Goal: Task Accomplishment & Management: Use online tool/utility

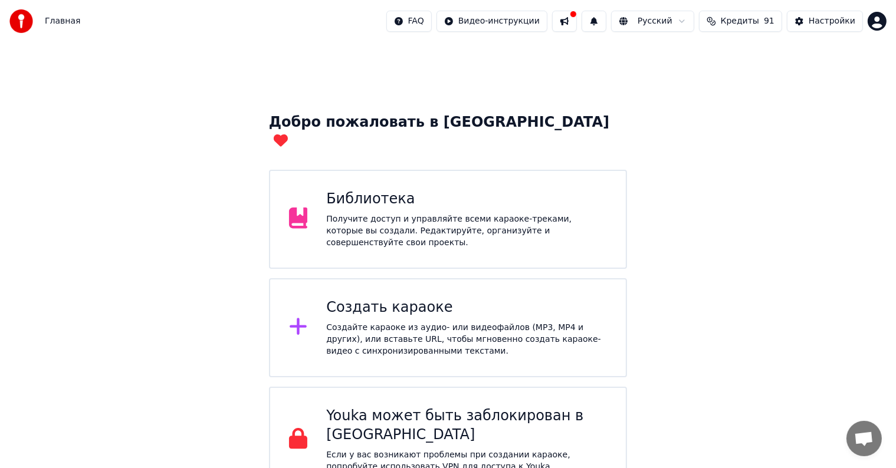
click at [464, 193] on div "Библиотека" at bounding box center [466, 199] width 281 height 19
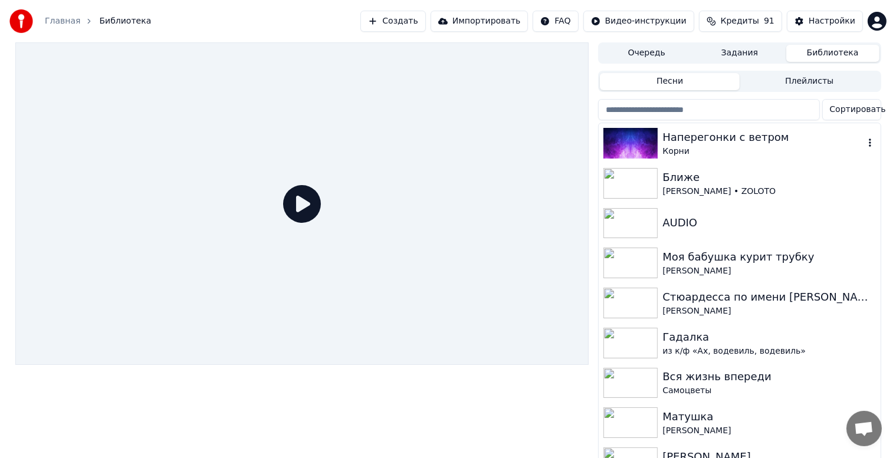
click at [658, 144] on div at bounding box center [632, 143] width 59 height 31
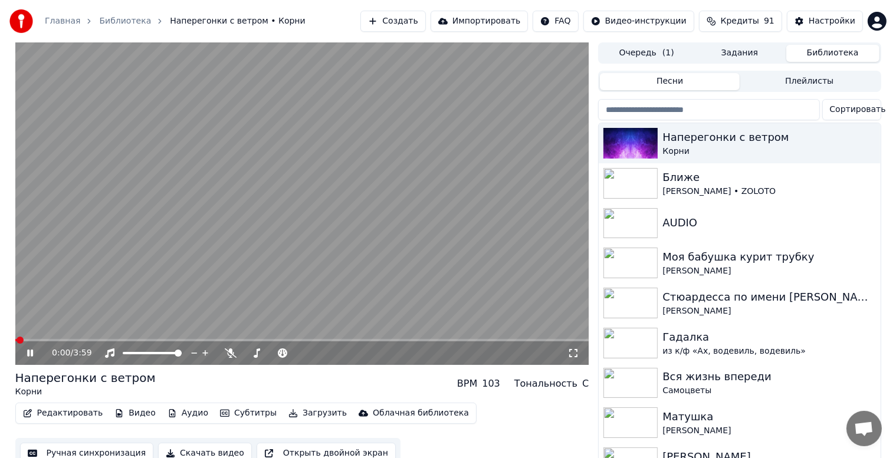
click at [28, 355] on icon at bounding box center [30, 353] width 6 height 7
click at [58, 408] on button "Редактировать" at bounding box center [63, 413] width 90 height 17
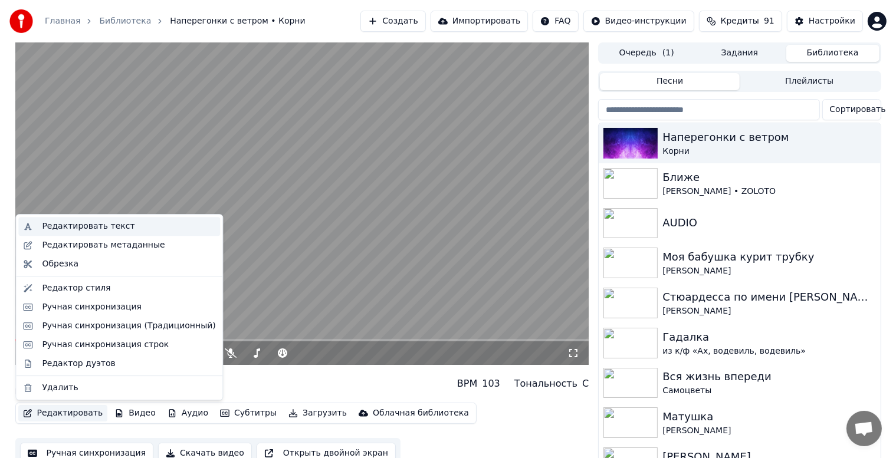
click at [87, 224] on div "Редактировать текст" at bounding box center [88, 227] width 93 height 12
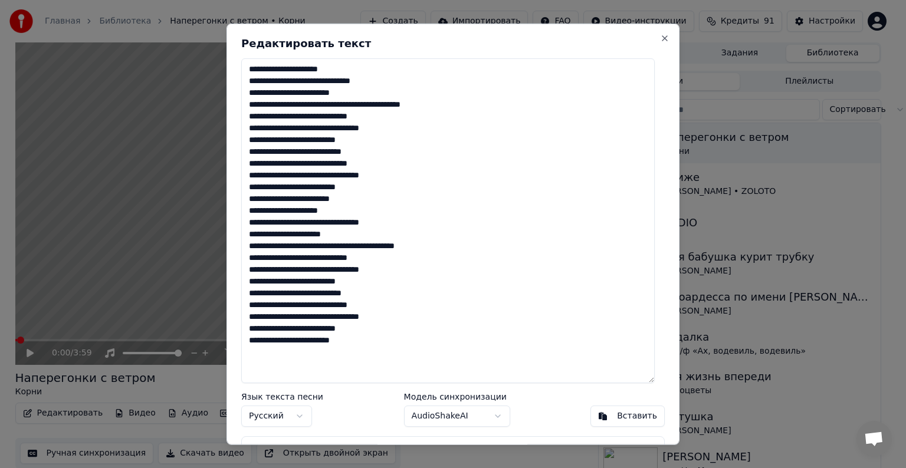
drag, startPoint x: 661, startPoint y: 265, endPoint x: 654, endPoint y: 377, distance: 111.7
click at [654, 377] on textarea "**********" at bounding box center [447, 220] width 413 height 325
click at [660, 37] on button "Close" at bounding box center [664, 38] width 9 height 9
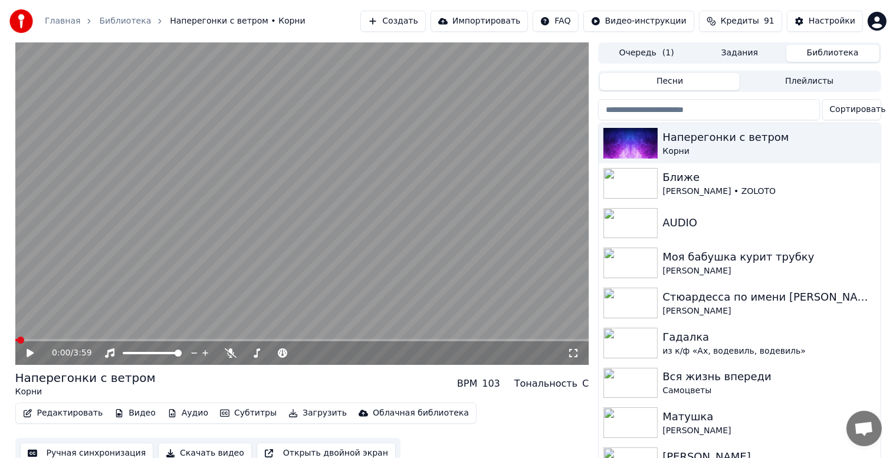
click at [33, 354] on icon at bounding box center [30, 353] width 7 height 8
click at [27, 339] on span at bounding box center [23, 340] width 7 height 7
click at [42, 339] on span at bounding box center [38, 340] width 7 height 7
click at [76, 340] on span at bounding box center [77, 340] width 7 height 7
click at [86, 340] on span at bounding box center [84, 340] width 7 height 7
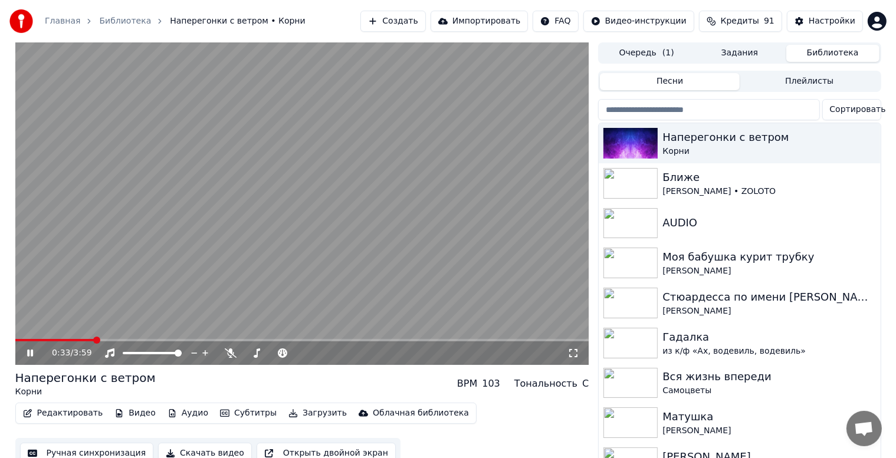
click at [93, 340] on span at bounding box center [54, 340] width 79 height 2
click at [29, 354] on icon at bounding box center [39, 353] width 28 height 9
click at [80, 413] on button "Редактировать" at bounding box center [63, 413] width 90 height 17
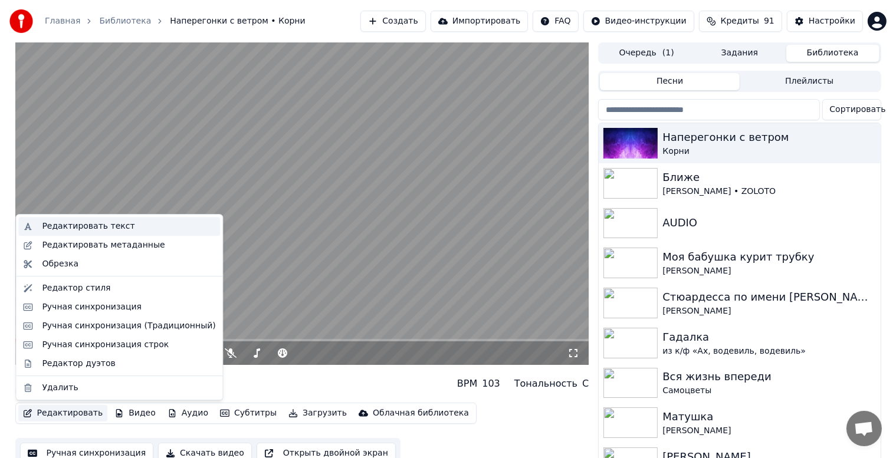
click at [107, 227] on div "Редактировать текст" at bounding box center [88, 227] width 93 height 12
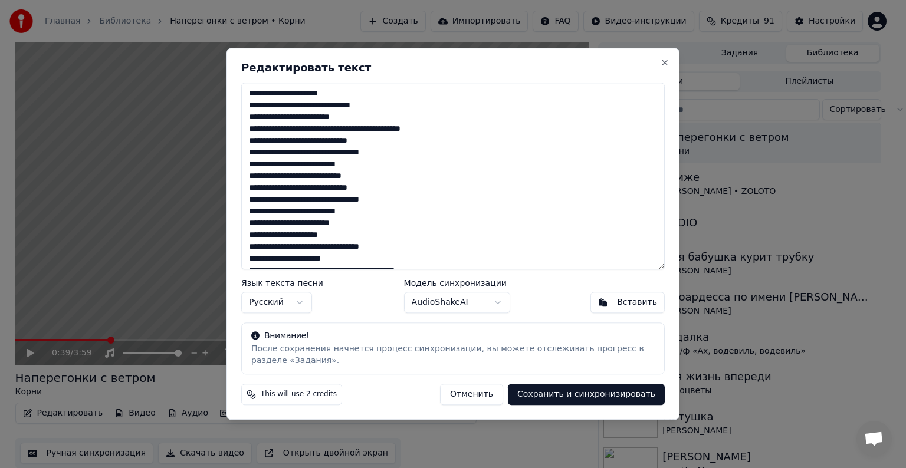
drag, startPoint x: 389, startPoint y: 269, endPoint x: 431, endPoint y: 288, distance: 46.2
click at [385, 326] on div "**********" at bounding box center [453, 234] width 453 height 372
click at [564, 292] on div "Язык текста песни Русский Модель синхронизации AudioShakeAI Вставить" at bounding box center [453, 297] width 424 height 34
drag, startPoint x: 664, startPoint y: 181, endPoint x: 663, endPoint y: 203, distance: 22.4
click at [663, 211] on textarea "**********" at bounding box center [453, 176] width 424 height 187
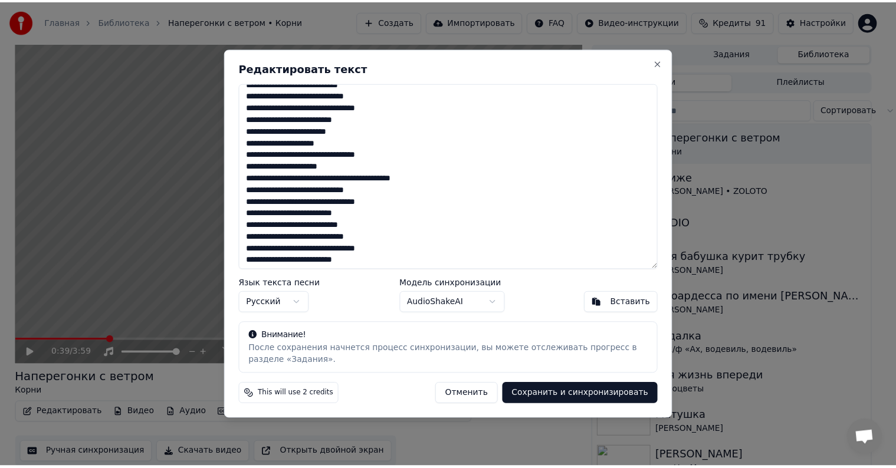
scroll to position [106, 0]
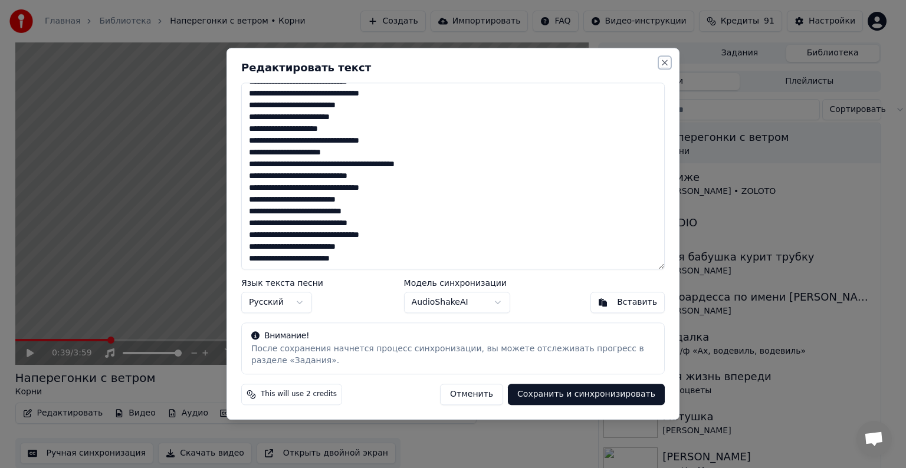
click at [665, 60] on button "Close" at bounding box center [664, 62] width 9 height 9
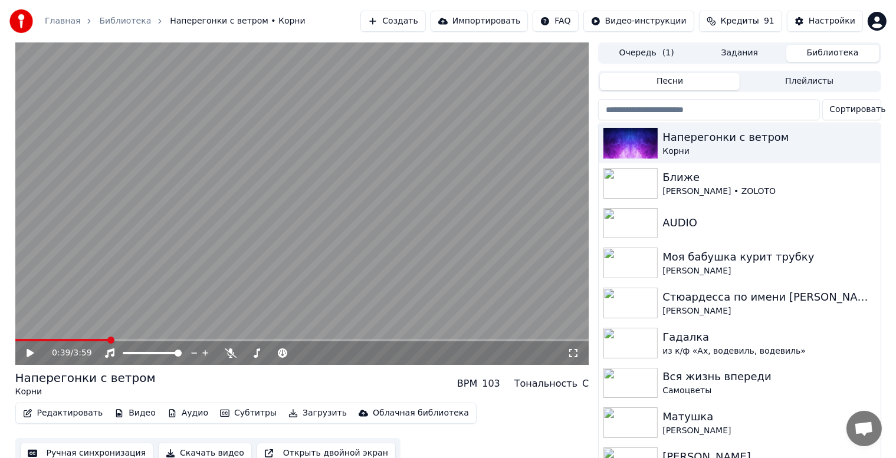
click at [60, 415] on button "Редактировать" at bounding box center [63, 413] width 90 height 17
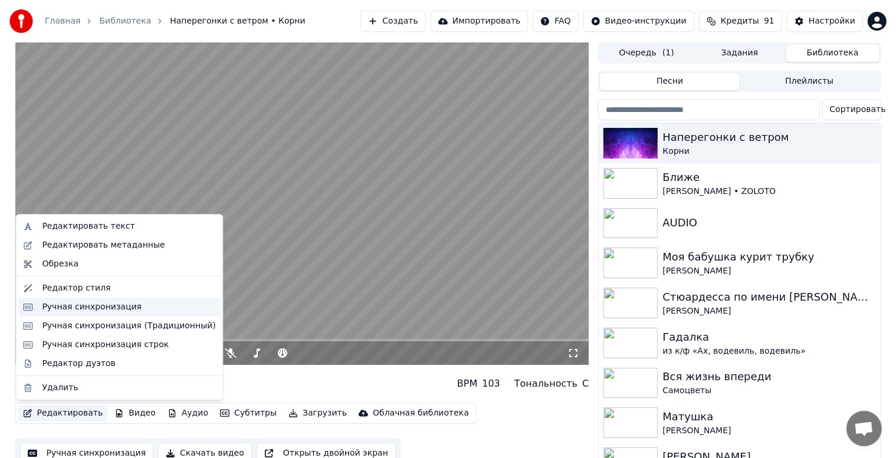
click at [118, 306] on div "Ручная синхронизация" at bounding box center [92, 307] width 100 height 12
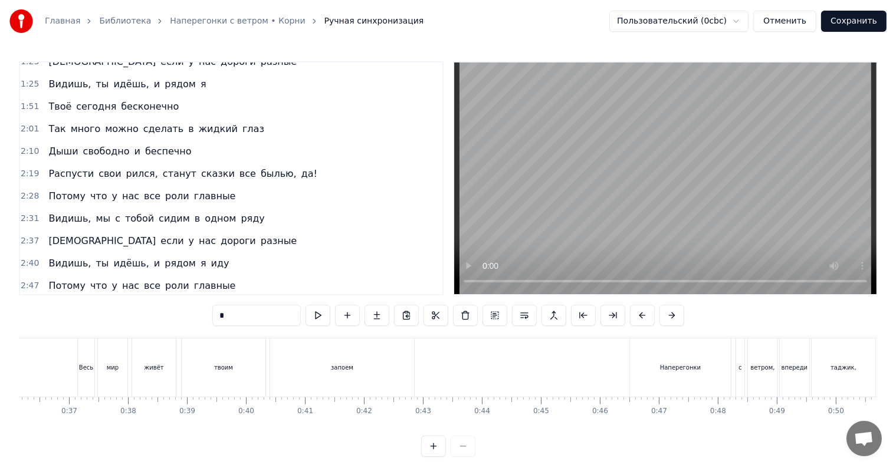
scroll to position [295, 0]
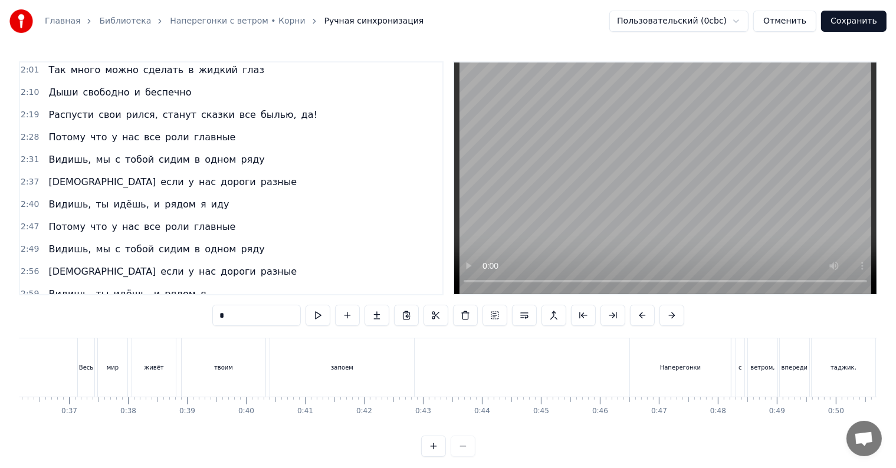
click at [125, 112] on span "рился," at bounding box center [142, 115] width 34 height 14
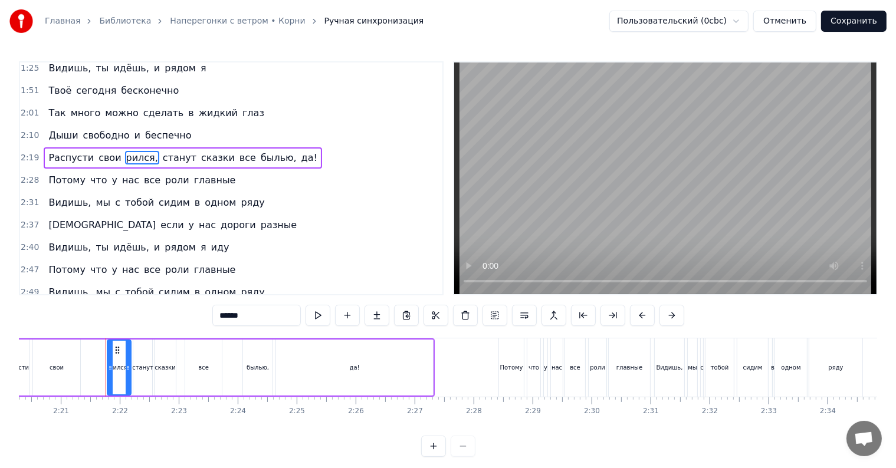
scroll to position [0, 8303]
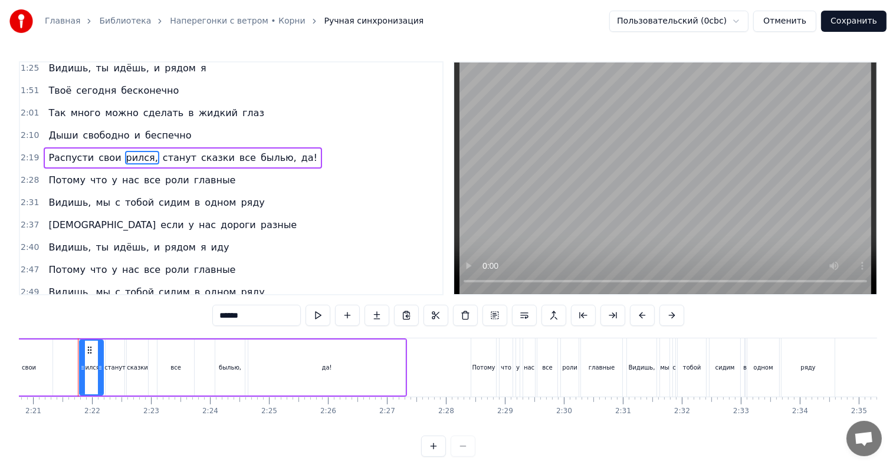
drag, startPoint x: 210, startPoint y: 316, endPoint x: 225, endPoint y: 331, distance: 21.7
click at [212, 316] on input "******" at bounding box center [256, 315] width 88 height 21
type input "******"
click at [350, 237] on div "2:40 Видишь, ты идёшь, и рядом я иду" at bounding box center [231, 248] width 422 height 22
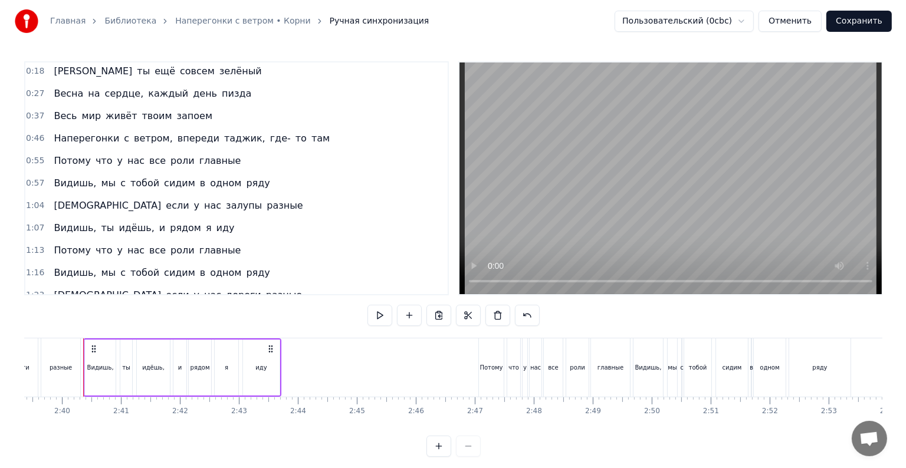
scroll to position [0, 0]
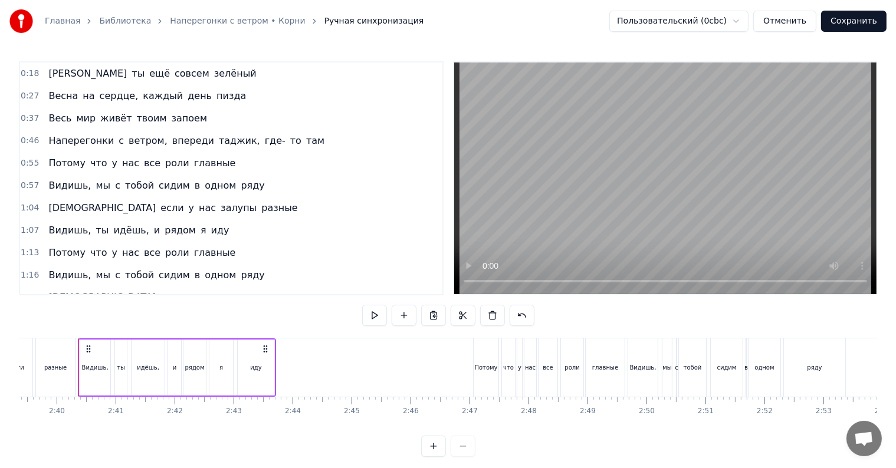
click at [797, 24] on button "Отменить" at bounding box center [784, 21] width 63 height 21
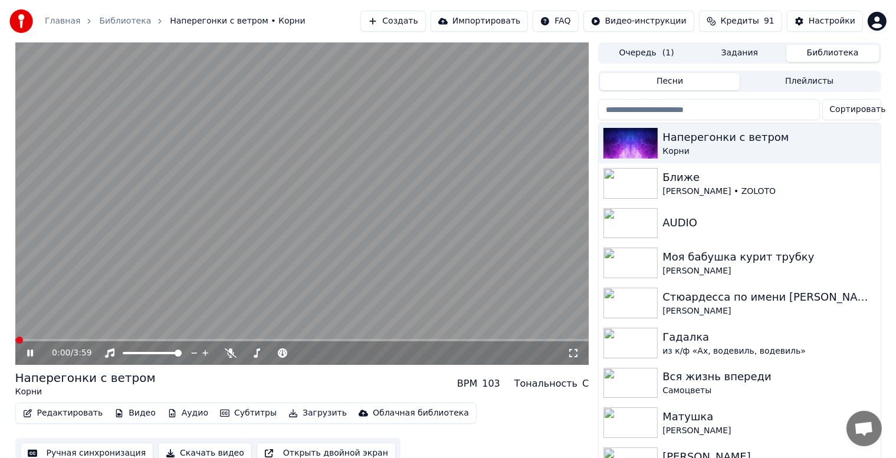
click at [25, 353] on icon at bounding box center [39, 353] width 28 height 9
click at [397, 14] on button "Создать" at bounding box center [392, 21] width 65 height 21
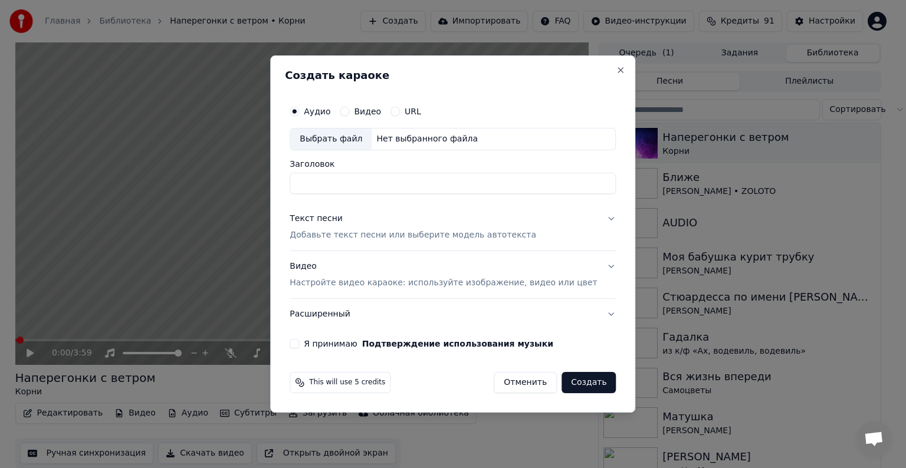
click at [342, 139] on div "Выбрать файл" at bounding box center [330, 139] width 81 height 21
type input "**********"
click at [360, 231] on p "Добавьте текст песни или выберите модель автотекста" at bounding box center [413, 235] width 247 height 12
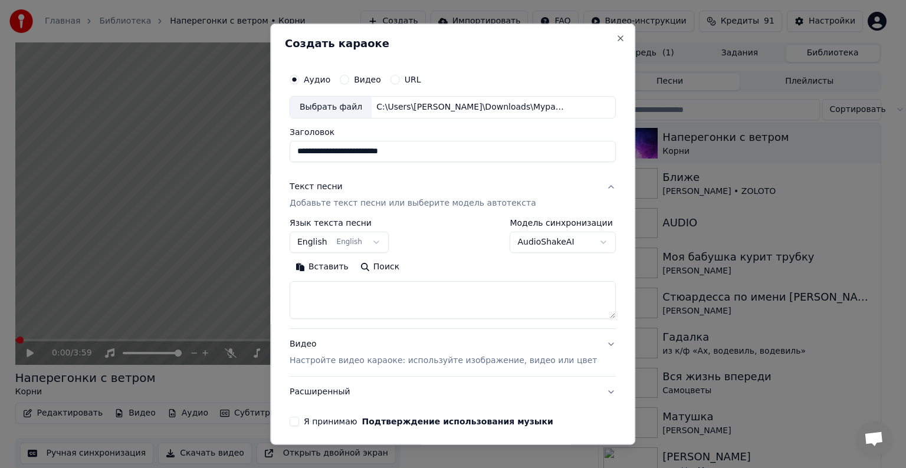
click at [359, 248] on button "English English" at bounding box center [339, 242] width 99 height 21
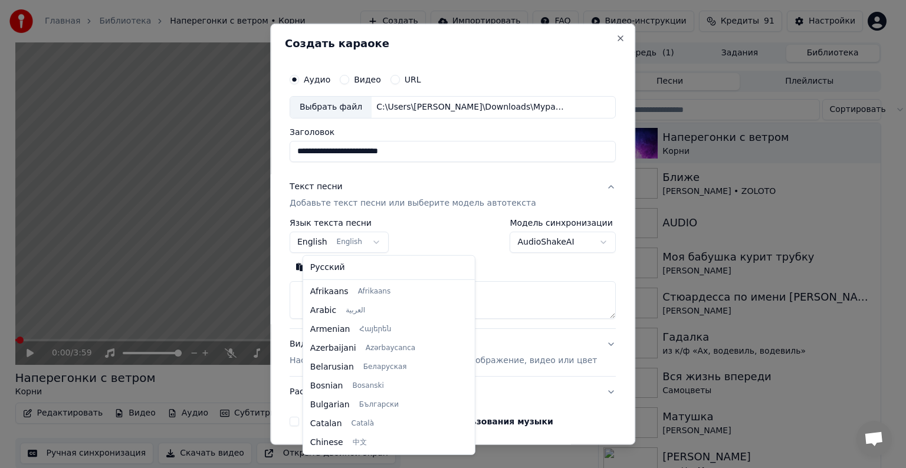
scroll to position [94, 0]
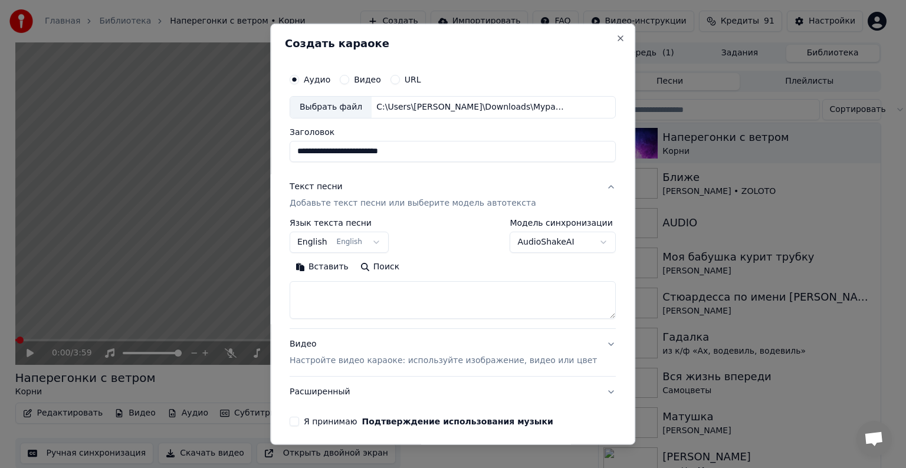
click at [357, 240] on body "Главная Библиотека Наперегонки с ветром • Корни Создать Импортировать FAQ Видео…" at bounding box center [448, 234] width 896 height 468
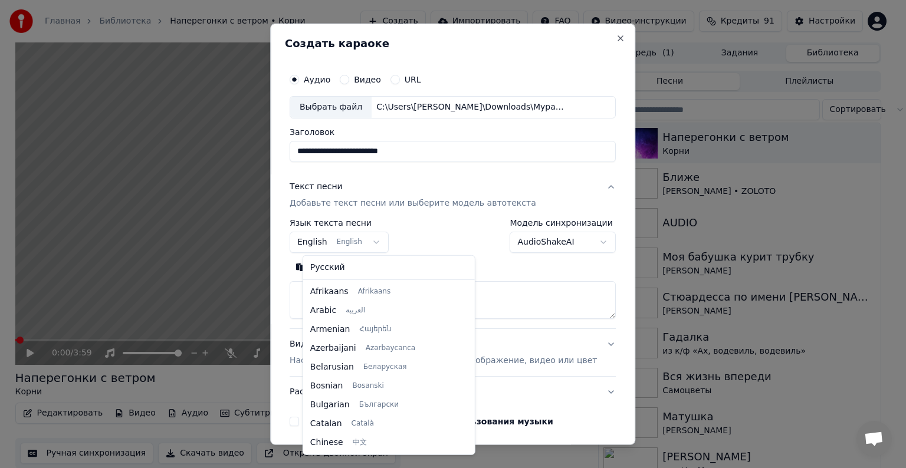
click at [359, 243] on body "Главная Библиотека Наперегонки с ветром • Корни Создать Импортировать FAQ Видео…" at bounding box center [448, 234] width 896 height 468
select select "**"
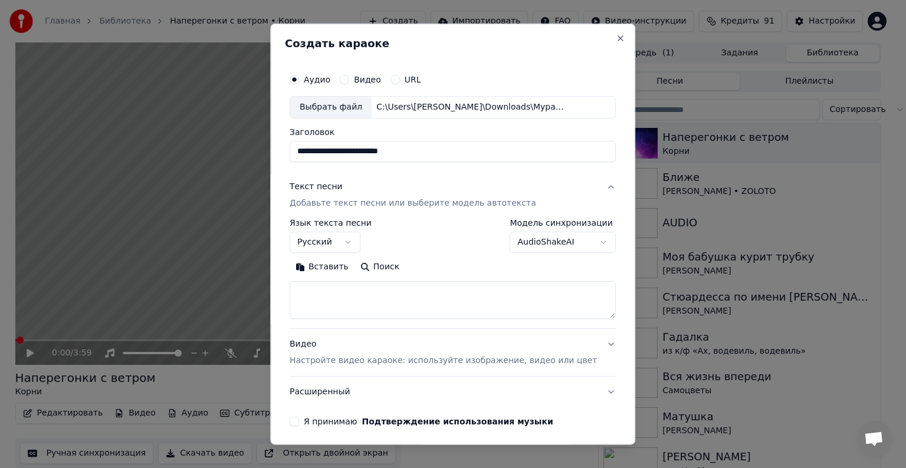
click at [385, 297] on textarea at bounding box center [453, 300] width 326 height 38
paste textarea "**********"
type textarea "**********"
click at [388, 351] on div "Видео Настройте видео караоке: используйте изображение, видео или цвет" at bounding box center [443, 353] width 307 height 28
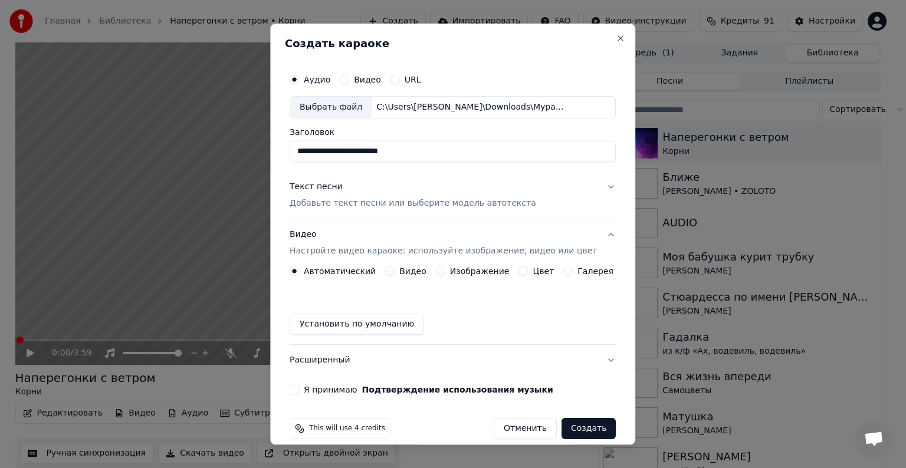
click at [410, 271] on label "Видео" at bounding box center [412, 271] width 27 height 8
click at [395, 271] on button "Видео" at bounding box center [389, 271] width 9 height 9
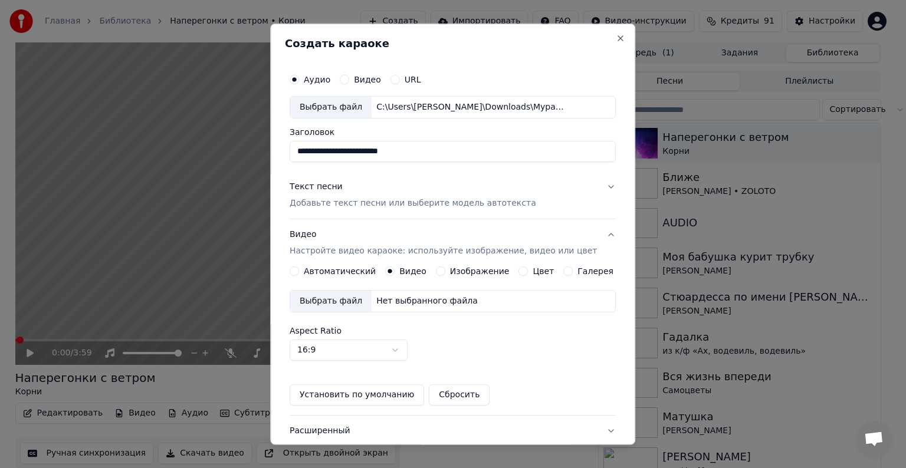
click at [349, 302] on div "Выбрать файл" at bounding box center [330, 301] width 81 height 21
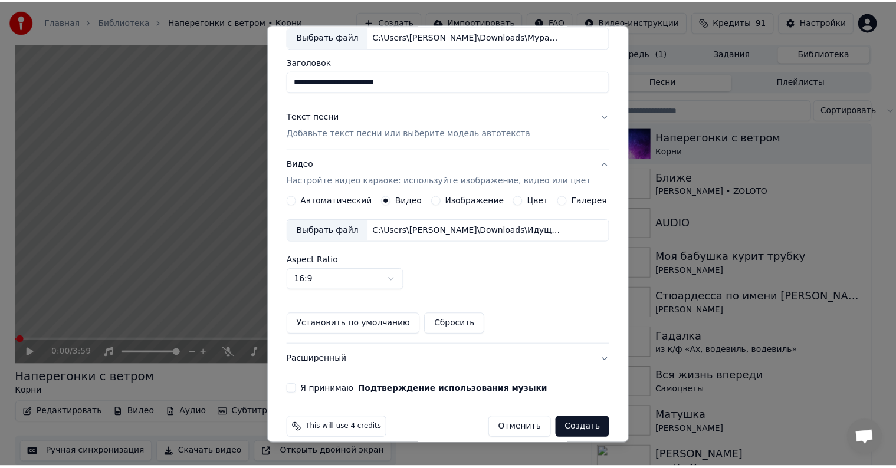
scroll to position [84, 0]
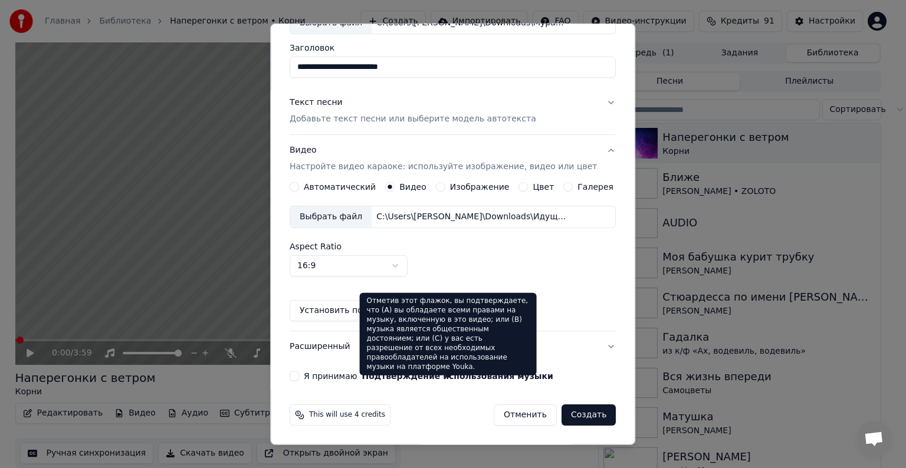
click at [351, 375] on label "Я принимаю Подтверждение использования музыки" at bounding box center [429, 376] width 250 height 8
click at [299, 375] on button "Я принимаю Подтверждение использования музыки" at bounding box center [294, 376] width 9 height 9
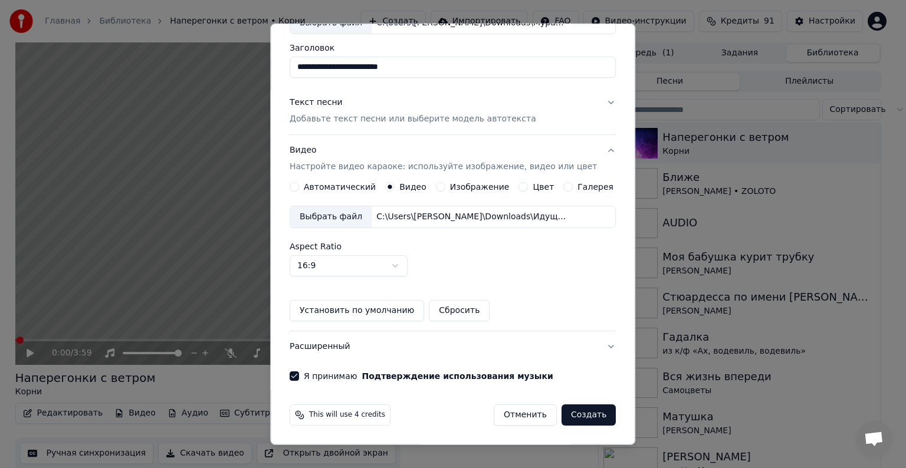
click at [574, 416] on button "Создать" at bounding box center [589, 415] width 54 height 21
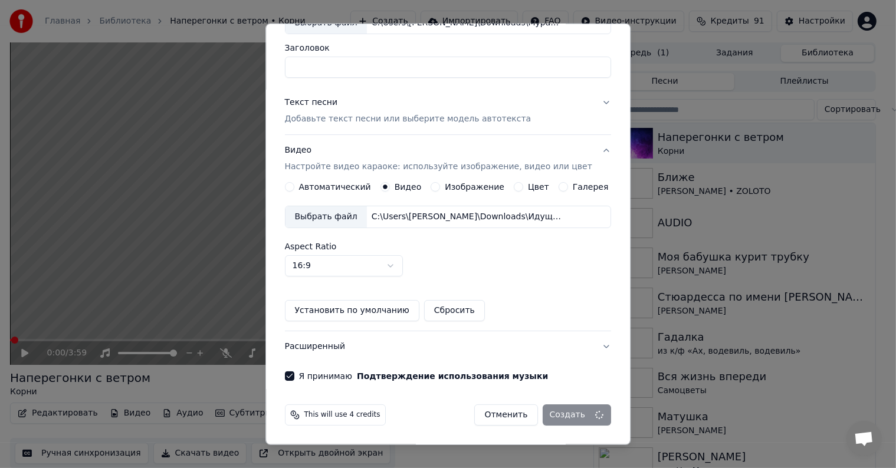
scroll to position [14, 0]
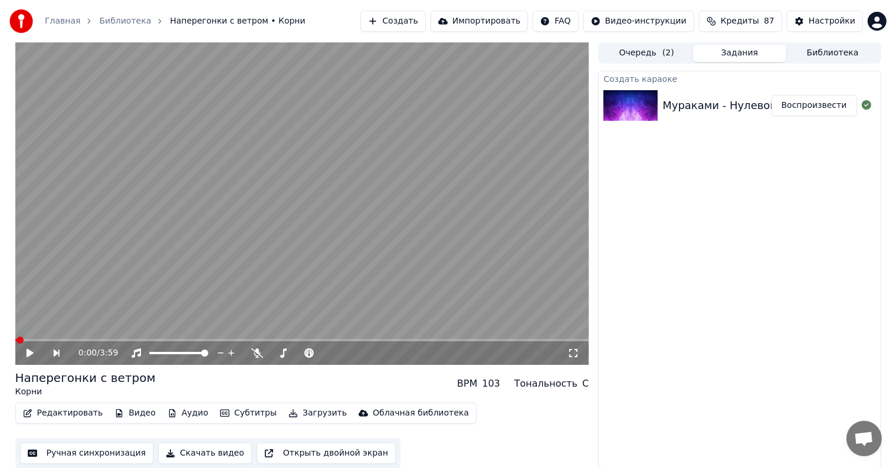
drag, startPoint x: 819, startPoint y: 81, endPoint x: 817, endPoint y: 91, distance: 10.2
click at [819, 85] on div "Создать караоке" at bounding box center [739, 78] width 281 height 14
click at [815, 108] on button "Воспроизвести" at bounding box center [815, 105] width 86 height 21
click at [34, 340] on span at bounding box center [37, 340] width 7 height 7
click at [31, 350] on icon at bounding box center [30, 353] width 6 height 7
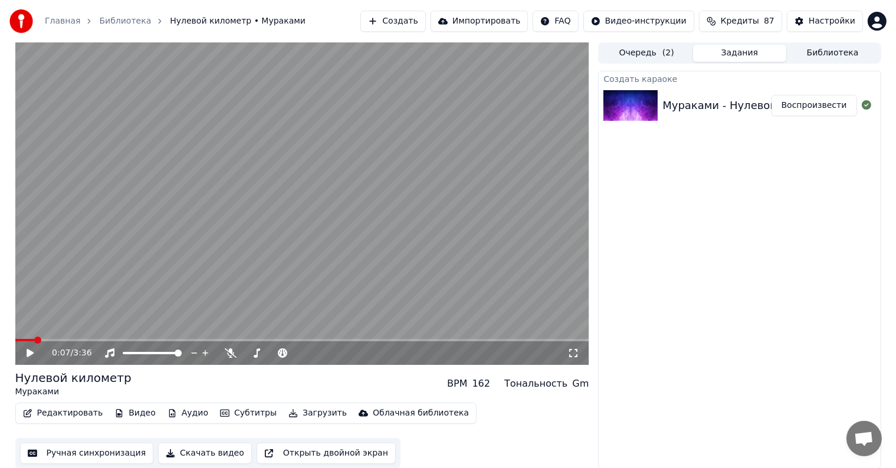
click at [31, 350] on icon at bounding box center [39, 353] width 28 height 9
click at [58, 340] on span at bounding box center [60, 340] width 7 height 7
click at [154, 354] on div at bounding box center [163, 353] width 95 height 12
click at [77, 342] on span at bounding box center [73, 340] width 7 height 7
click at [27, 352] on icon at bounding box center [30, 353] width 6 height 7
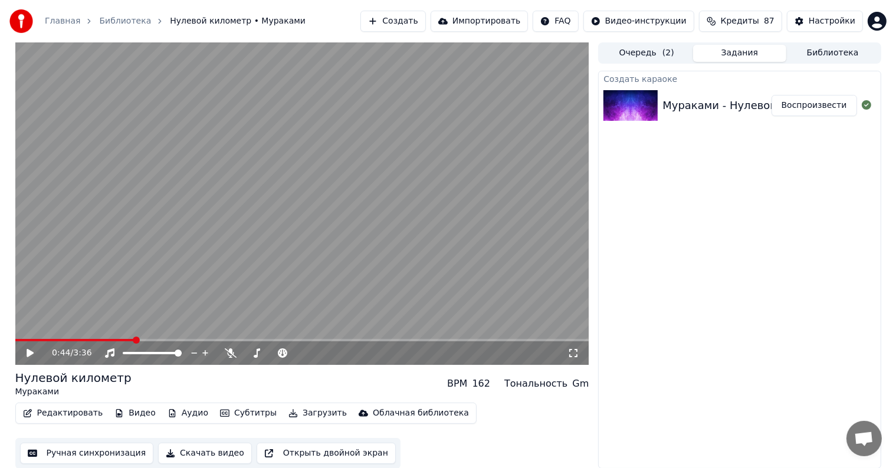
click at [75, 413] on button "Редактировать" at bounding box center [63, 413] width 90 height 17
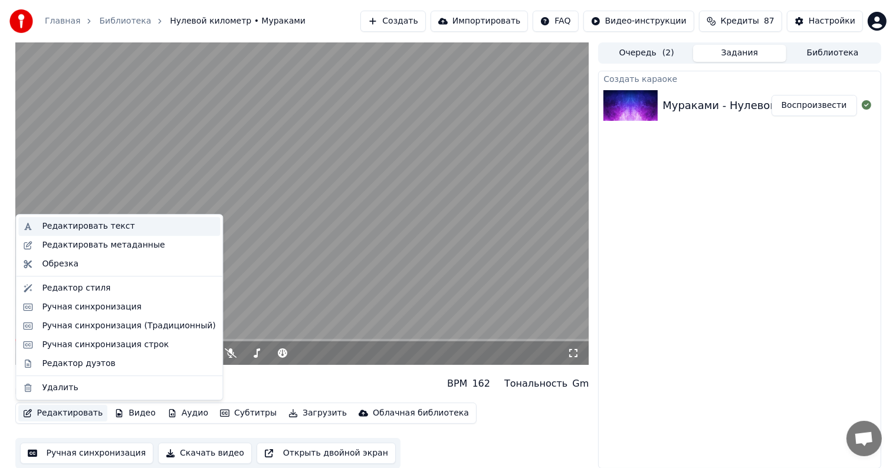
click at [104, 229] on div "Редактировать текст" at bounding box center [88, 227] width 93 height 12
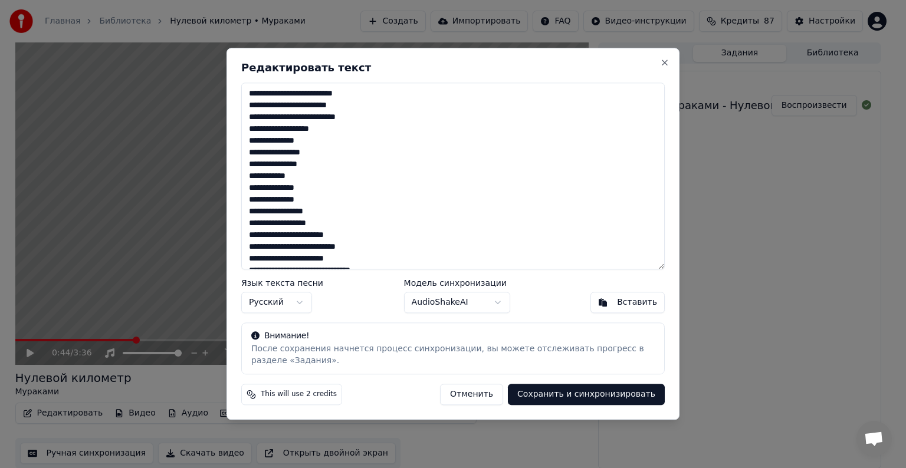
drag, startPoint x: 356, startPoint y: 105, endPoint x: 312, endPoint y: 107, distance: 43.7
click at [312, 107] on textarea at bounding box center [453, 176] width 424 height 187
drag, startPoint x: 379, startPoint y: 116, endPoint x: 359, endPoint y: 116, distance: 20.7
click at [359, 116] on textarea at bounding box center [453, 176] width 424 height 187
drag, startPoint x: 354, startPoint y: 105, endPoint x: 314, endPoint y: 105, distance: 40.1
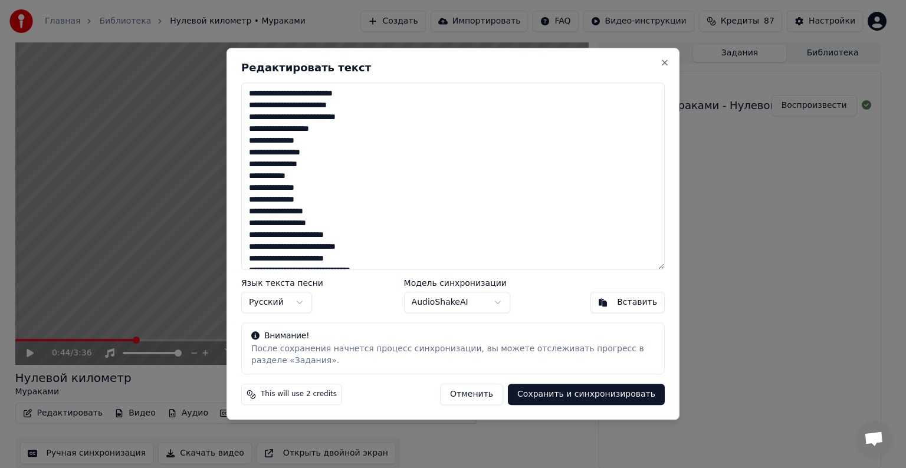
click at [314, 105] on textarea at bounding box center [453, 176] width 424 height 187
click at [366, 137] on textarea at bounding box center [453, 176] width 424 height 187
click at [373, 125] on textarea at bounding box center [453, 176] width 424 height 187
click at [498, 394] on button "Отменить" at bounding box center [471, 395] width 63 height 21
type textarea "**********"
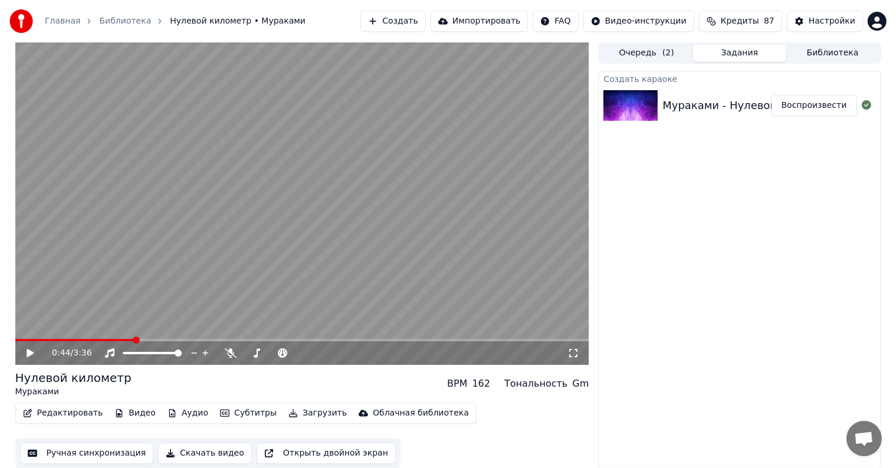
click at [65, 413] on button "Редактировать" at bounding box center [63, 413] width 90 height 17
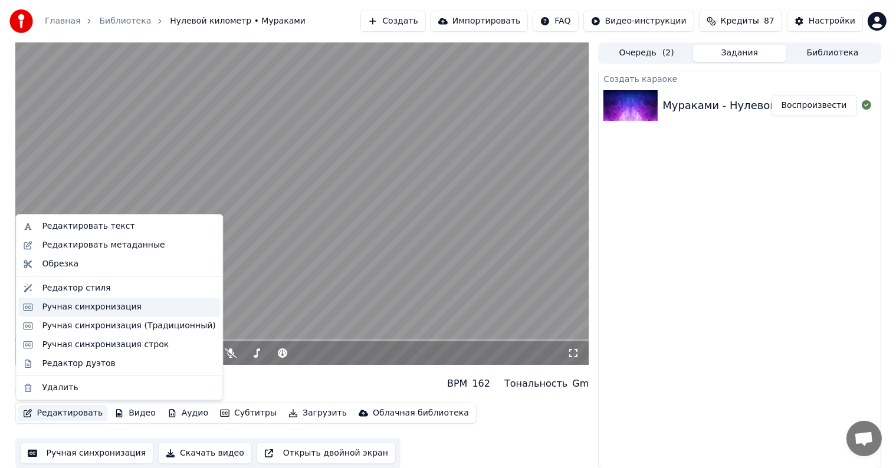
click at [115, 308] on div "Ручная синхронизация" at bounding box center [92, 307] width 100 height 12
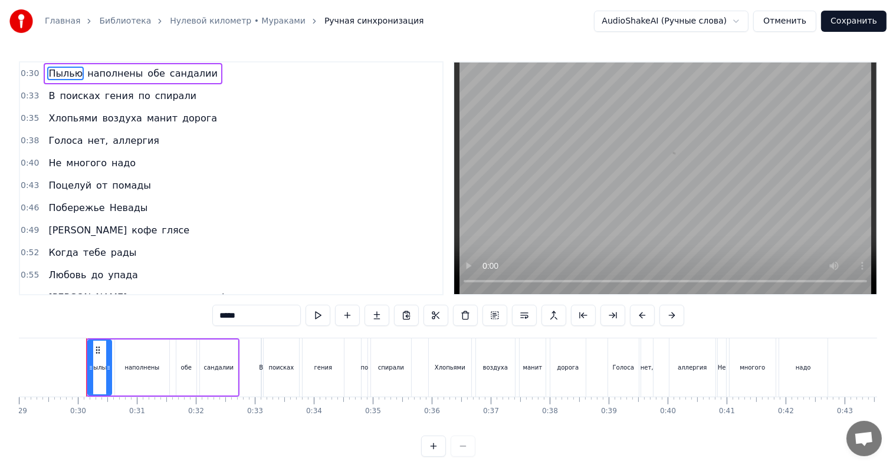
scroll to position [0, 1718]
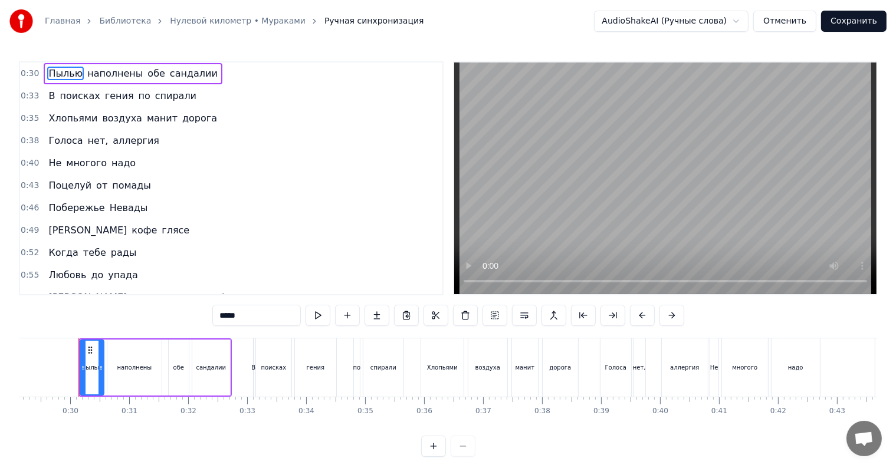
click at [177, 74] on span "сандалии" at bounding box center [194, 74] width 50 height 14
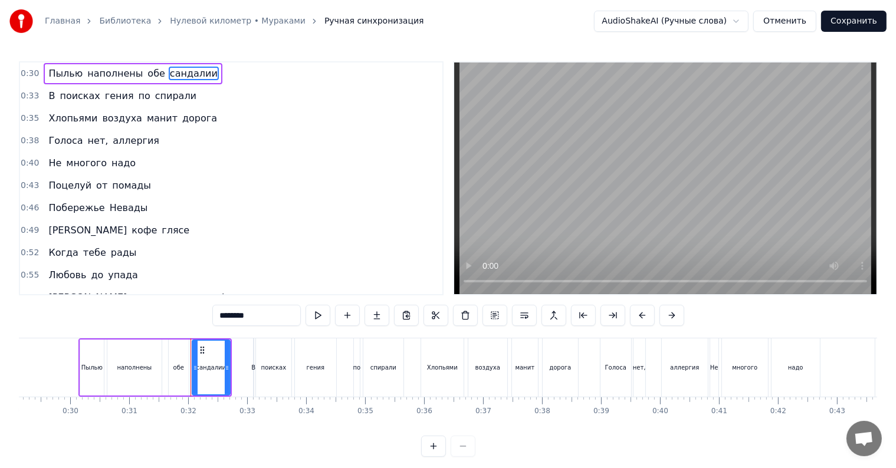
click at [165, 96] on span "спирали" at bounding box center [176, 96] width 44 height 14
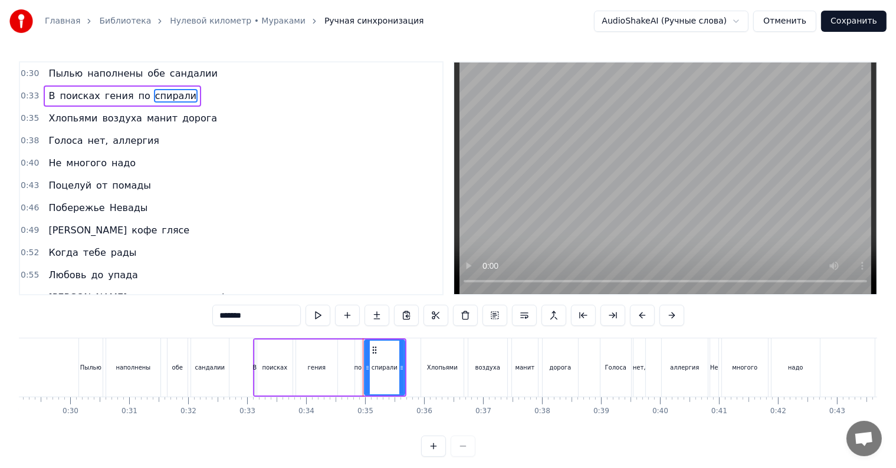
click at [165, 96] on span "спирали" at bounding box center [176, 96] width 44 height 14
click at [238, 309] on input "*******" at bounding box center [256, 315] width 88 height 21
drag, startPoint x: 238, startPoint y: 309, endPoint x: 203, endPoint y: 303, distance: 35.3
click at [212, 305] on input "*******" at bounding box center [256, 315] width 88 height 21
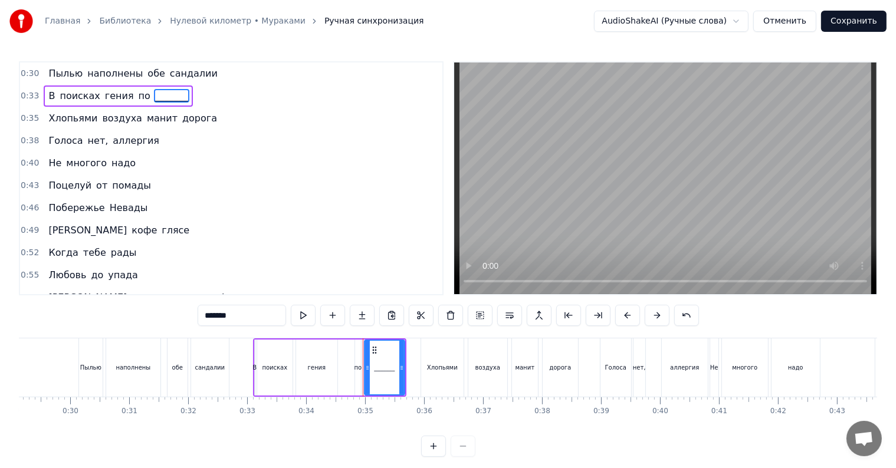
type input "*******"
click at [314, 222] on div "0:49 И кофе глясе" at bounding box center [231, 230] width 422 height 22
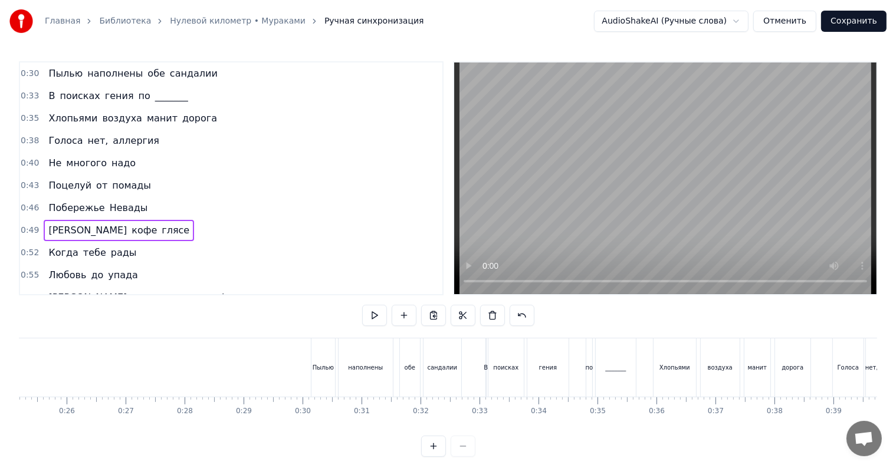
scroll to position [0, 1715]
click at [371, 370] on div "_______" at bounding box center [386, 368] width 40 height 58
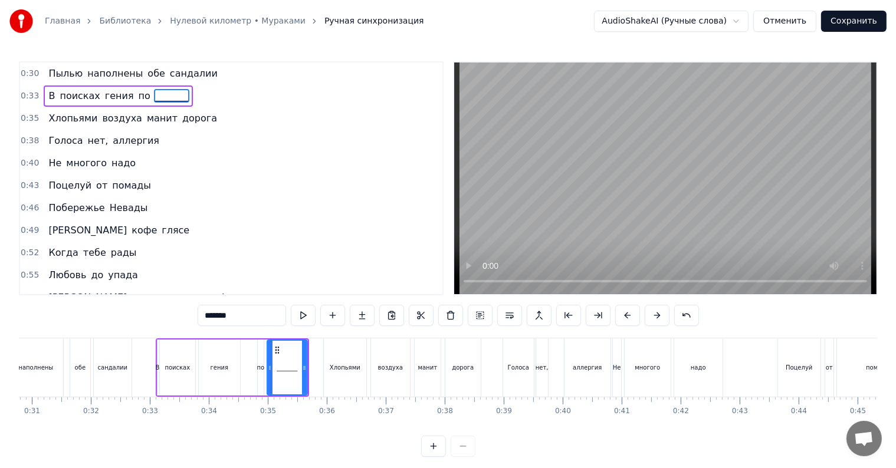
scroll to position [0, 1902]
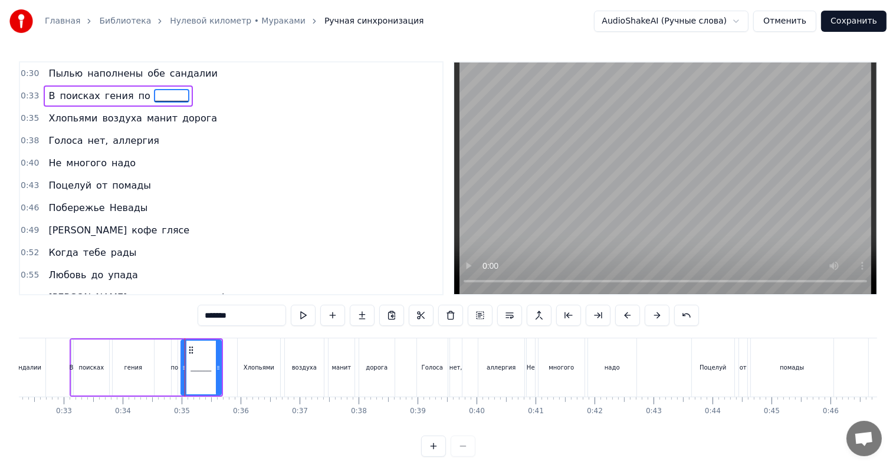
click at [123, 209] on span "Невады" at bounding box center [129, 208] width 41 height 14
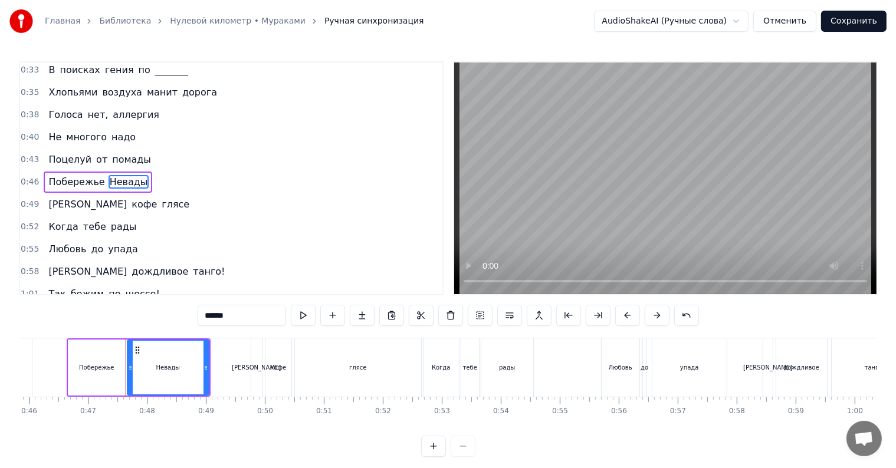
scroll to position [0, 2750]
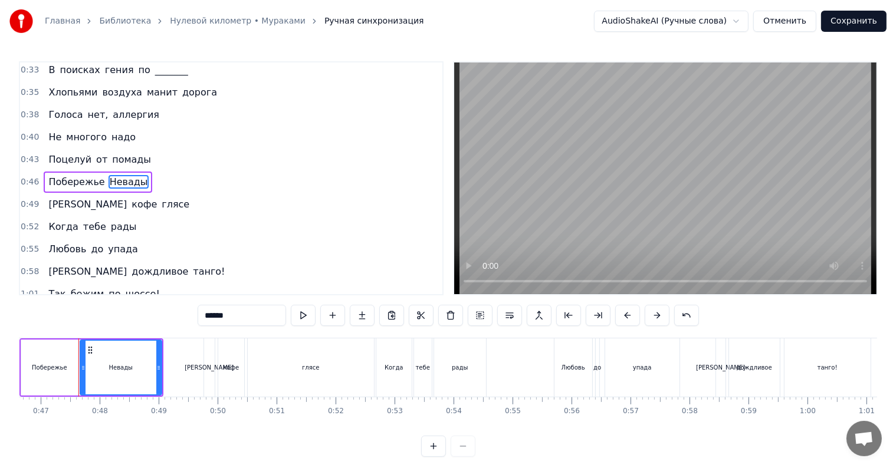
click at [114, 155] on span "помады" at bounding box center [131, 160] width 41 height 14
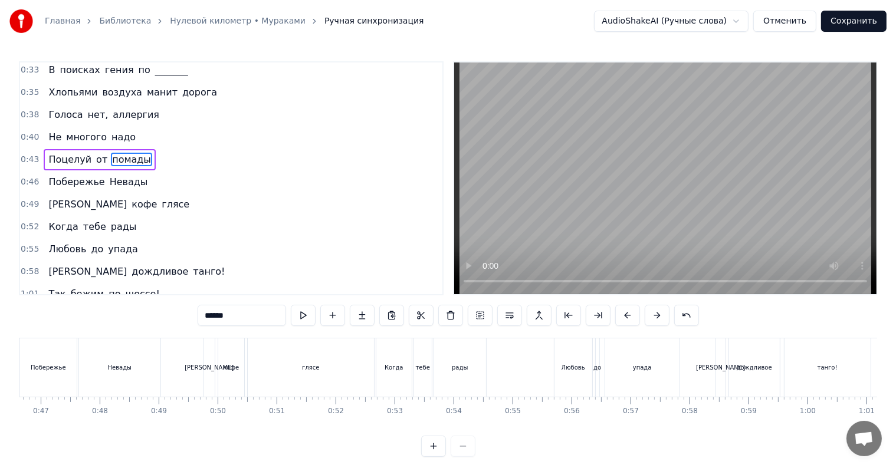
scroll to position [12, 0]
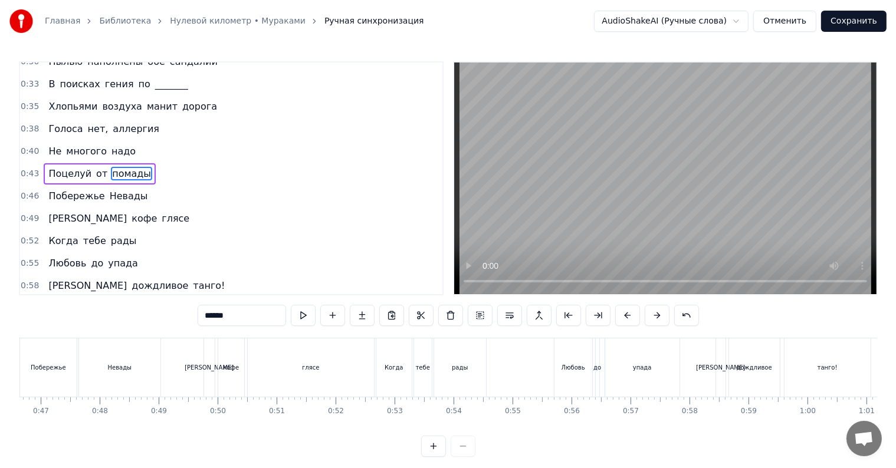
click at [114, 155] on span "надо" at bounding box center [123, 152] width 27 height 14
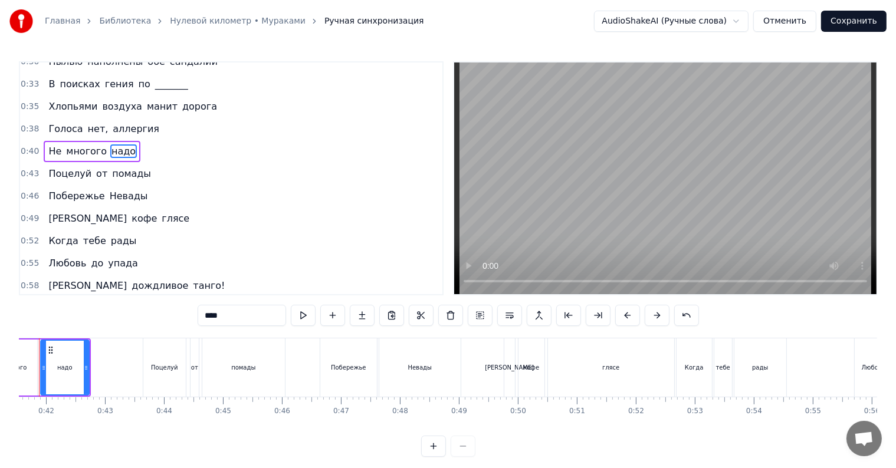
scroll to position [0, 2411]
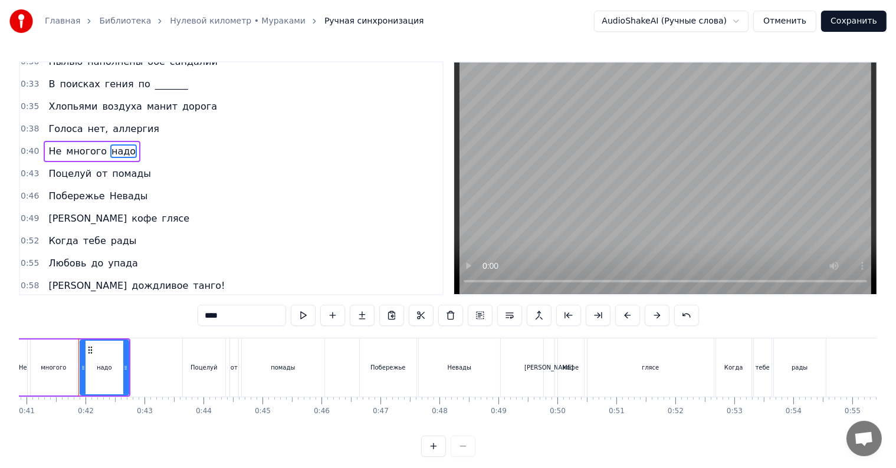
click at [120, 169] on span "помады" at bounding box center [131, 174] width 41 height 14
type input "******"
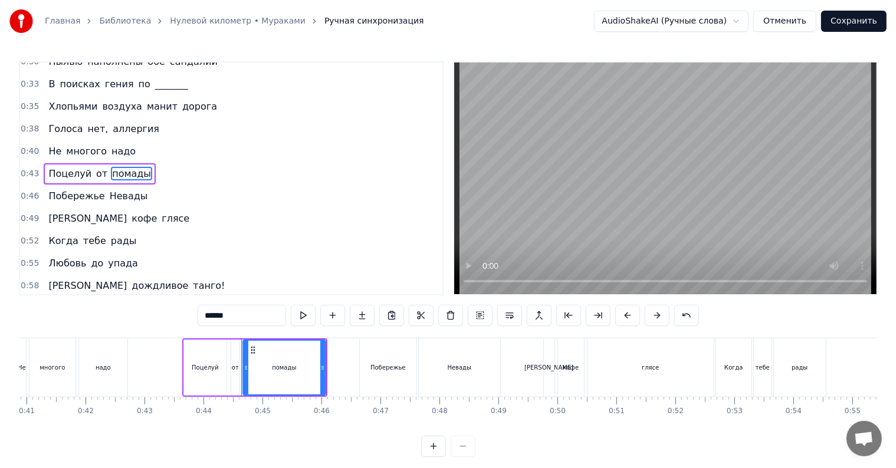
scroll to position [7, 0]
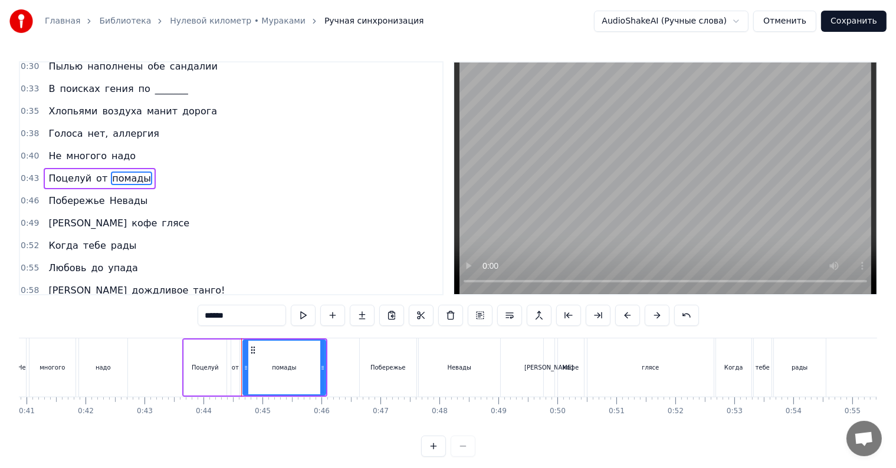
click at [120, 169] on div "Поцелуй от помады" at bounding box center [100, 178] width 112 height 21
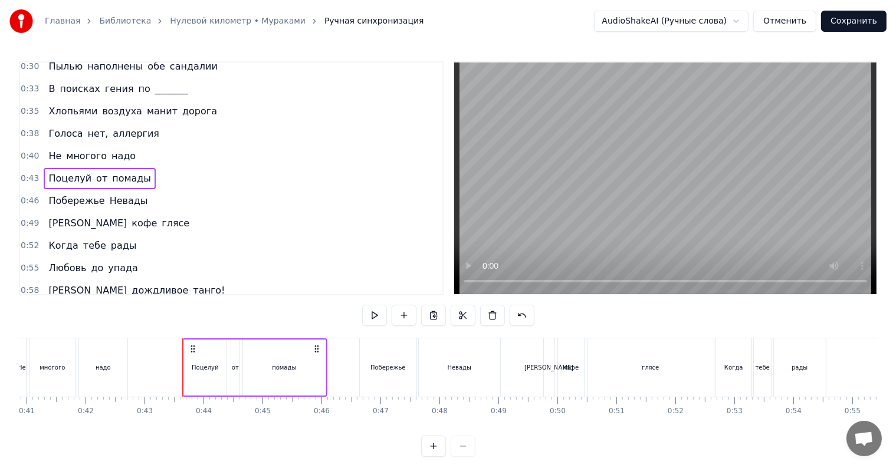
click at [124, 179] on span "помады" at bounding box center [131, 179] width 41 height 14
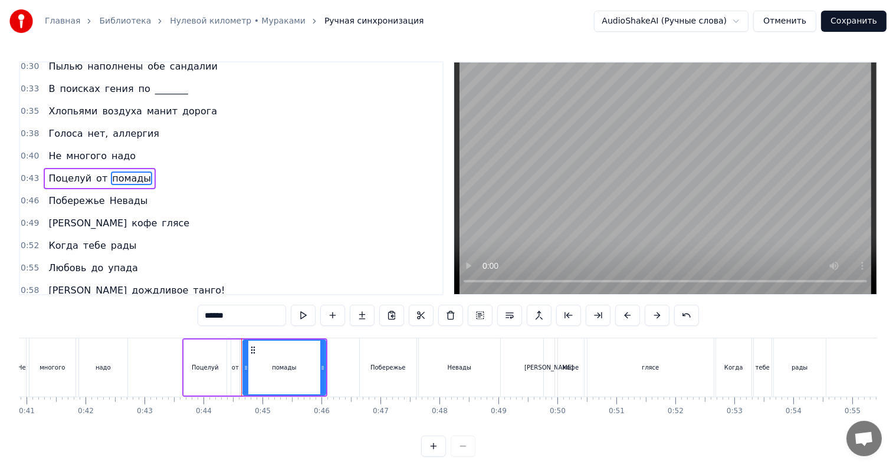
drag, startPoint x: 198, startPoint y: 312, endPoint x: 168, endPoint y: 315, distance: 29.6
click at [198, 315] on input "******" at bounding box center [242, 315] width 88 height 21
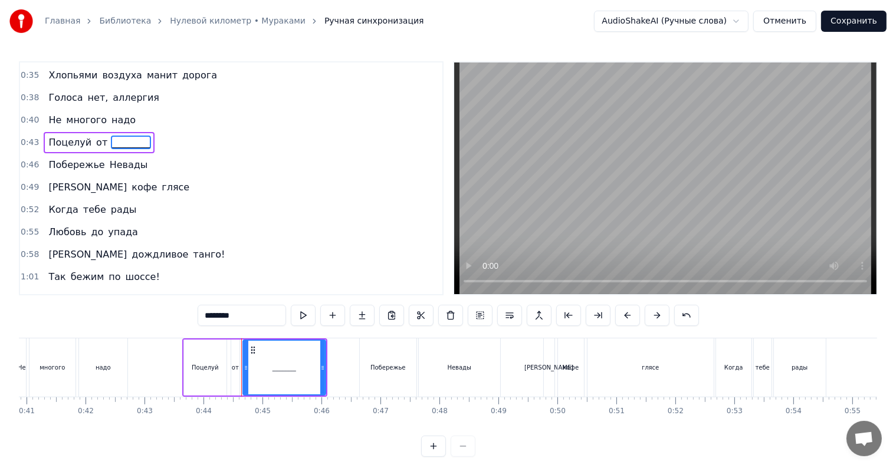
scroll to position [66, 0]
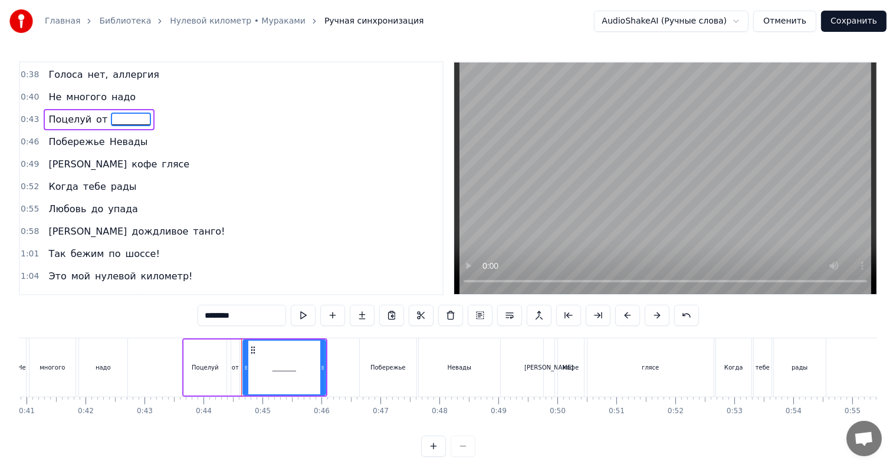
click at [119, 211] on span "упада" at bounding box center [123, 209] width 32 height 14
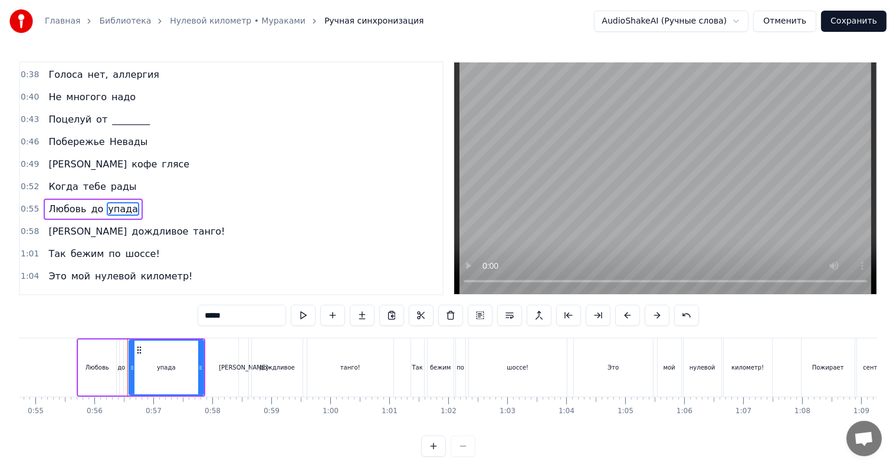
scroll to position [0, 3277]
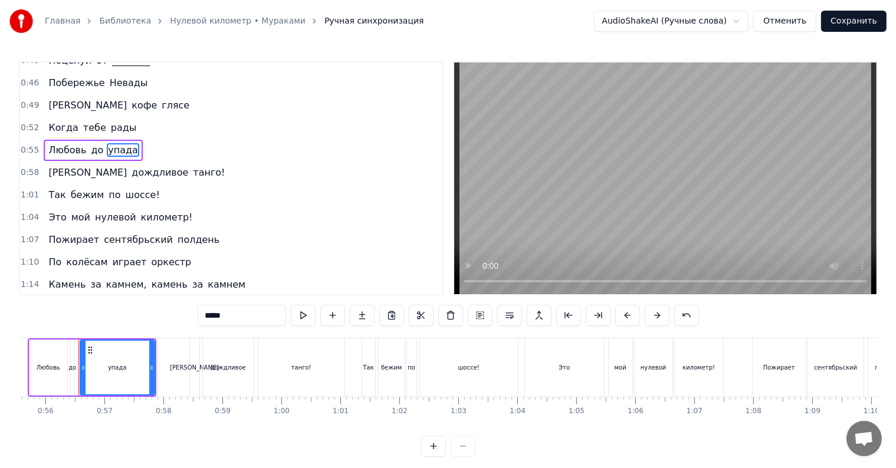
click at [192, 173] on span "танго!" at bounding box center [209, 173] width 34 height 14
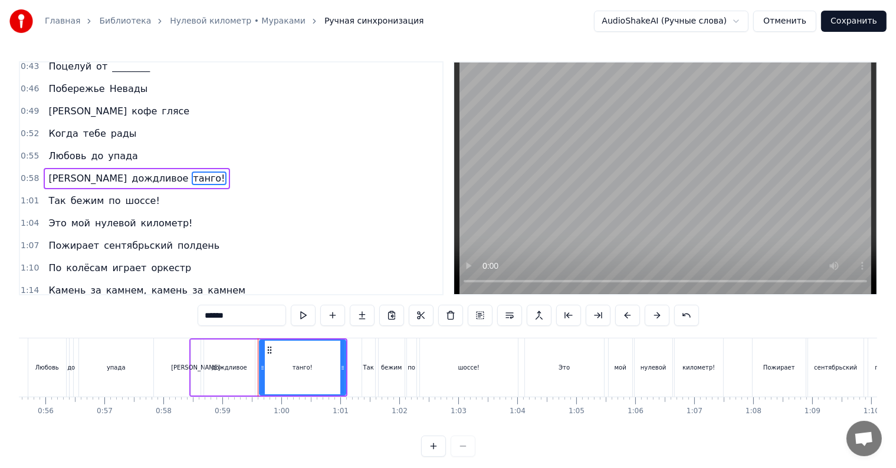
click at [192, 180] on span "танго!" at bounding box center [209, 179] width 34 height 14
drag, startPoint x: 191, startPoint y: 316, endPoint x: 161, endPoint y: 312, distance: 30.4
click at [163, 312] on div "0:30 Пылью наполнены обе сандалии 0:33 В поисках гения по _______ 0:35 Хлопьями…" at bounding box center [448, 259] width 858 height 396
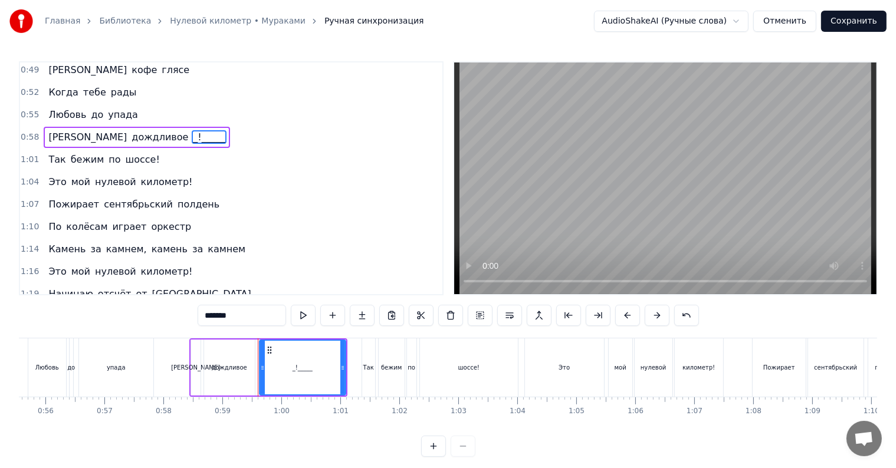
scroll to position [178, 0]
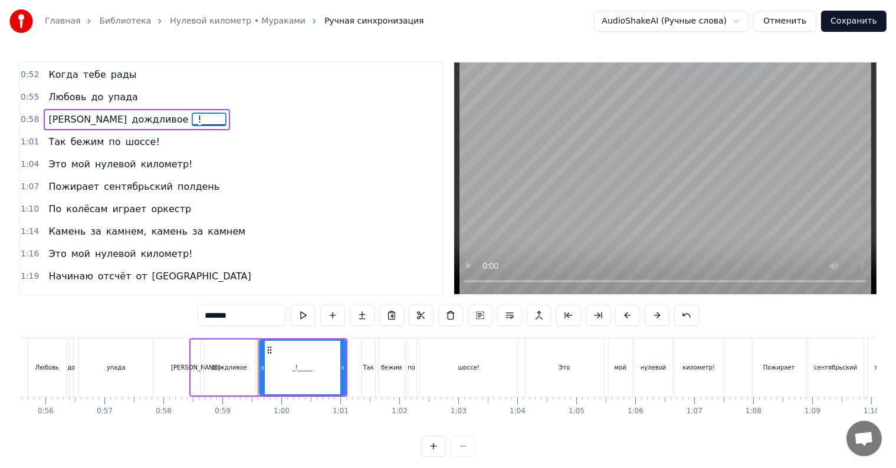
click at [192, 120] on span "_!_____" at bounding box center [209, 120] width 34 height 14
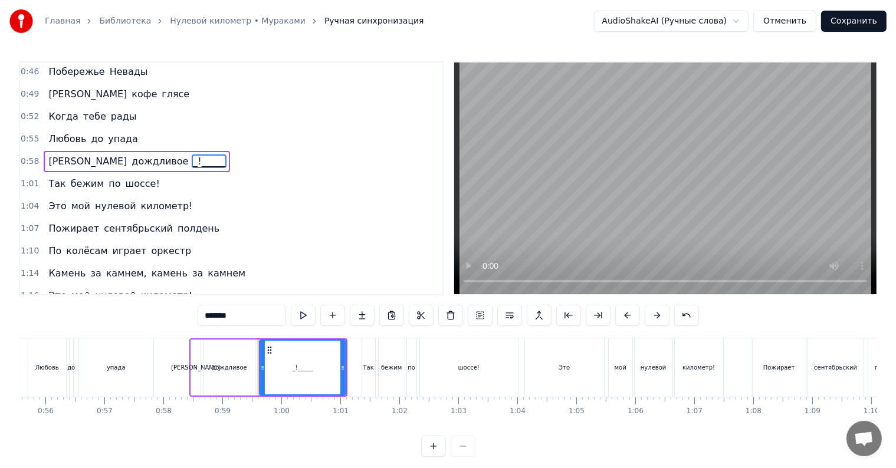
scroll to position [119, 0]
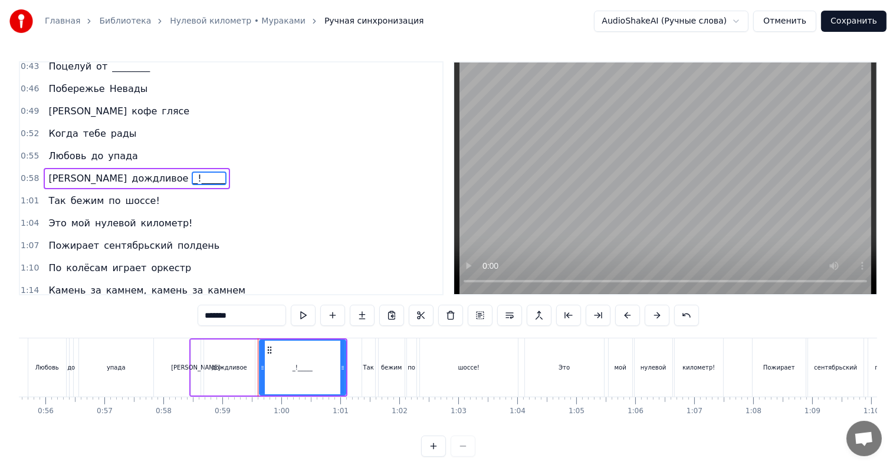
click at [192, 176] on span "_!_____" at bounding box center [209, 179] width 34 height 14
click at [198, 314] on input "*******" at bounding box center [242, 315] width 88 height 21
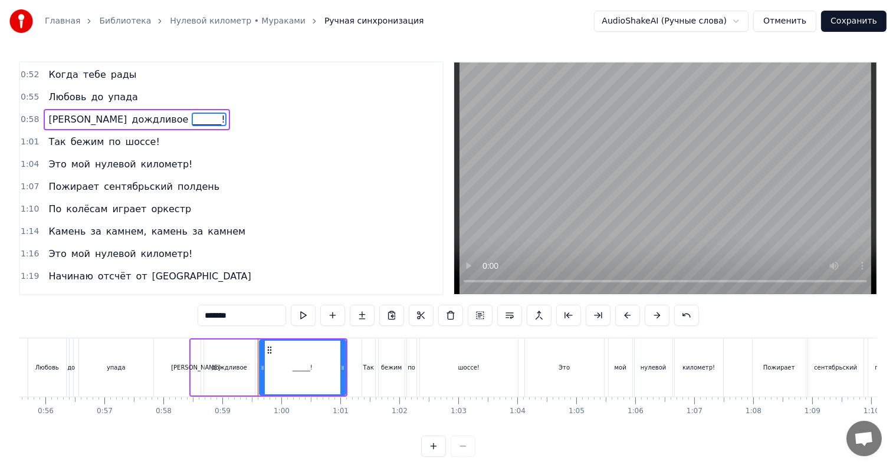
click at [137, 189] on span "сентябрьский" at bounding box center [138, 187] width 71 height 14
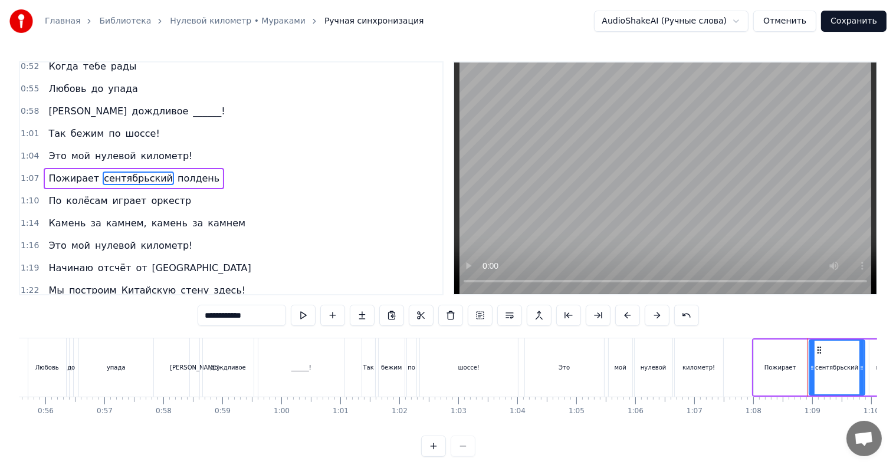
drag, startPoint x: 186, startPoint y: 311, endPoint x: 163, endPoint y: 310, distance: 23.1
click at [163, 310] on div "0:30 Пылью наполнены обе сандалии 0:33 В поисках гения по _______ 0:35 Хлопьями…" at bounding box center [448, 259] width 858 height 396
type input "**********"
click at [172, 204] on div "По колёсам играет оркестр" at bounding box center [120, 201] width 152 height 21
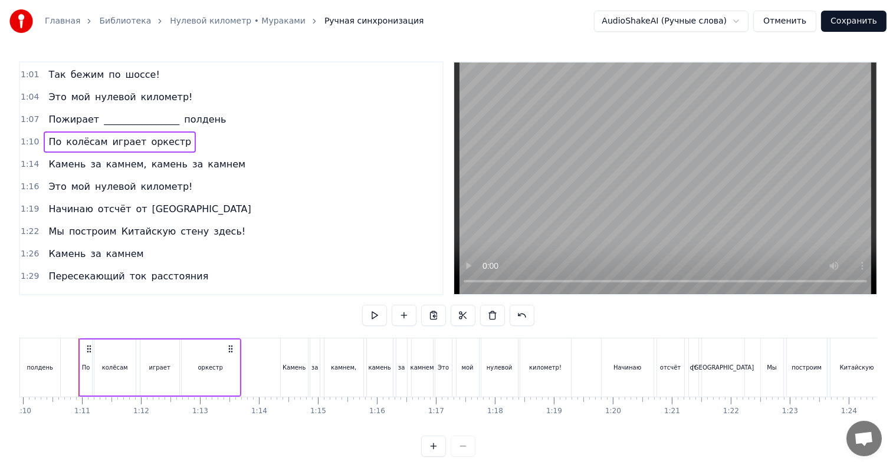
scroll to position [304, 0]
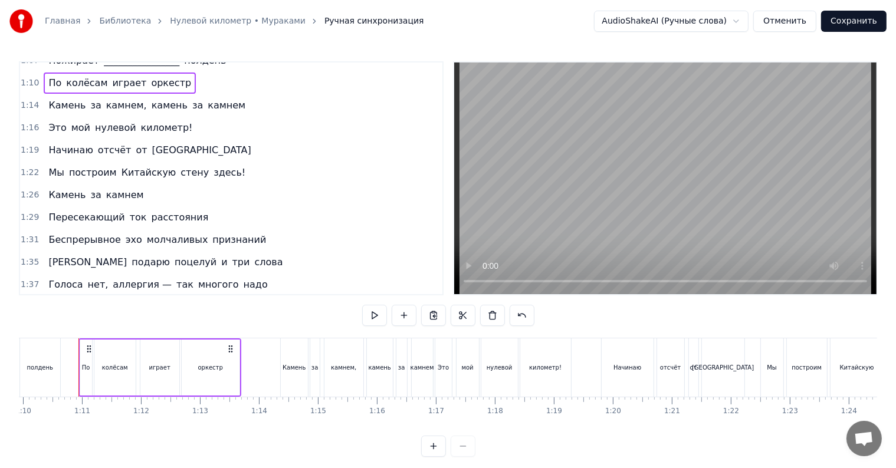
click at [143, 171] on span "Китайскую" at bounding box center [148, 173] width 57 height 14
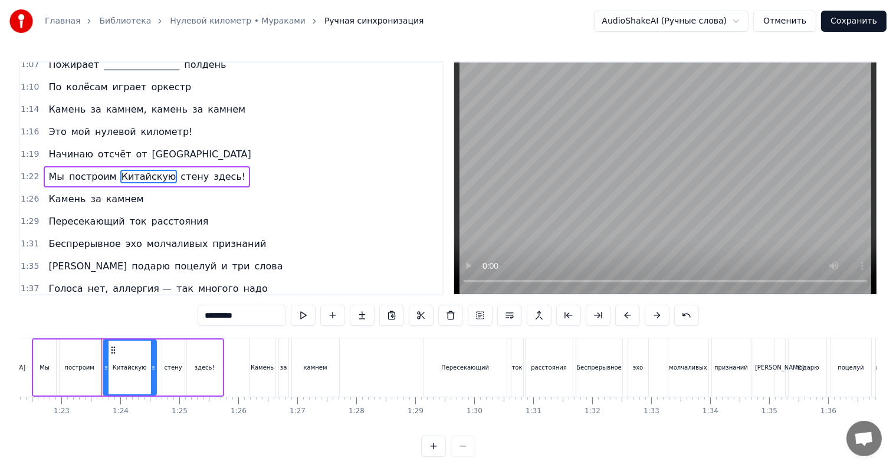
scroll to position [0, 4876]
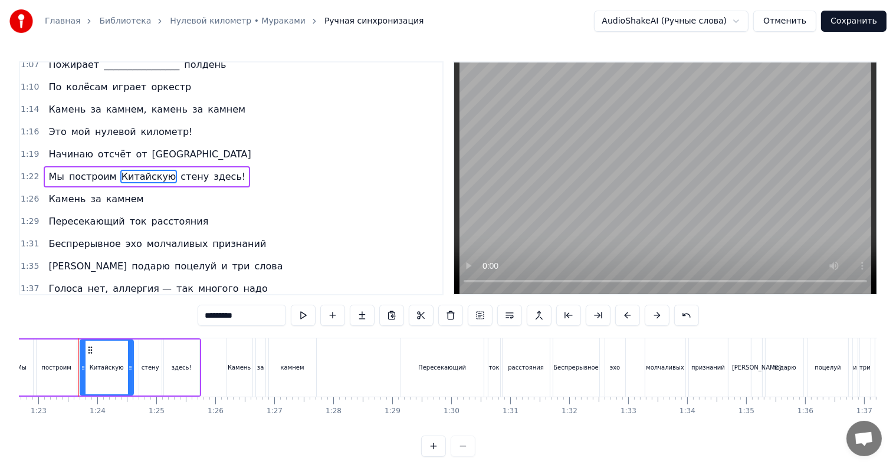
drag, startPoint x: 219, startPoint y: 316, endPoint x: 165, endPoint y: 312, distance: 55.0
click at [198, 312] on input "*********" at bounding box center [242, 315] width 88 height 21
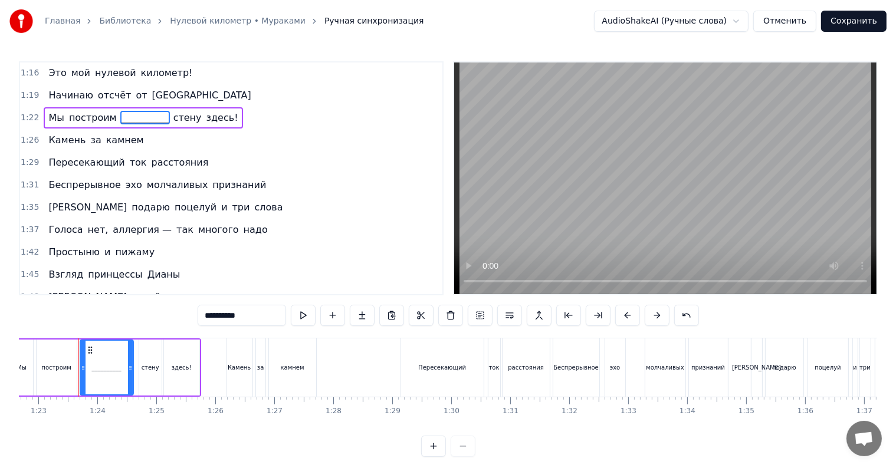
click at [173, 208] on span "поцелуй" at bounding box center [195, 208] width 44 height 14
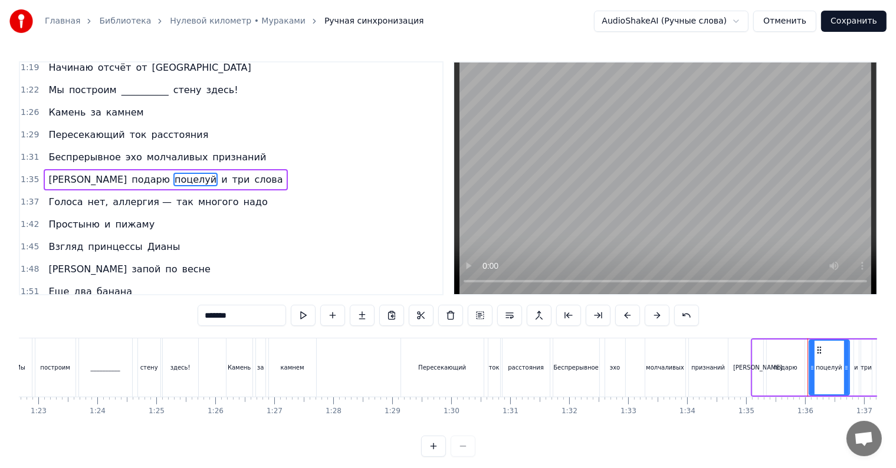
scroll to position [388, 0]
drag, startPoint x: 205, startPoint y: 313, endPoint x: 143, endPoint y: 302, distance: 62.8
click at [143, 303] on div "0:30 Пылью наполнены обе сандалии 0:33 В поисках гения по _______ 0:35 Хлопьями…" at bounding box center [448, 259] width 858 height 396
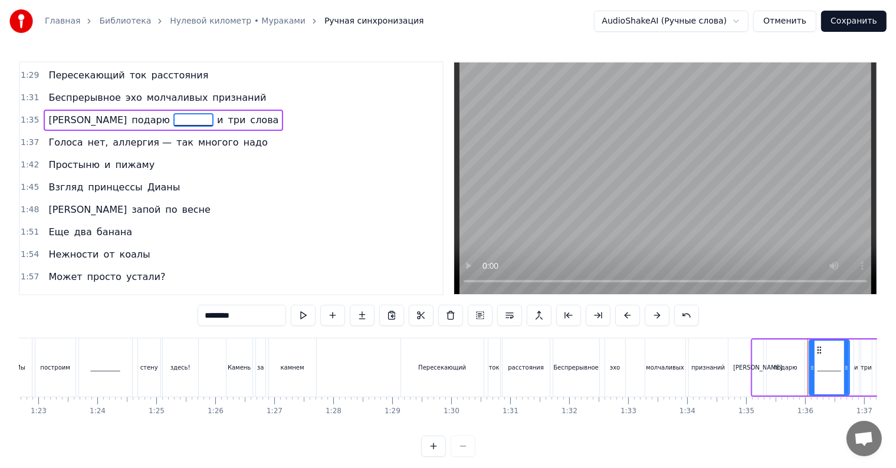
scroll to position [447, 0]
click at [123, 168] on span "пижаму" at bounding box center [135, 164] width 42 height 14
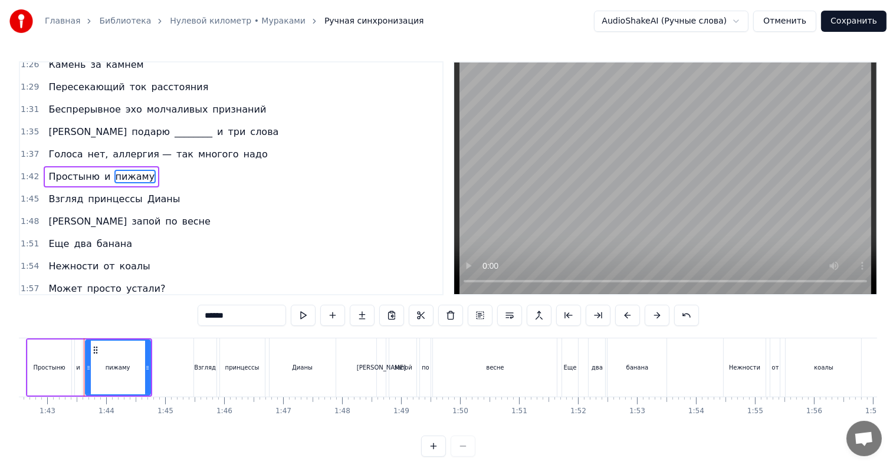
scroll to position [0, 6052]
drag, startPoint x: 210, startPoint y: 312, endPoint x: 165, endPoint y: 309, distance: 45.5
click at [198, 309] on input "******" at bounding box center [242, 315] width 88 height 21
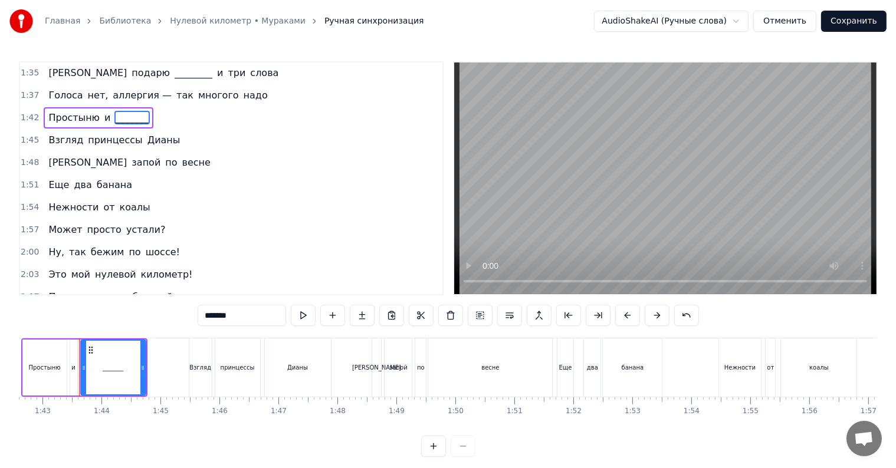
scroll to position [553, 0]
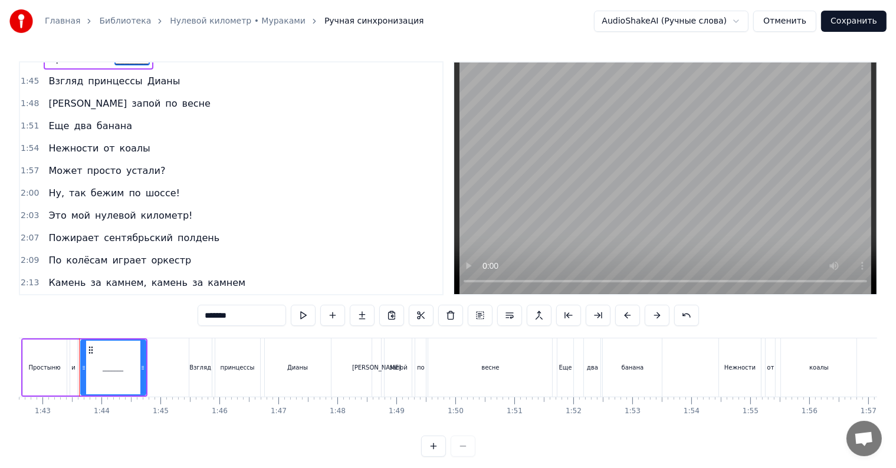
click at [119, 151] on span "коалы" at bounding box center [135, 149] width 33 height 14
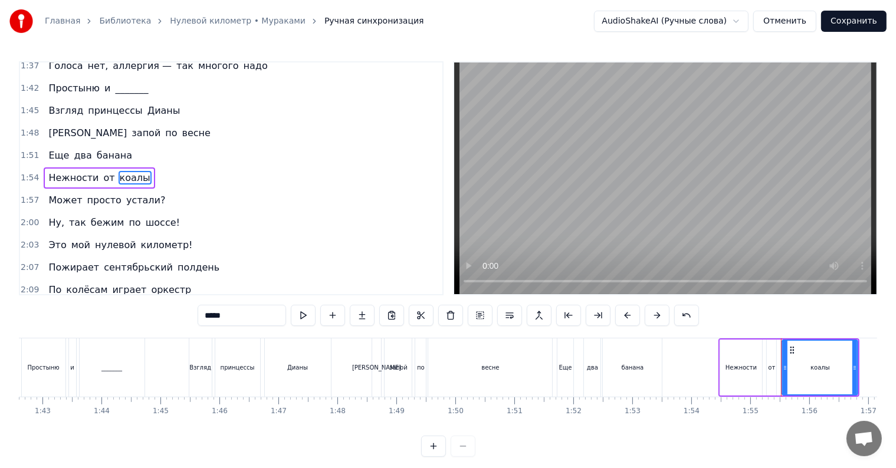
scroll to position [523, 0]
drag, startPoint x: 204, startPoint y: 316, endPoint x: 163, endPoint y: 309, distance: 41.8
click at [163, 309] on div "0:30 Пылью наполнены обе сандалии 0:33 В поисках гения по _______ 0:35 Хлопьями…" at bounding box center [448, 259] width 858 height 396
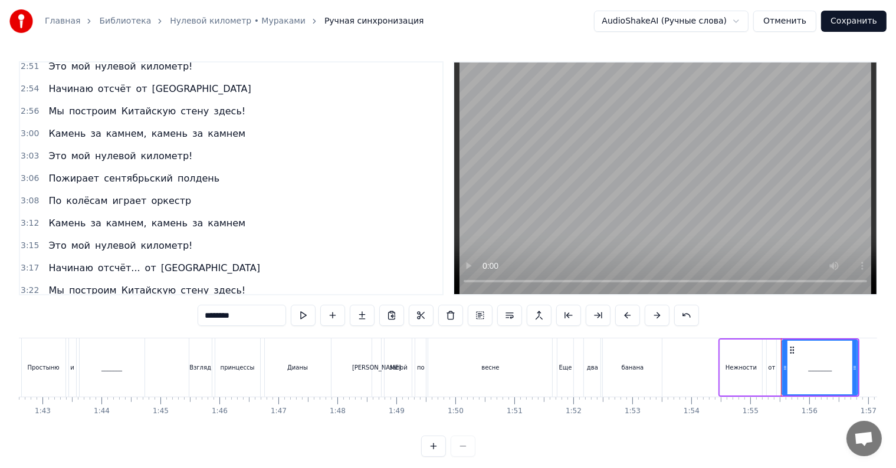
scroll to position [1045, 0]
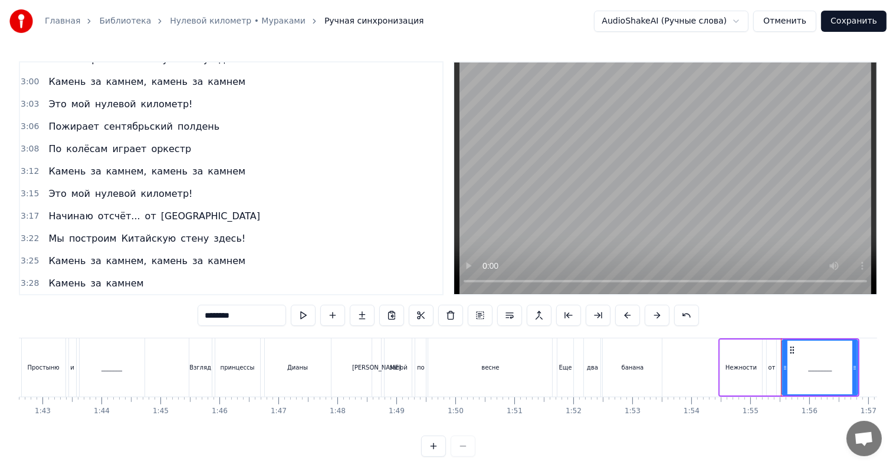
type input "********"
click at [851, 18] on button "Сохранить" at bounding box center [853, 21] width 65 height 21
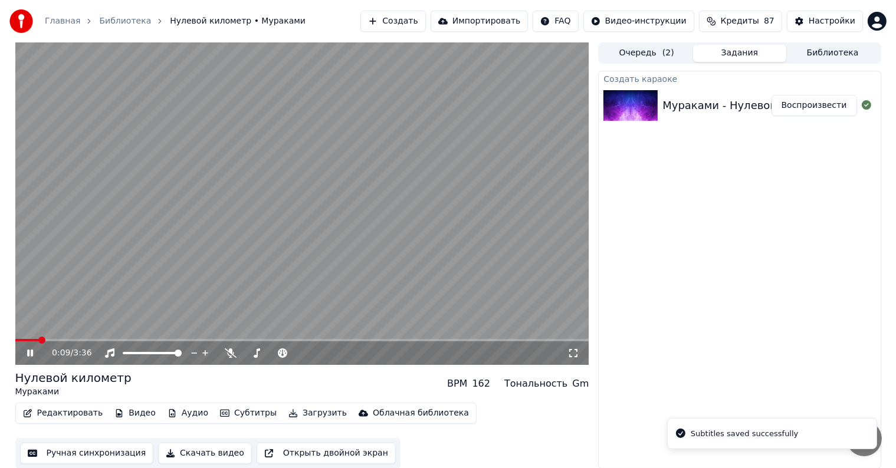
click at [44, 342] on span at bounding box center [41, 340] width 7 height 7
click at [52, 340] on span at bounding box center [48, 340] width 7 height 7
click at [72, 342] on span at bounding box center [68, 340] width 7 height 7
click at [96, 340] on span at bounding box center [97, 340] width 7 height 7
click at [38, 350] on icon at bounding box center [39, 353] width 28 height 9
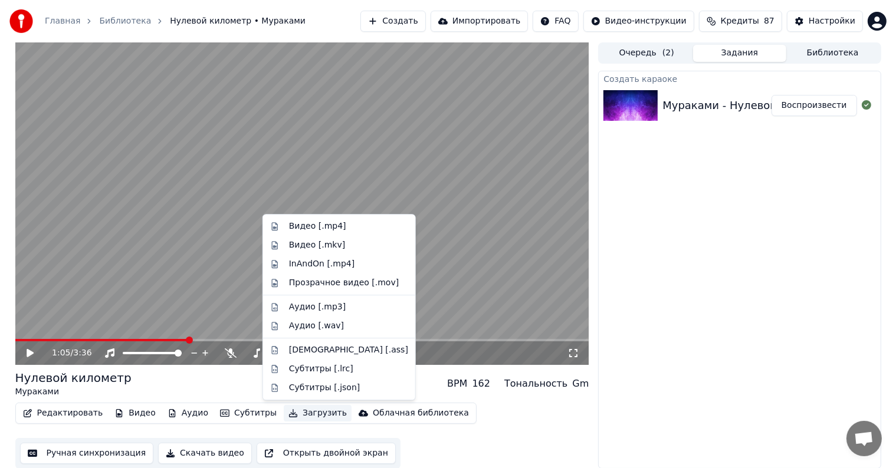
click at [290, 414] on button "Загрузить" at bounding box center [318, 413] width 68 height 17
click at [339, 302] on div "Аудио [.mp3]" at bounding box center [348, 307] width 119 height 12
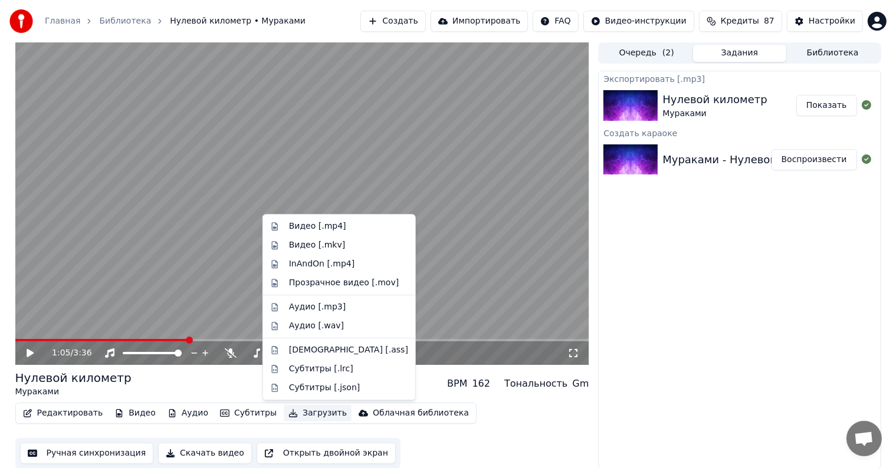
click at [307, 416] on button "Загрузить" at bounding box center [318, 413] width 68 height 17
click at [350, 227] on div "Видео [.mp4]" at bounding box center [348, 227] width 119 height 12
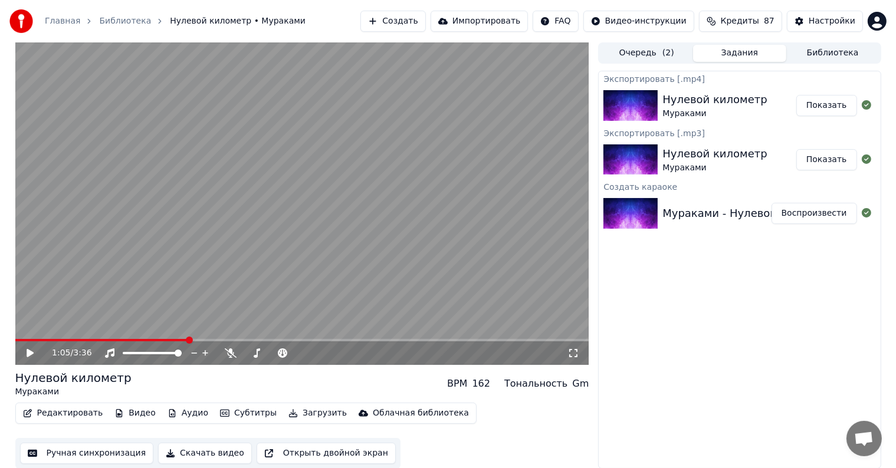
click at [838, 101] on button "Показать" at bounding box center [826, 105] width 61 height 21
click at [642, 49] on button "Очередь ( 2 )" at bounding box center [646, 53] width 93 height 17
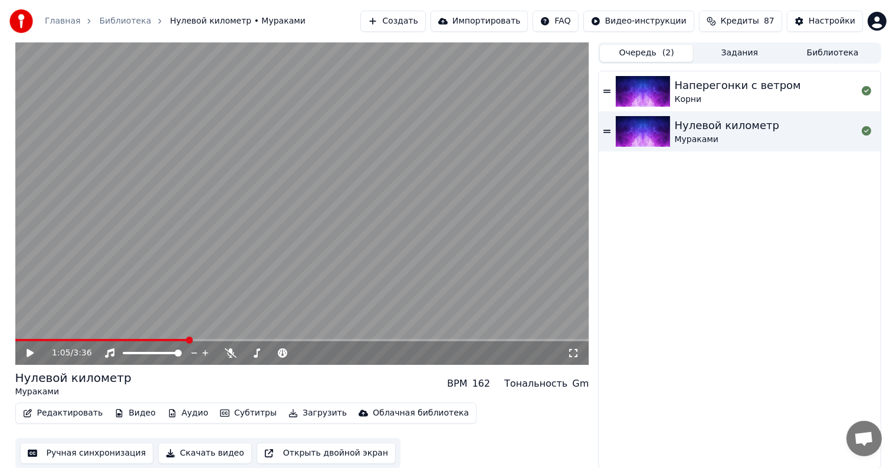
click at [649, 132] on img at bounding box center [643, 131] width 54 height 31
click at [28, 356] on icon at bounding box center [30, 353] width 6 height 7
click at [717, 94] on div "Корни" at bounding box center [738, 100] width 126 height 12
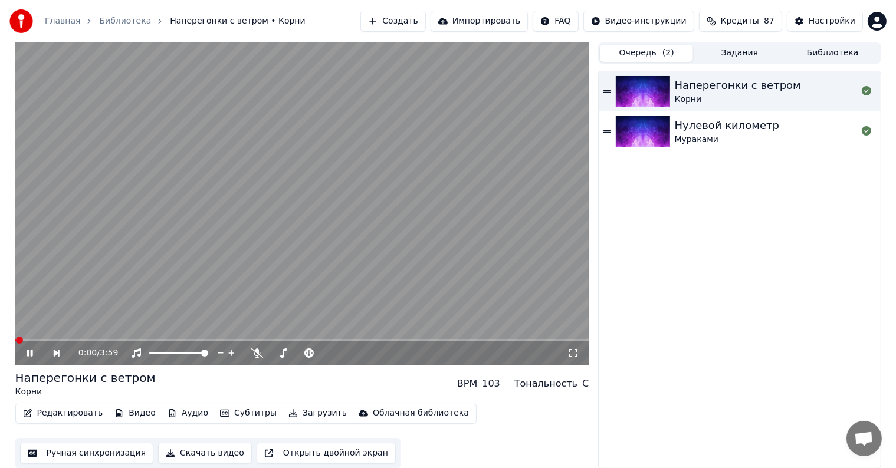
click at [28, 354] on icon at bounding box center [30, 353] width 6 height 7
click at [27, 352] on icon at bounding box center [29, 353] width 7 height 8
click at [27, 352] on icon at bounding box center [30, 353] width 6 height 7
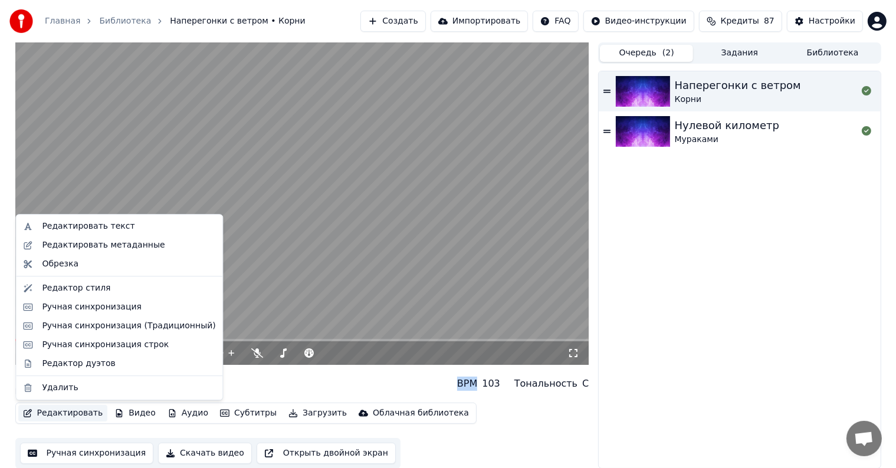
click at [58, 413] on button "Редактировать" at bounding box center [63, 413] width 90 height 17
click at [99, 309] on div "Ручная синхронизация" at bounding box center [92, 307] width 100 height 12
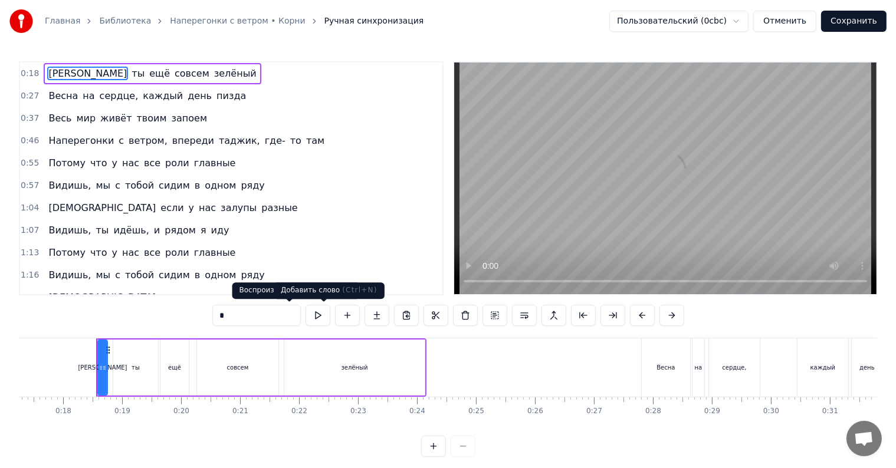
scroll to position [0, 1036]
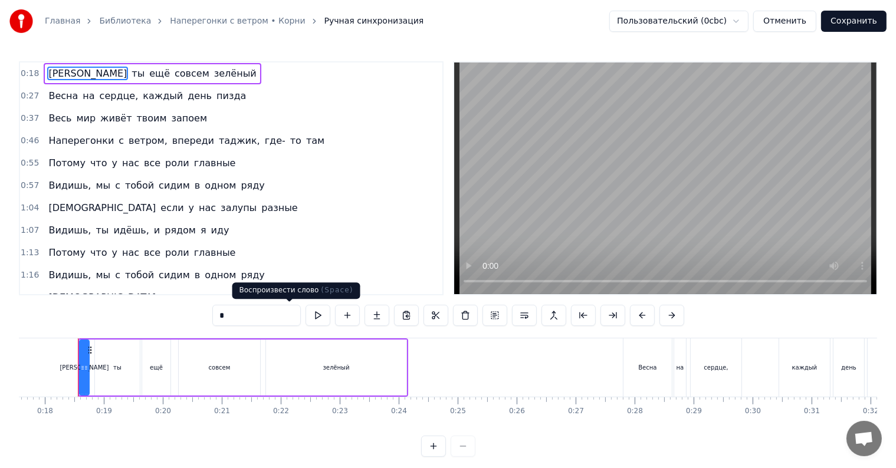
click at [306, 318] on button at bounding box center [318, 315] width 25 height 21
click at [109, 363] on div "ты" at bounding box center [117, 368] width 45 height 56
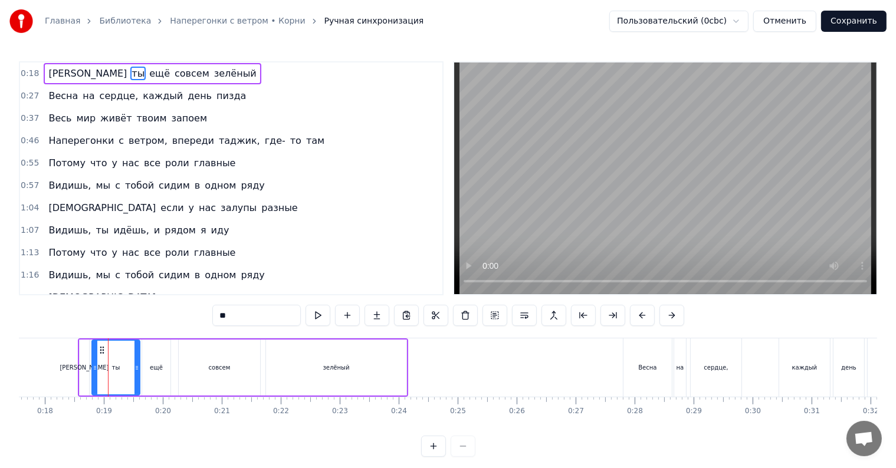
click at [92, 367] on div "ты" at bounding box center [115, 368] width 49 height 56
click at [160, 367] on div "ещё" at bounding box center [156, 367] width 13 height 9
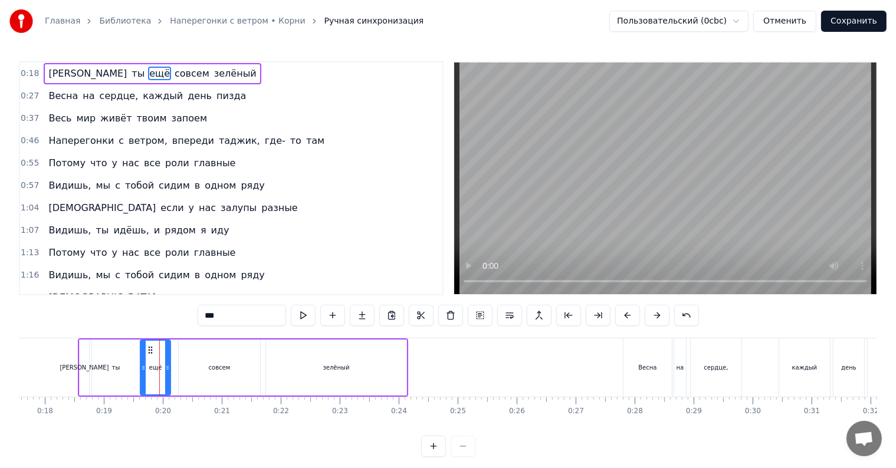
click at [142, 370] on icon at bounding box center [143, 367] width 5 height 9
click at [185, 372] on div "совсем" at bounding box center [219, 368] width 81 height 56
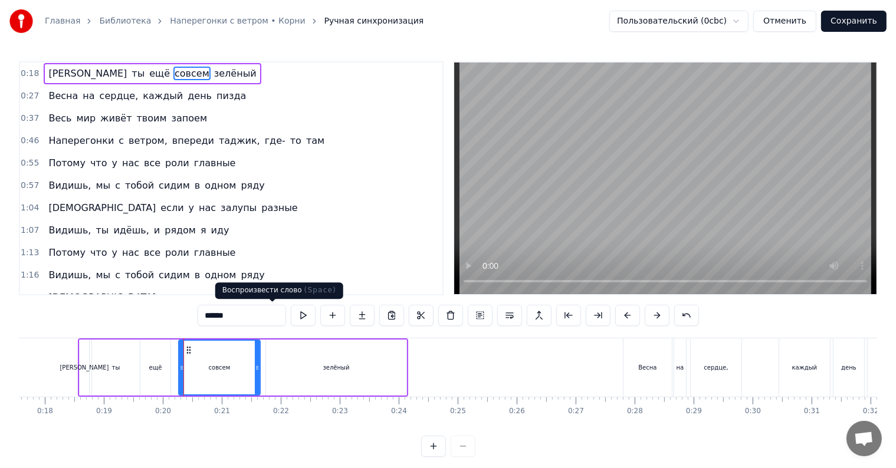
click at [291, 323] on button at bounding box center [303, 315] width 25 height 21
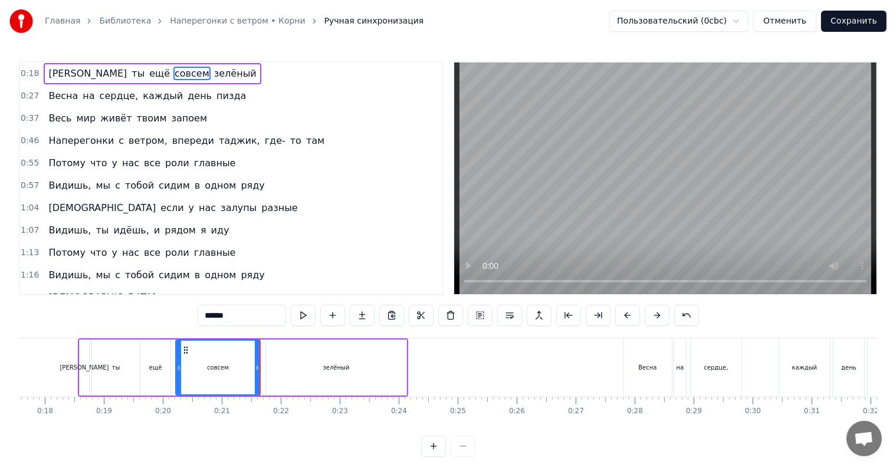
click at [176, 365] on icon at bounding box center [178, 367] width 5 height 9
click at [288, 362] on div "зелёный" at bounding box center [336, 368] width 140 height 56
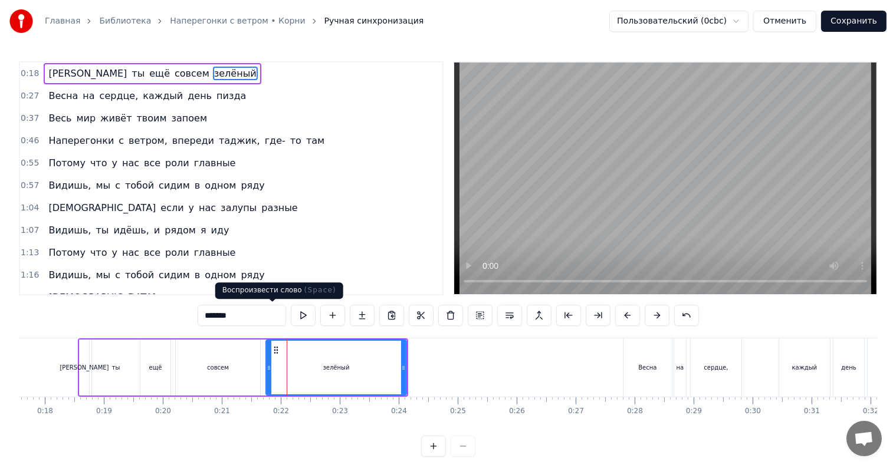
click at [291, 313] on button at bounding box center [303, 315] width 25 height 21
click at [266, 372] on div "зелёный" at bounding box center [336, 368] width 142 height 56
click at [636, 374] on div "Весна" at bounding box center [647, 368] width 48 height 58
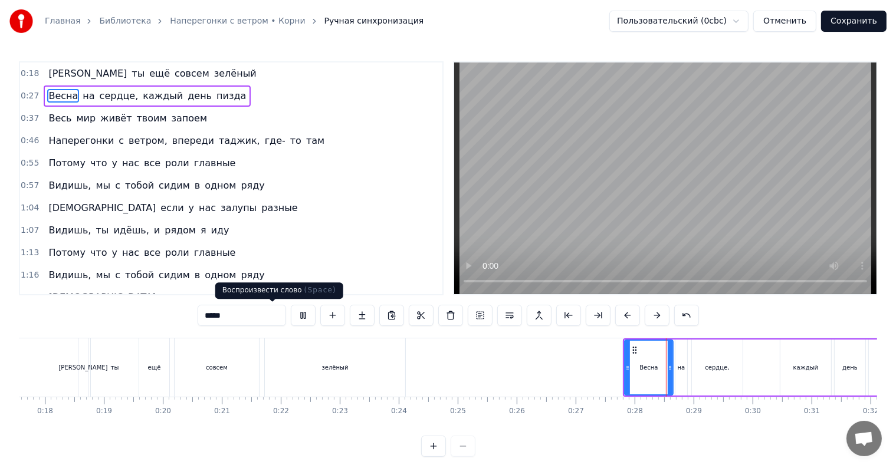
click at [291, 314] on button at bounding box center [303, 315] width 25 height 21
click at [291, 319] on button at bounding box center [303, 315] width 25 height 21
click at [647, 362] on div "Весна" at bounding box center [648, 368] width 47 height 54
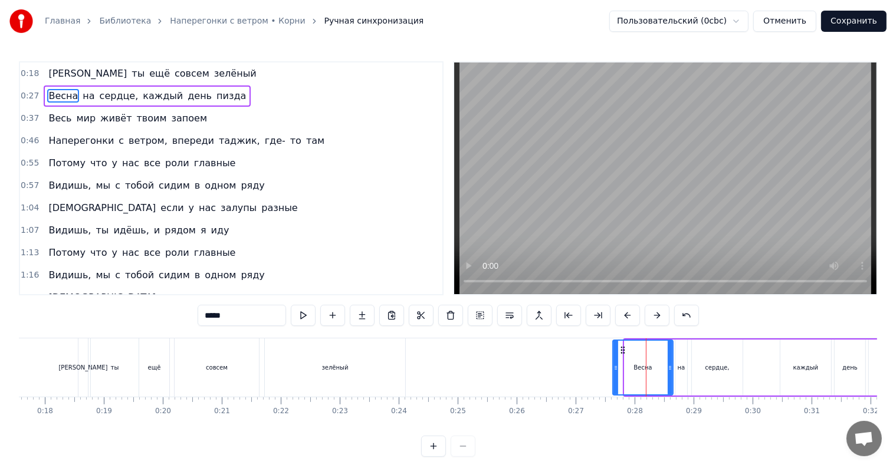
drag, startPoint x: 625, startPoint y: 365, endPoint x: 613, endPoint y: 365, distance: 11.8
click at [613, 365] on icon at bounding box center [615, 367] width 5 height 9
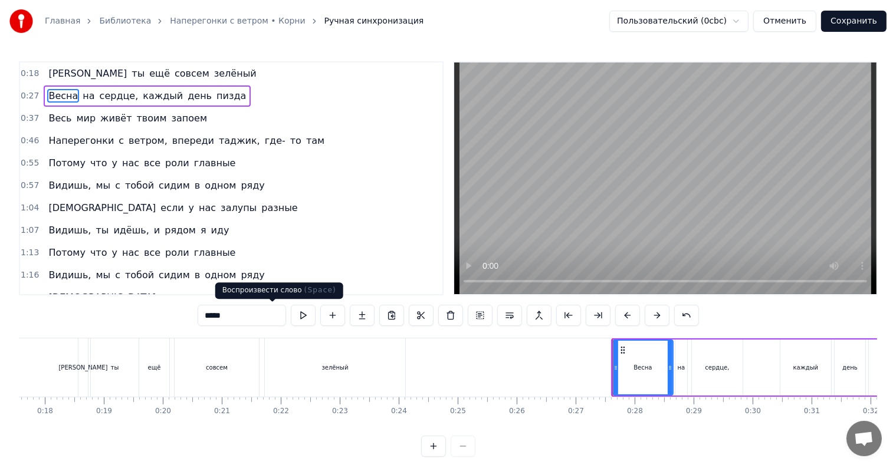
click at [291, 310] on button at bounding box center [303, 315] width 25 height 21
click at [681, 376] on div "на" at bounding box center [681, 368] width 12 height 56
click at [291, 314] on button at bounding box center [303, 315] width 25 height 21
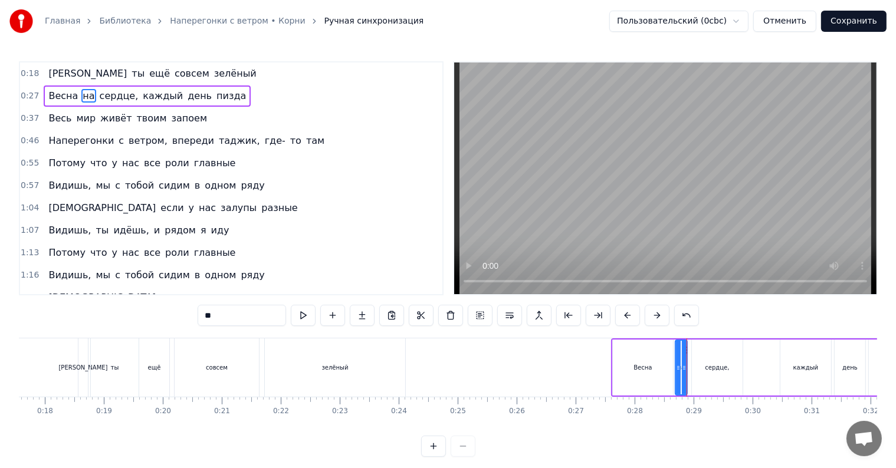
click at [721, 370] on div "сердце," at bounding box center [717, 367] width 24 height 9
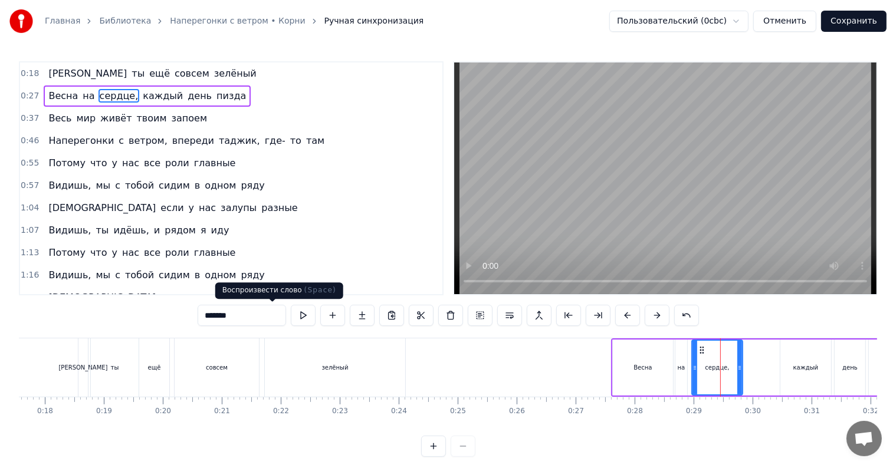
click at [291, 319] on button at bounding box center [303, 315] width 25 height 21
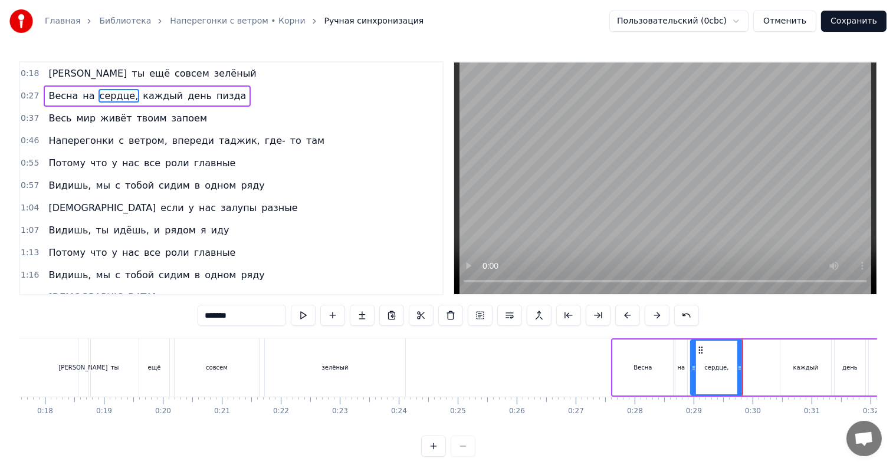
click at [691, 368] on icon at bounding box center [693, 367] width 5 height 9
click at [781, 373] on div "каждый" at bounding box center [805, 368] width 51 height 56
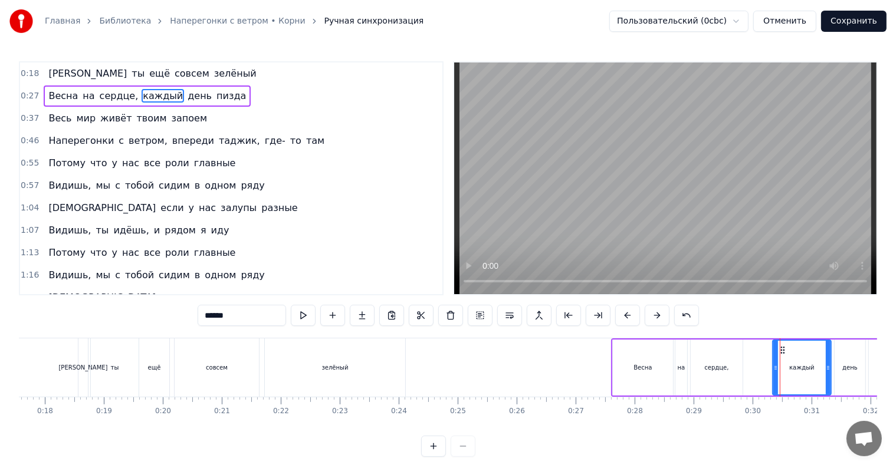
drag, startPoint x: 781, startPoint y: 372, endPoint x: 773, endPoint y: 372, distance: 7.7
click at [773, 372] on icon at bounding box center [775, 367] width 5 height 9
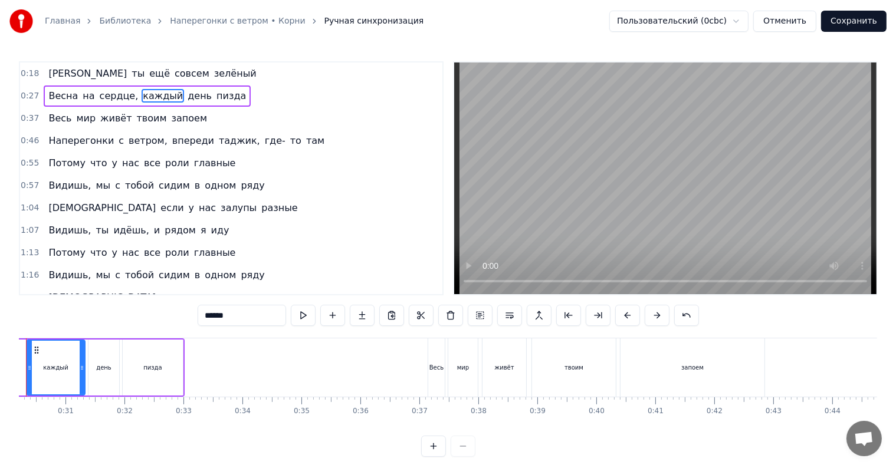
scroll to position [0, 1623]
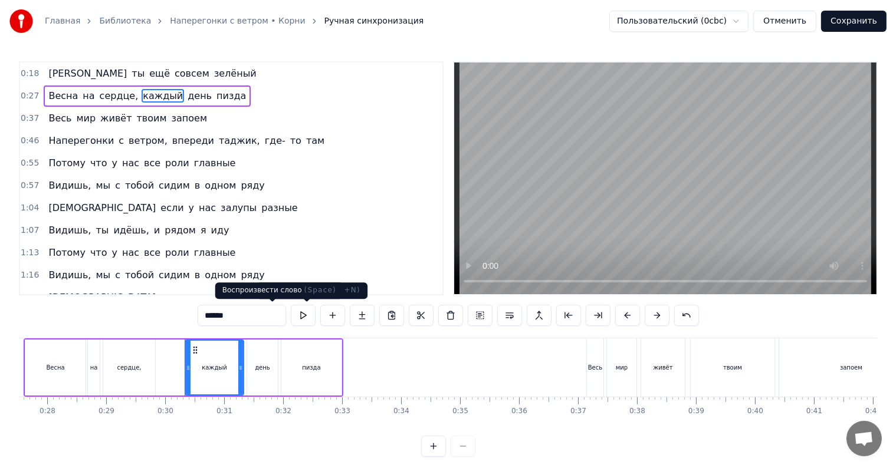
click at [291, 315] on button at bounding box center [303, 315] width 25 height 21
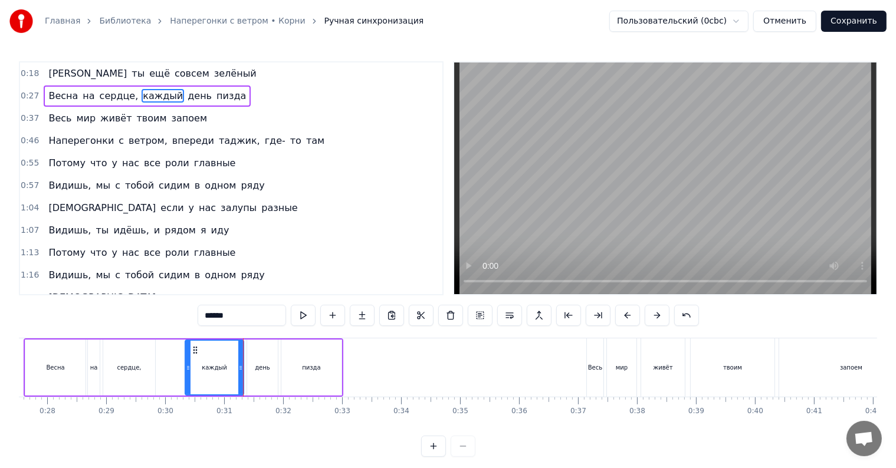
click at [250, 369] on div "день" at bounding box center [262, 368] width 31 height 56
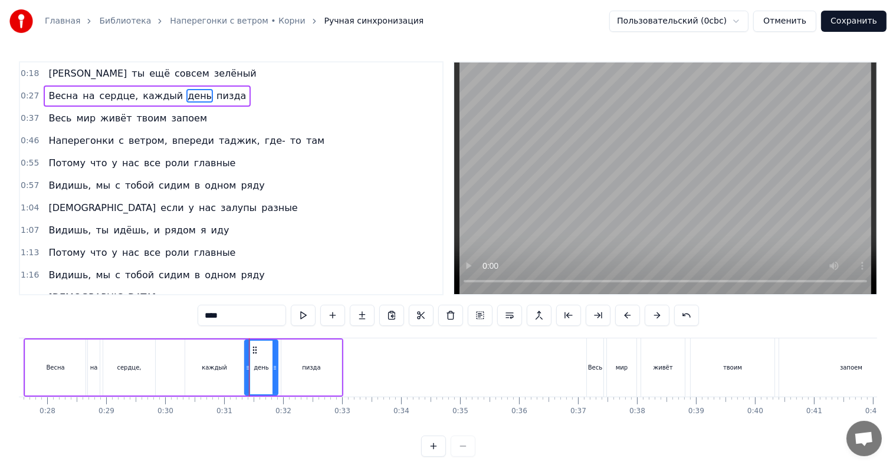
click at [245, 369] on icon at bounding box center [247, 367] width 5 height 9
click at [295, 372] on div "пизда" at bounding box center [311, 368] width 60 height 56
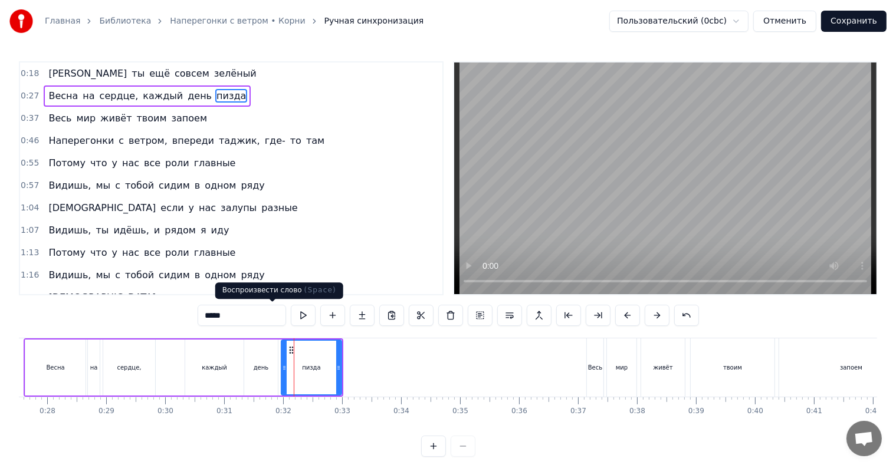
click at [291, 317] on button at bounding box center [303, 315] width 25 height 21
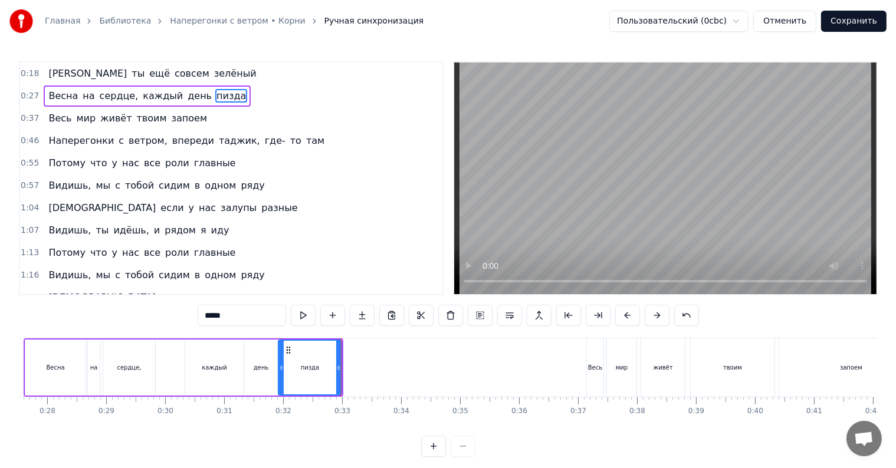
click at [278, 370] on div "пизда" at bounding box center [310, 368] width 64 height 56
click at [291, 311] on button at bounding box center [303, 315] width 25 height 21
click at [291, 314] on button at bounding box center [303, 315] width 25 height 21
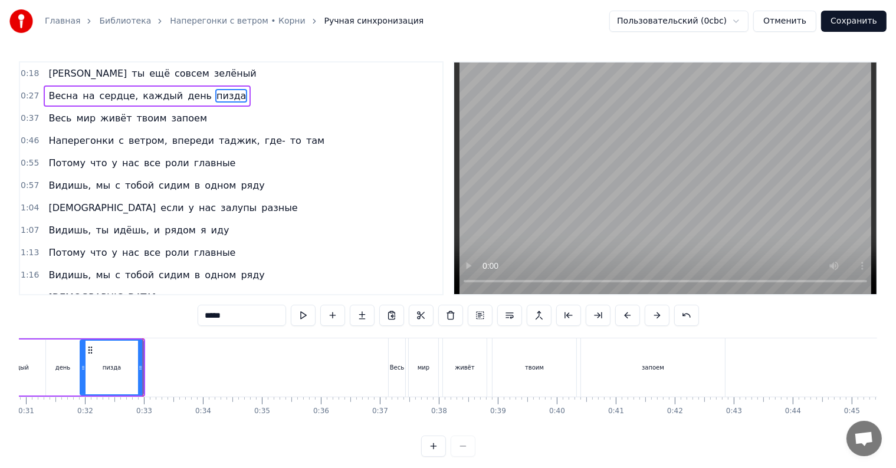
scroll to position [0, 1925]
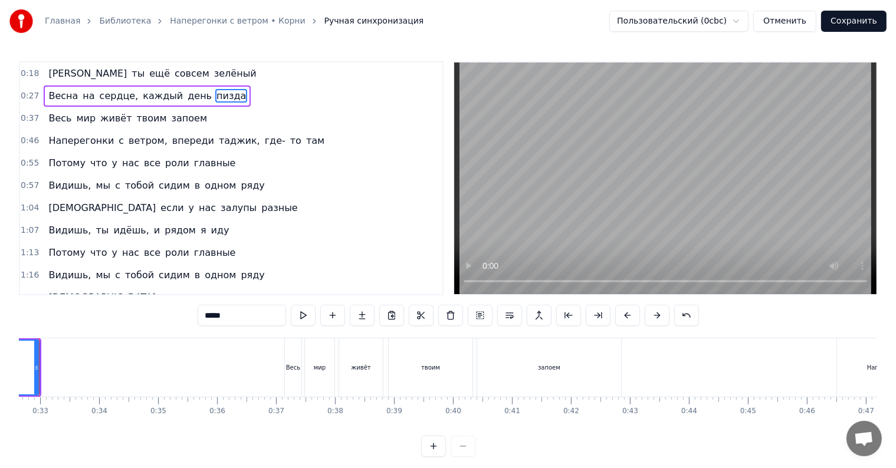
click at [287, 373] on div "Весь" at bounding box center [293, 368] width 17 height 58
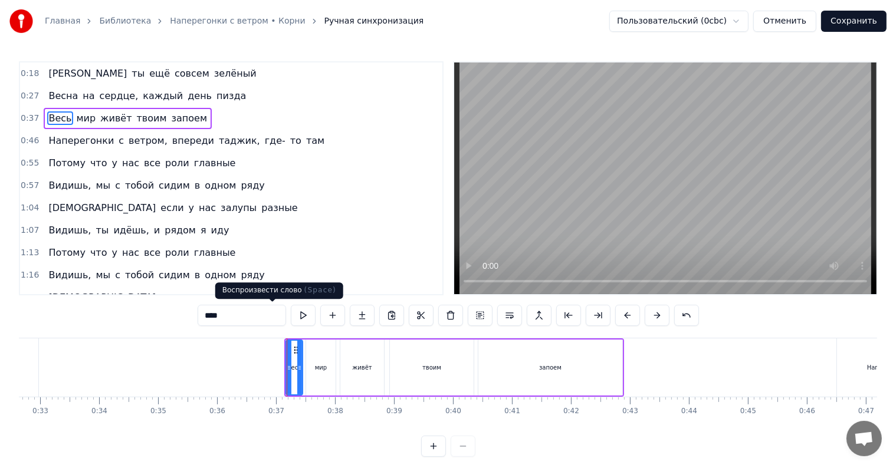
click at [291, 318] on button at bounding box center [303, 315] width 25 height 21
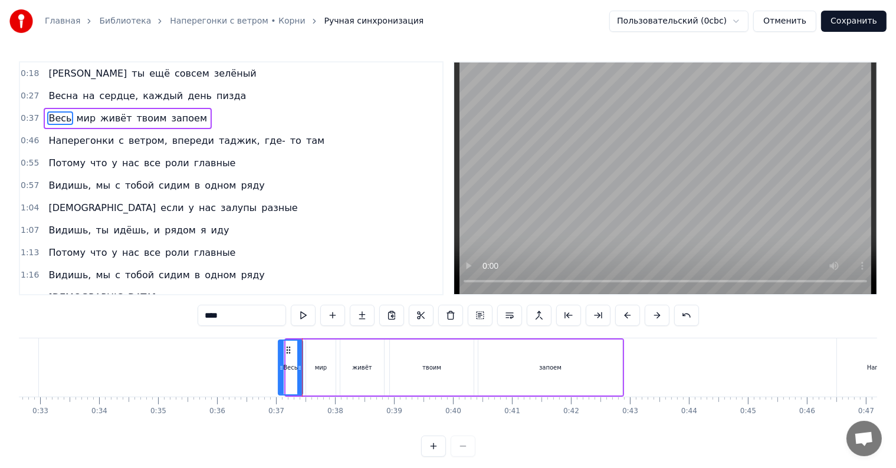
drag, startPoint x: 286, startPoint y: 372, endPoint x: 276, endPoint y: 373, distance: 10.0
click at [279, 373] on div at bounding box center [281, 368] width 5 height 54
click at [291, 318] on button at bounding box center [303, 315] width 25 height 21
click at [328, 370] on div "мир" at bounding box center [320, 368] width 29 height 56
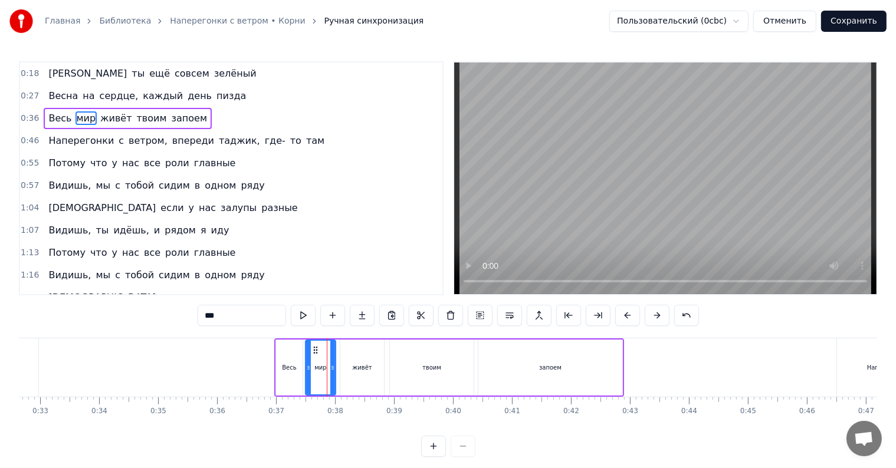
click at [306, 369] on icon at bounding box center [308, 367] width 5 height 9
click at [291, 323] on button at bounding box center [303, 315] width 25 height 21
click at [354, 367] on div "живёт" at bounding box center [361, 367] width 19 height 9
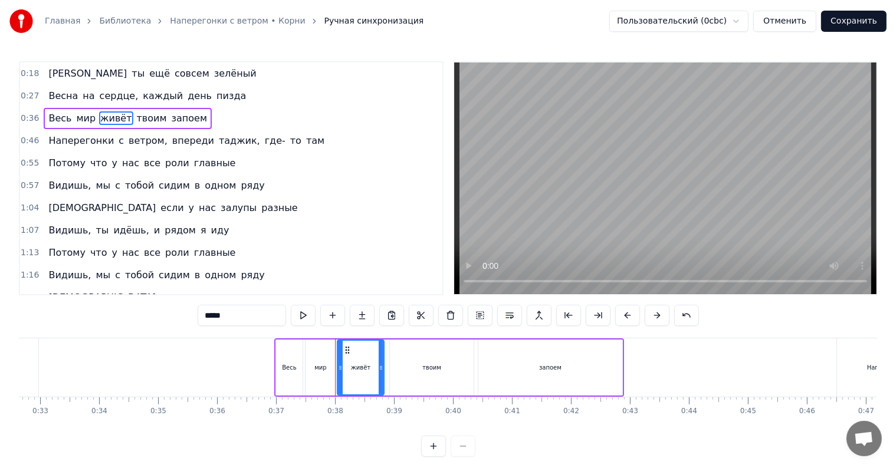
click at [338, 364] on icon at bounding box center [340, 367] width 5 height 9
click at [291, 316] on button at bounding box center [303, 315] width 25 height 21
click at [402, 375] on div "твоим" at bounding box center [432, 368] width 84 height 56
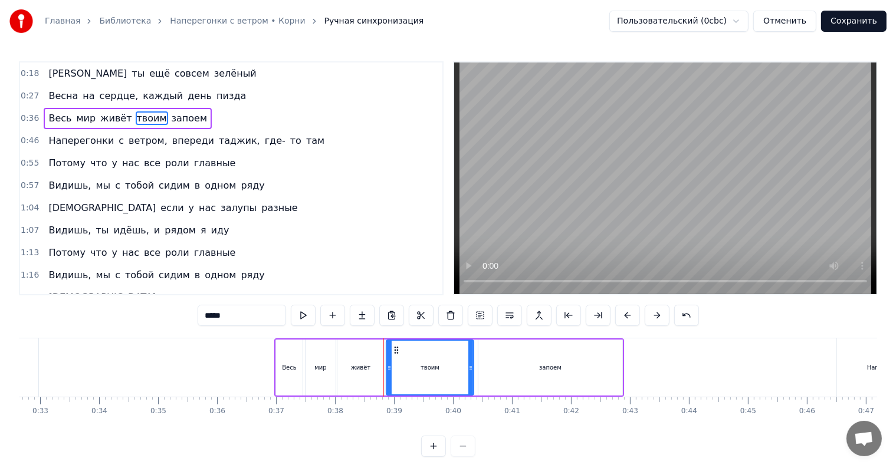
click at [387, 373] on div at bounding box center [389, 368] width 5 height 54
click at [507, 373] on div "запоем" at bounding box center [550, 368] width 144 height 56
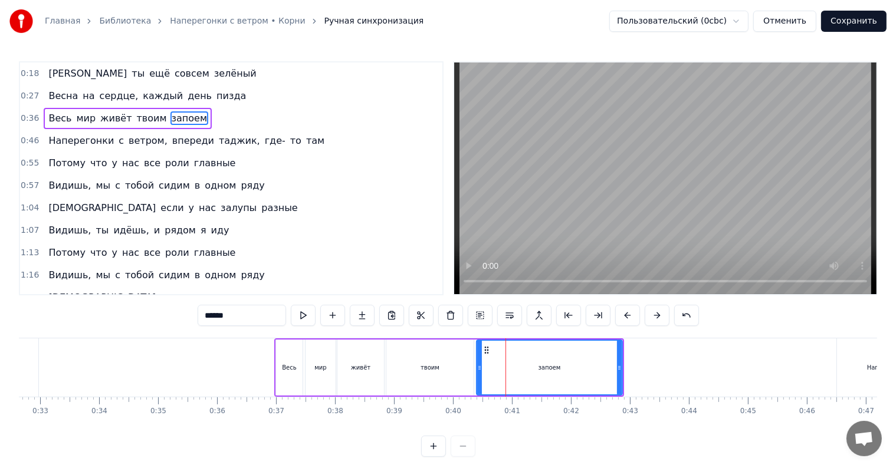
click at [477, 371] on icon at bounding box center [479, 367] width 5 height 9
click at [291, 317] on button at bounding box center [303, 315] width 25 height 21
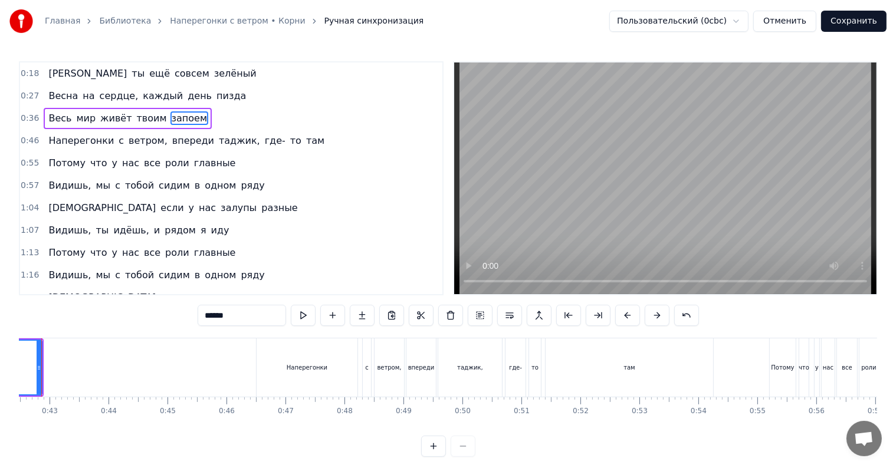
scroll to position [0, 2546]
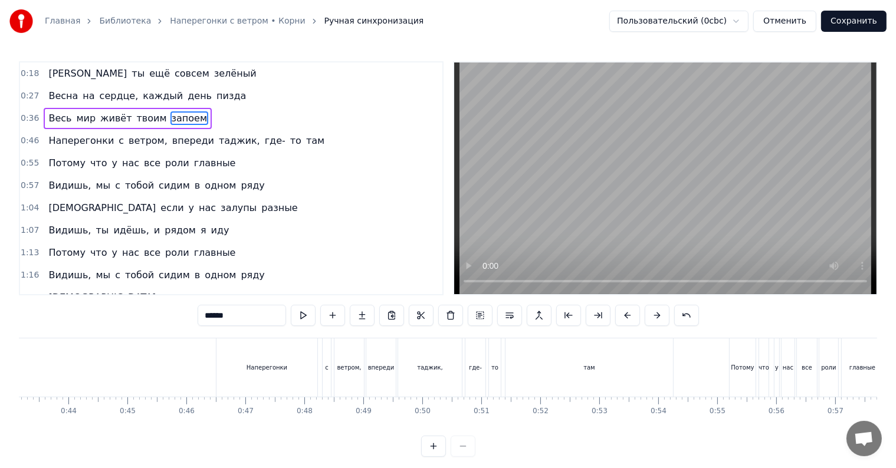
click at [241, 378] on div "Наперегонки" at bounding box center [266, 368] width 101 height 58
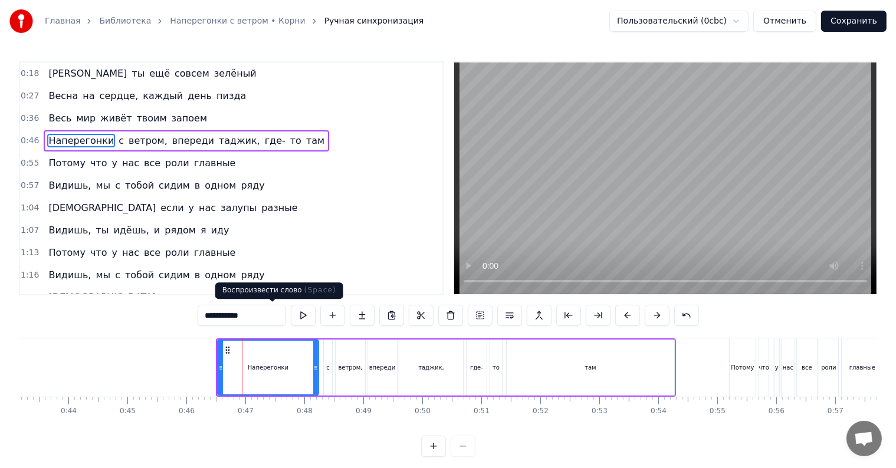
click at [291, 314] on button at bounding box center [303, 315] width 25 height 21
click at [291, 317] on button at bounding box center [303, 315] width 25 height 21
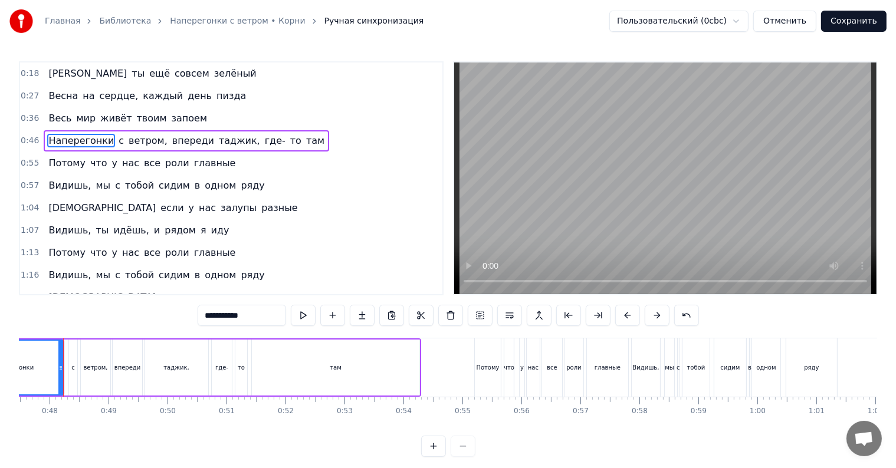
click at [84, 366] on div "ветром," at bounding box center [95, 368] width 29 height 56
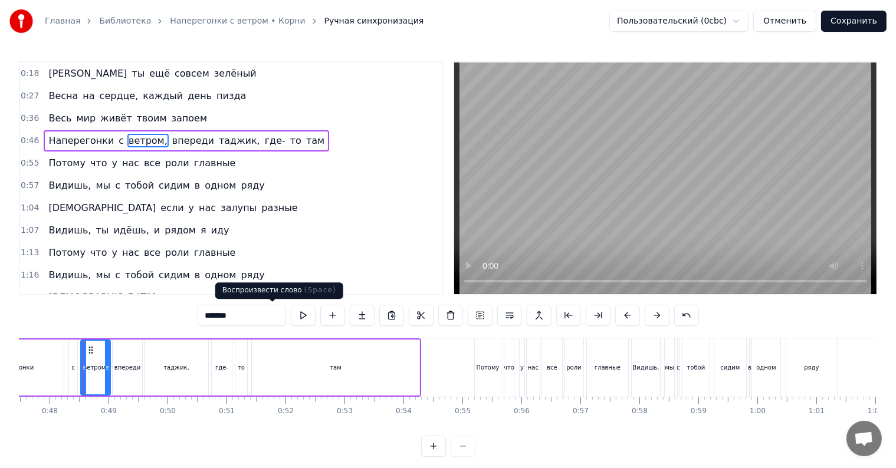
click at [291, 316] on button at bounding box center [303, 315] width 25 height 21
click at [73, 369] on div "с" at bounding box center [73, 367] width 4 height 9
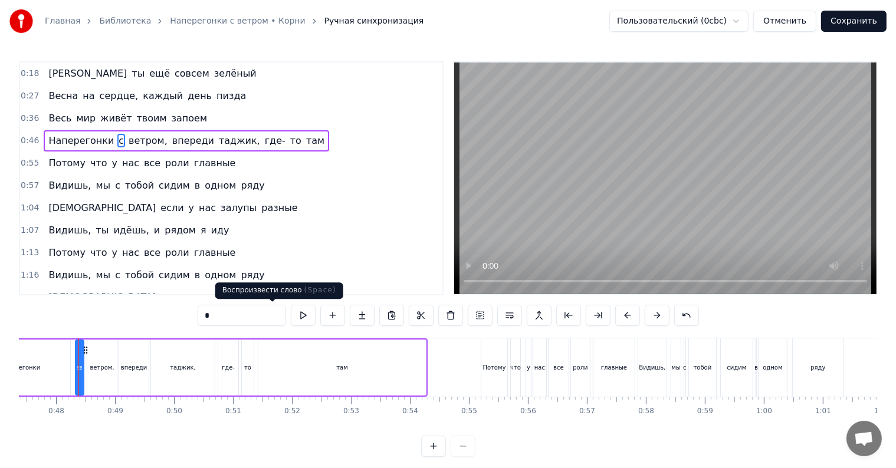
click at [291, 317] on button at bounding box center [303, 315] width 25 height 21
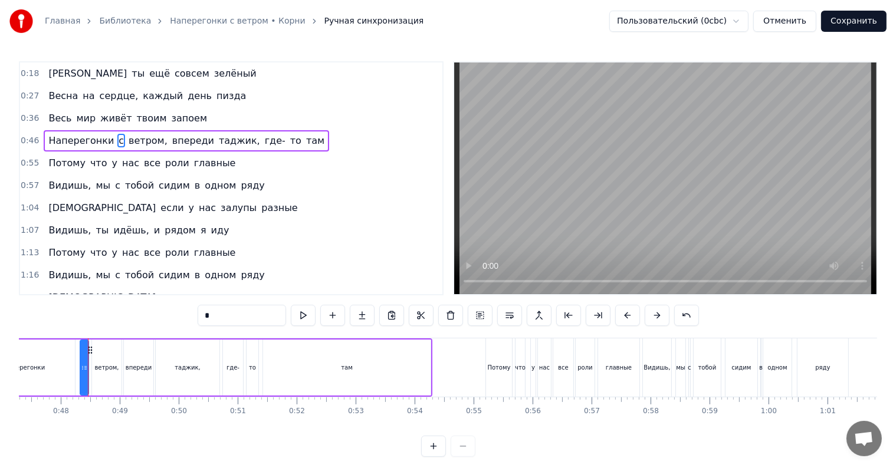
click at [100, 370] on div "ветром," at bounding box center [106, 367] width 24 height 9
type input "*******"
click at [90, 364] on icon at bounding box center [92, 367] width 5 height 9
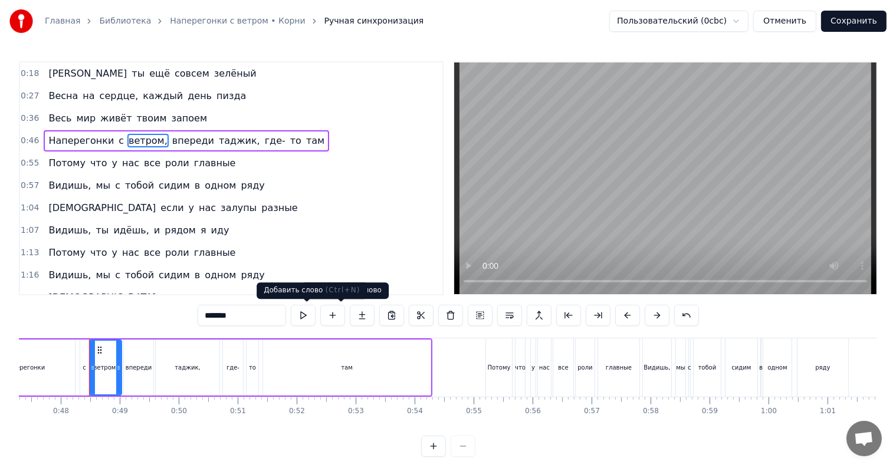
click at [291, 314] on button at bounding box center [303, 315] width 25 height 21
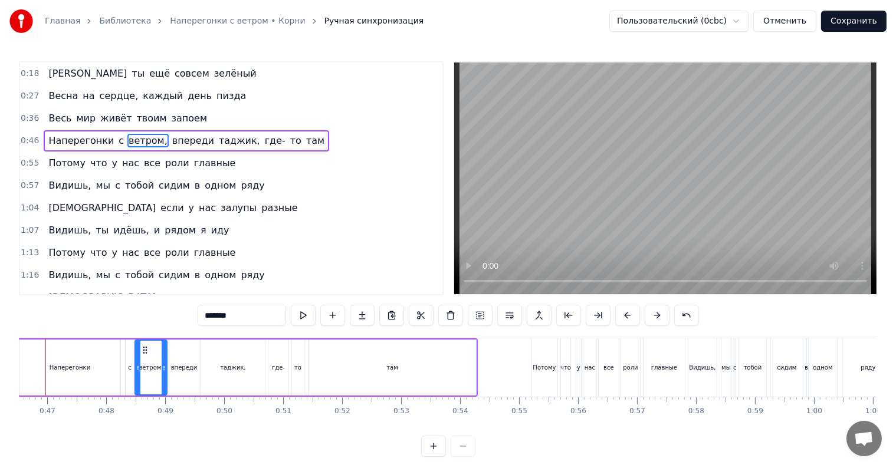
scroll to position [0, 2711]
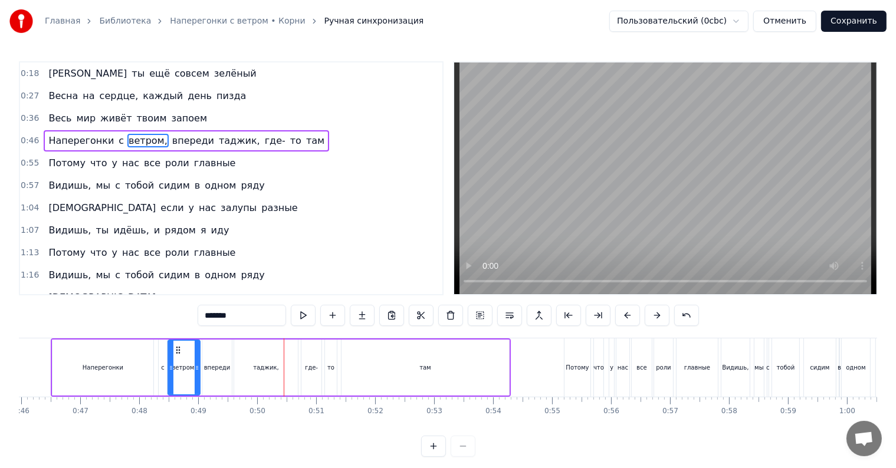
click at [221, 369] on div "впереди" at bounding box center [217, 367] width 27 height 9
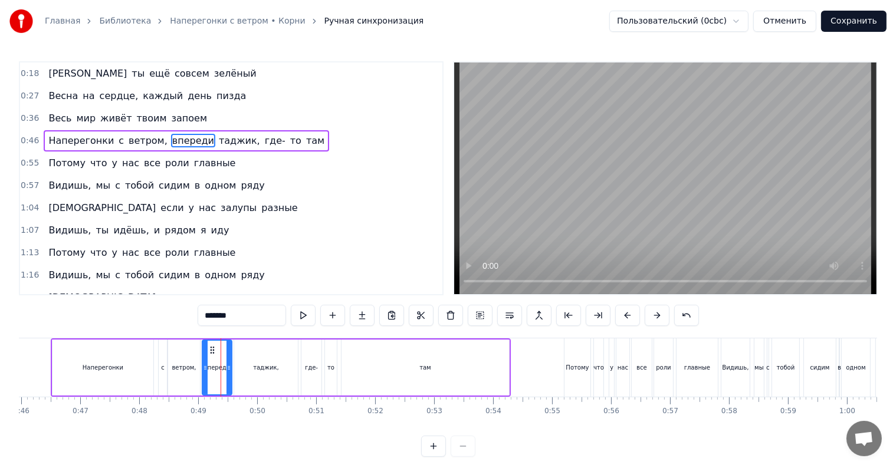
click at [260, 370] on div "таджик," at bounding box center [266, 367] width 26 height 9
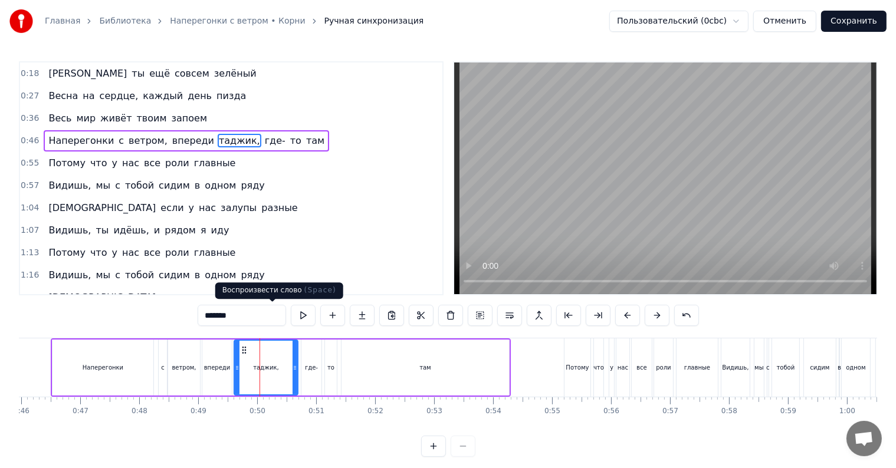
click at [291, 315] on button at bounding box center [303, 315] width 25 height 21
click at [316, 372] on div "где-" at bounding box center [311, 368] width 20 height 56
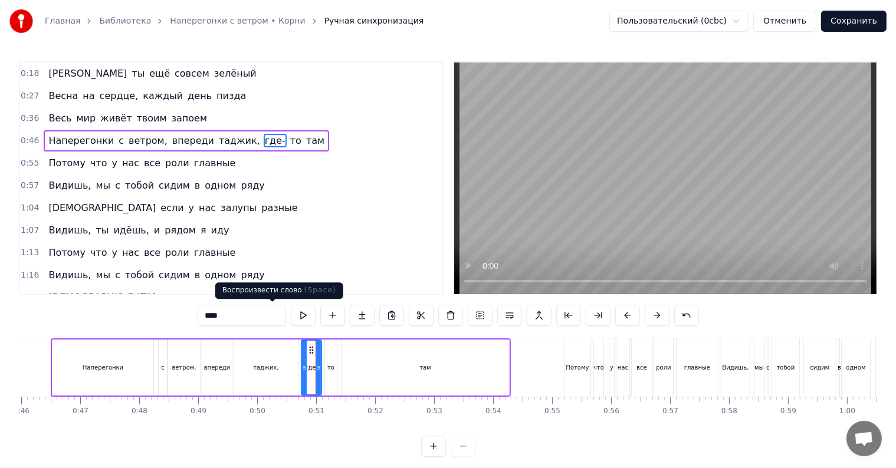
click at [291, 318] on button at bounding box center [303, 315] width 25 height 21
click at [355, 361] on div "там" at bounding box center [426, 368] width 168 height 56
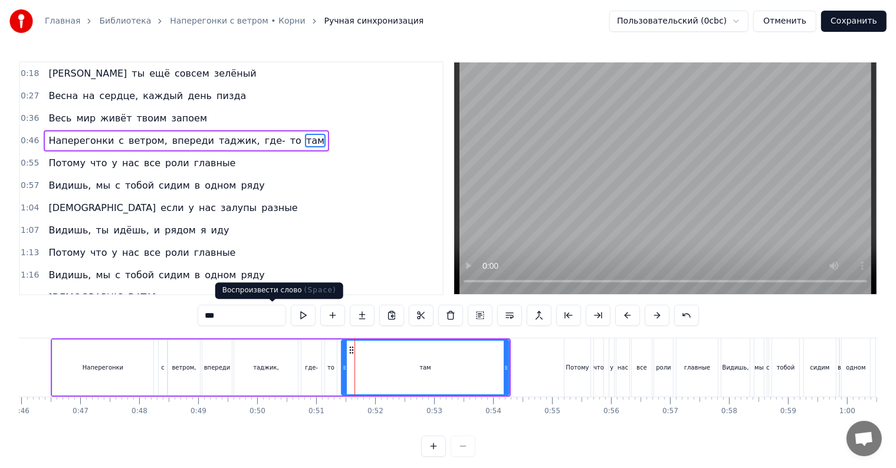
click at [291, 315] on button at bounding box center [303, 315] width 25 height 21
click at [583, 369] on div "Потому" at bounding box center [577, 367] width 23 height 9
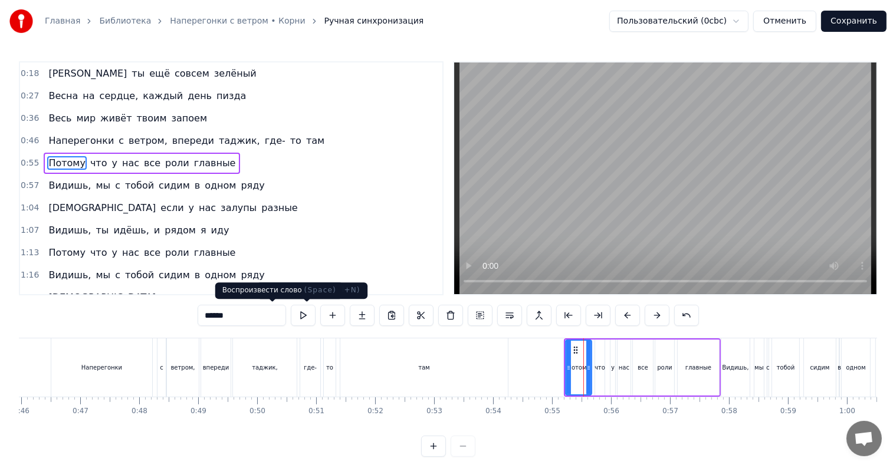
click at [291, 311] on button at bounding box center [303, 315] width 25 height 21
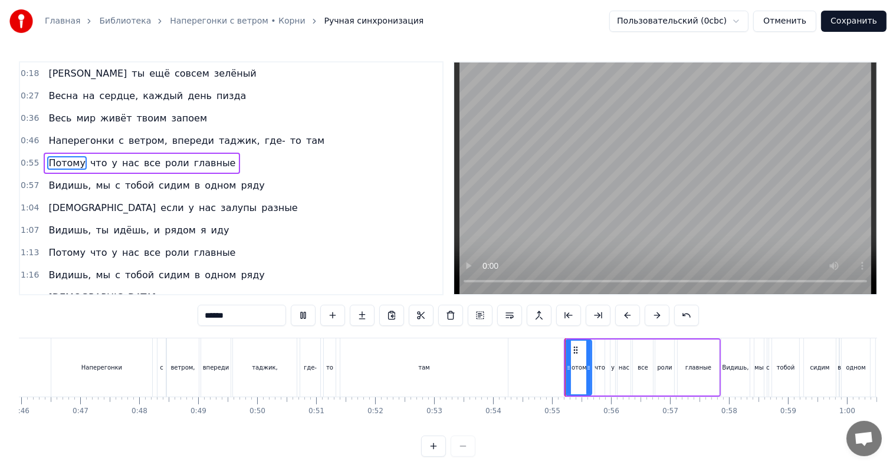
click at [291, 311] on button at bounding box center [303, 315] width 25 height 21
click at [562, 372] on icon at bounding box center [564, 367] width 5 height 9
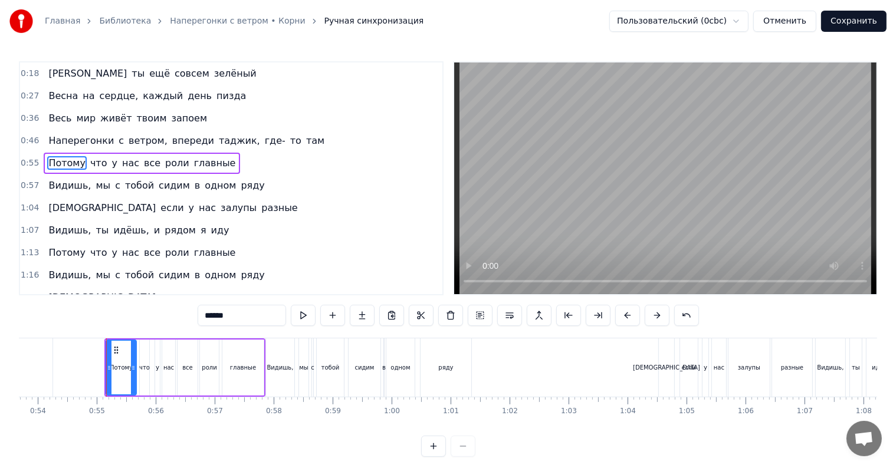
scroll to position [0, 3183]
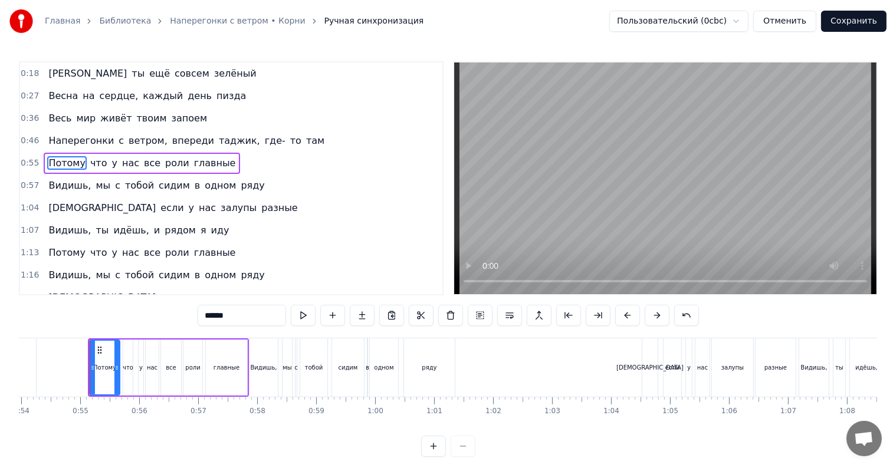
click at [291, 321] on button at bounding box center [303, 315] width 25 height 21
click at [130, 361] on div "что" at bounding box center [127, 368] width 9 height 56
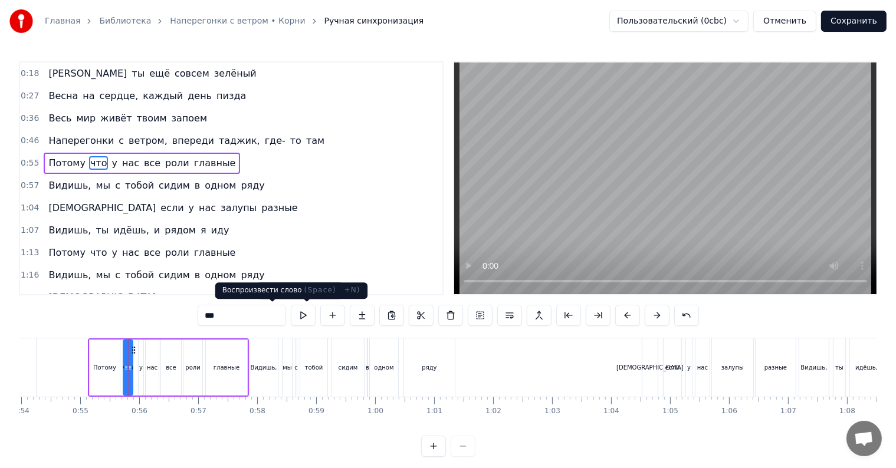
click at [291, 311] on button at bounding box center [303, 315] width 25 height 21
click at [140, 366] on div "у" at bounding box center [141, 367] width 4 height 9
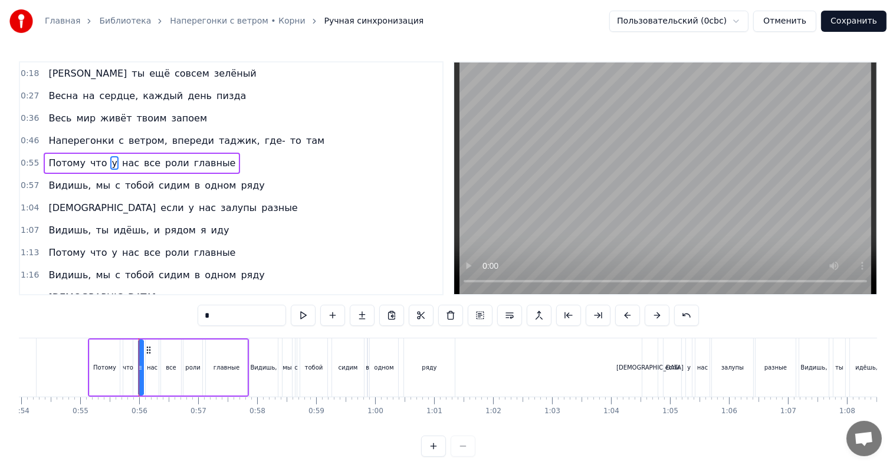
click at [149, 365] on div "нас" at bounding box center [152, 367] width 11 height 9
type input "***"
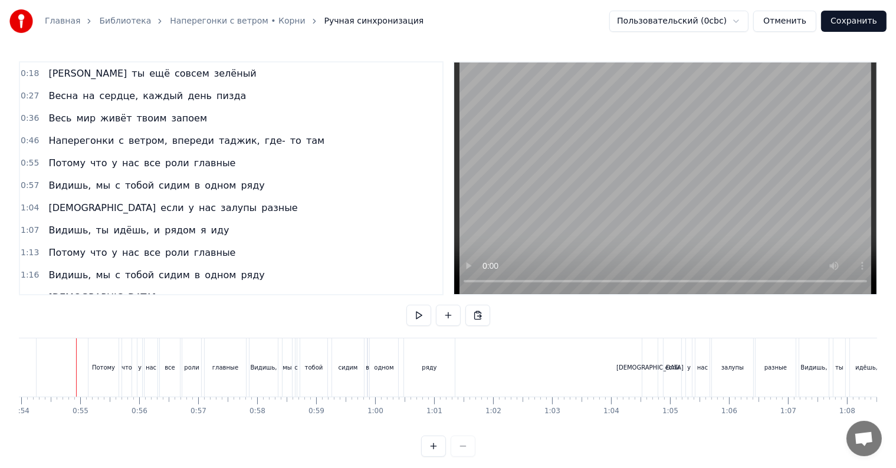
scroll to position [0, 3180]
click at [649, 363] on div "[DEMOGRAPHIC_DATA]" at bounding box center [652, 367] width 67 height 9
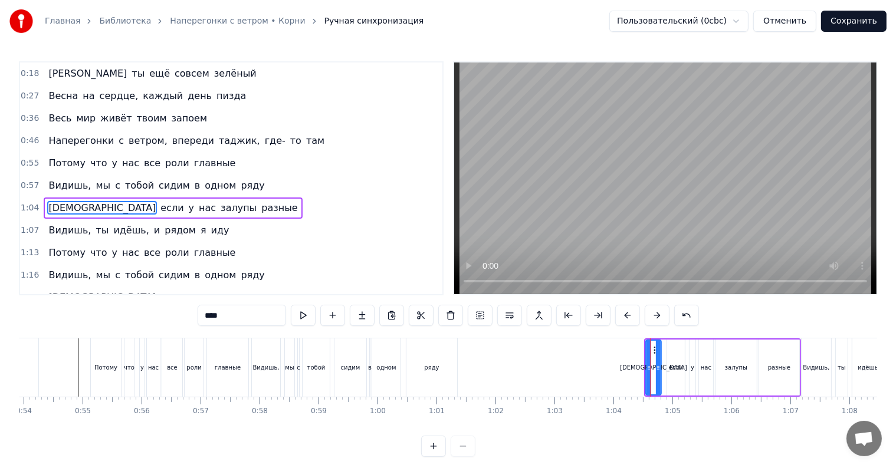
scroll to position [29, 0]
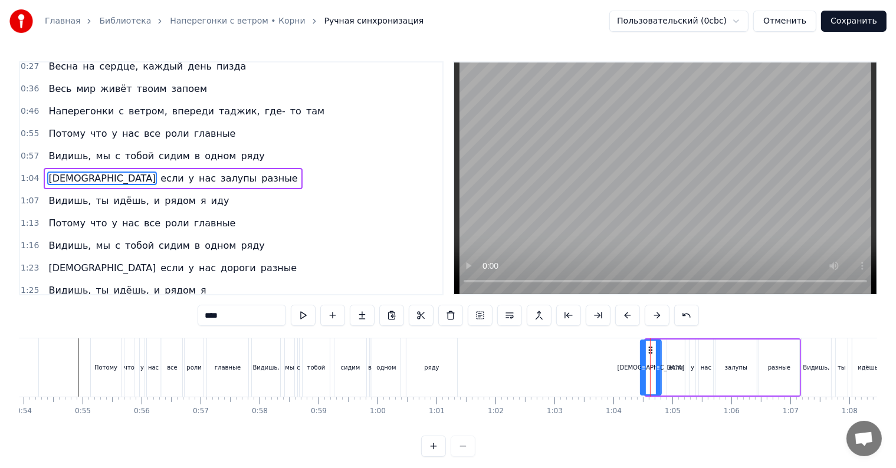
drag, startPoint x: 646, startPoint y: 366, endPoint x: 636, endPoint y: 366, distance: 10.0
click at [641, 366] on icon at bounding box center [643, 367] width 5 height 9
click at [291, 311] on button at bounding box center [303, 315] width 25 height 21
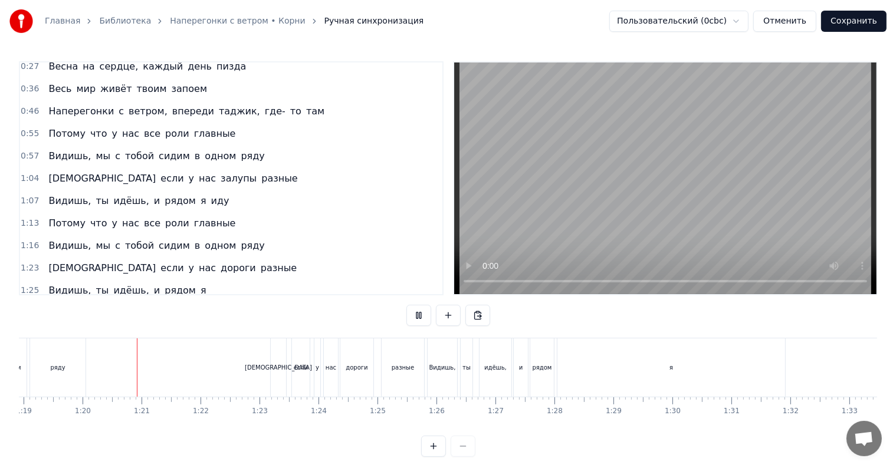
scroll to position [0, 4677]
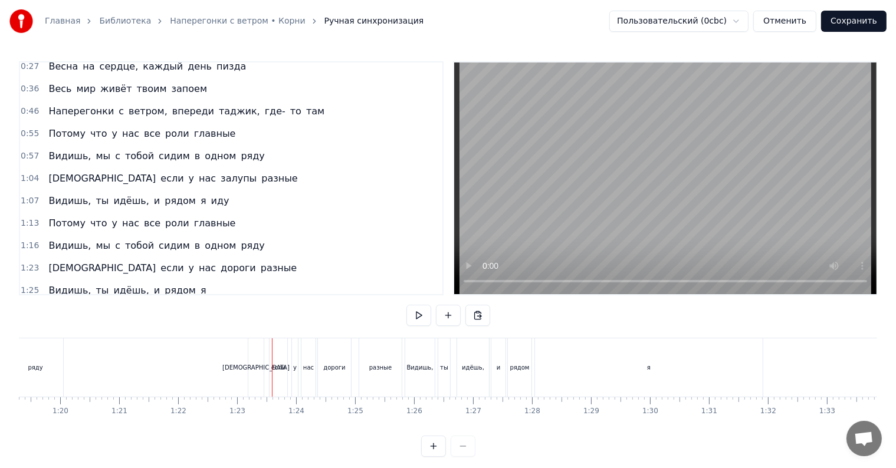
click at [257, 350] on div "[DEMOGRAPHIC_DATA]" at bounding box center [255, 368] width 15 height 58
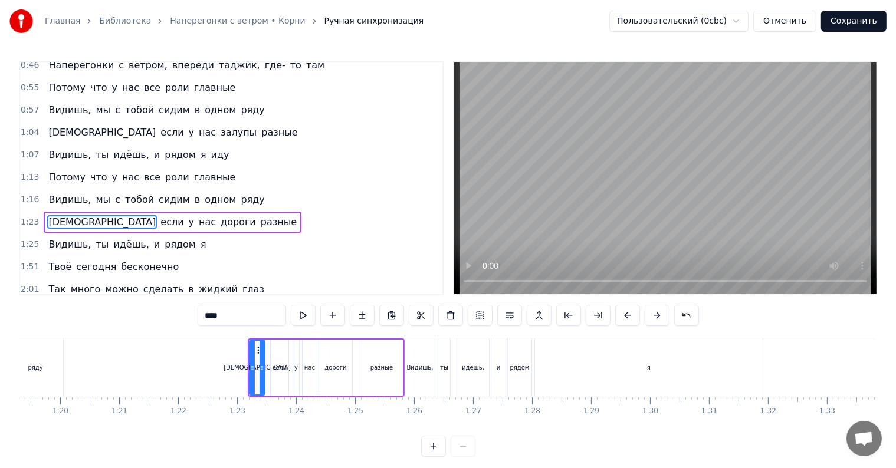
scroll to position [119, 0]
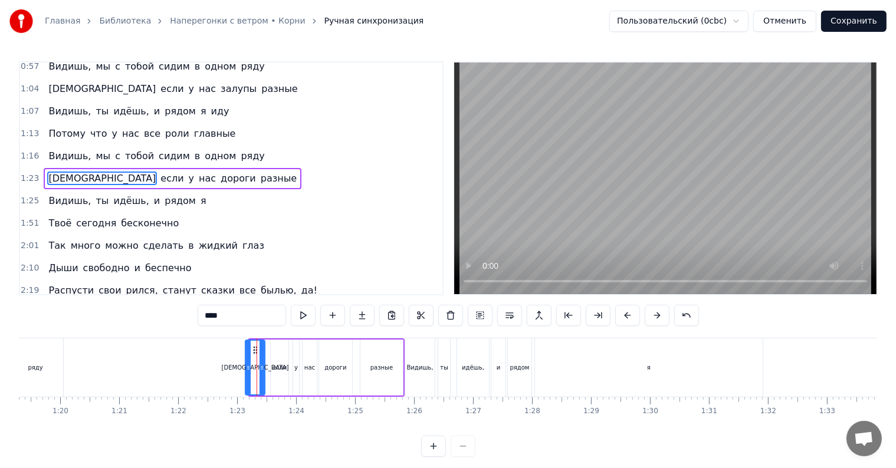
click at [246, 366] on icon at bounding box center [248, 367] width 5 height 9
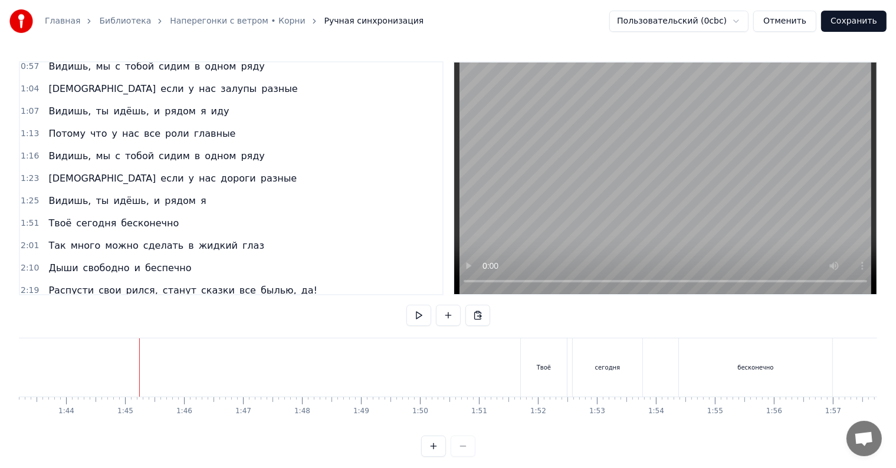
scroll to position [0, 6094]
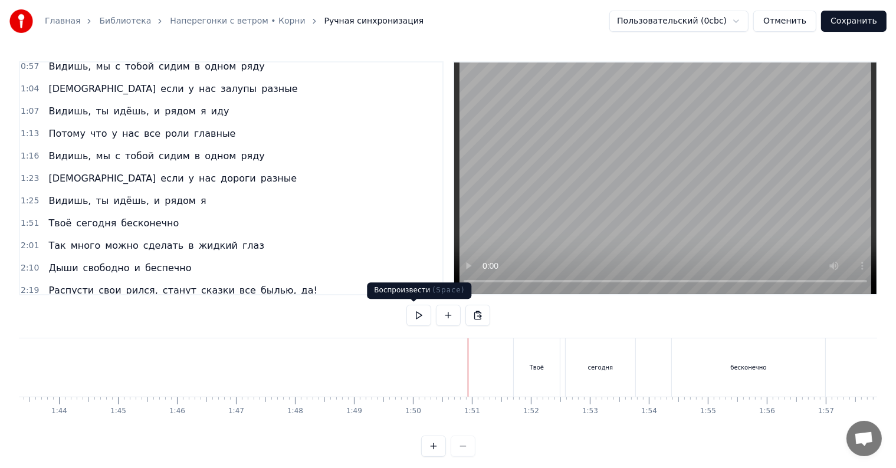
click at [411, 312] on button at bounding box center [418, 315] width 25 height 21
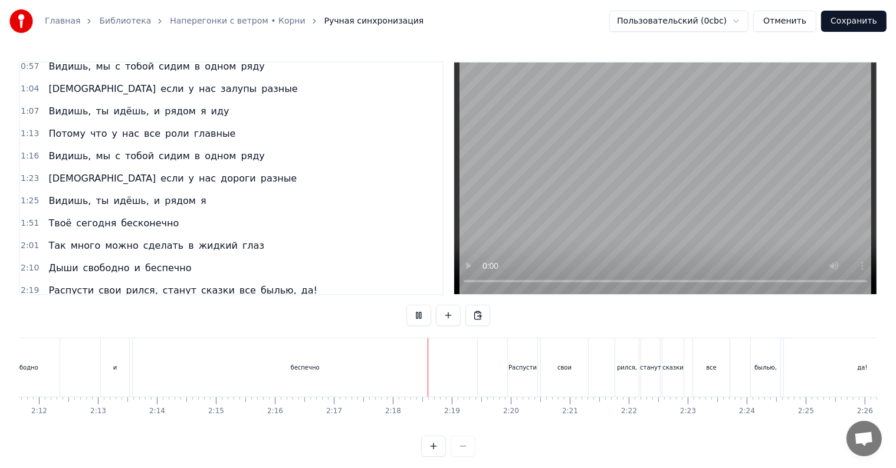
scroll to position [0, 7837]
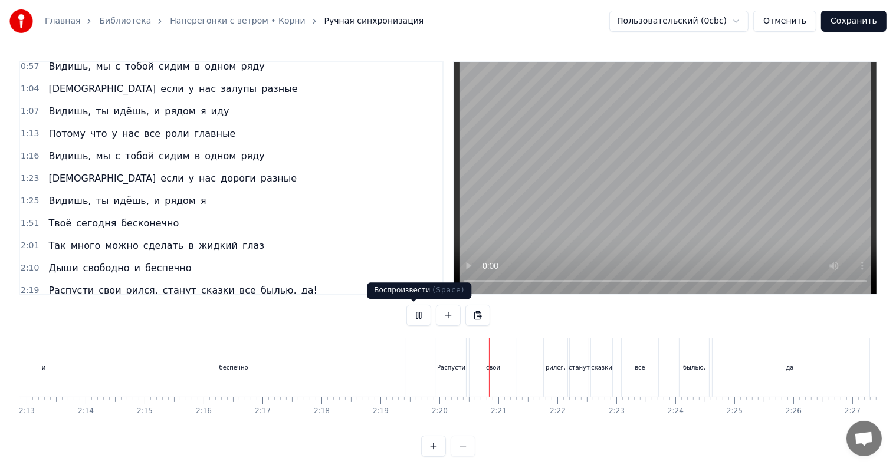
click at [422, 316] on button at bounding box center [418, 315] width 25 height 21
click at [550, 370] on div "рился," at bounding box center [556, 367] width 20 height 9
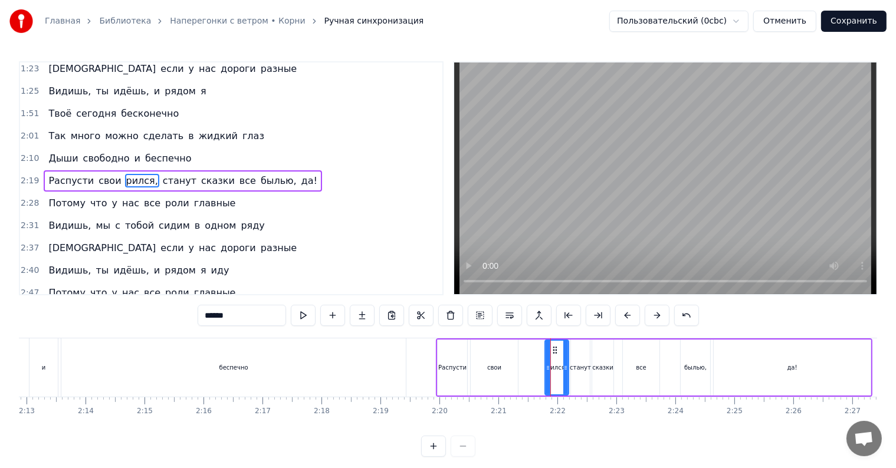
scroll to position [231, 0]
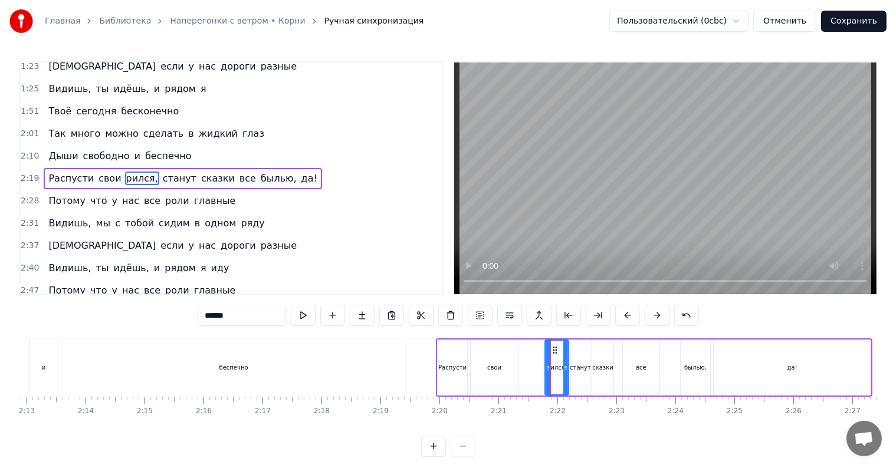
click at [198, 316] on input "******" at bounding box center [242, 315] width 88 height 21
type input "******"
click at [291, 311] on button at bounding box center [303, 315] width 25 height 21
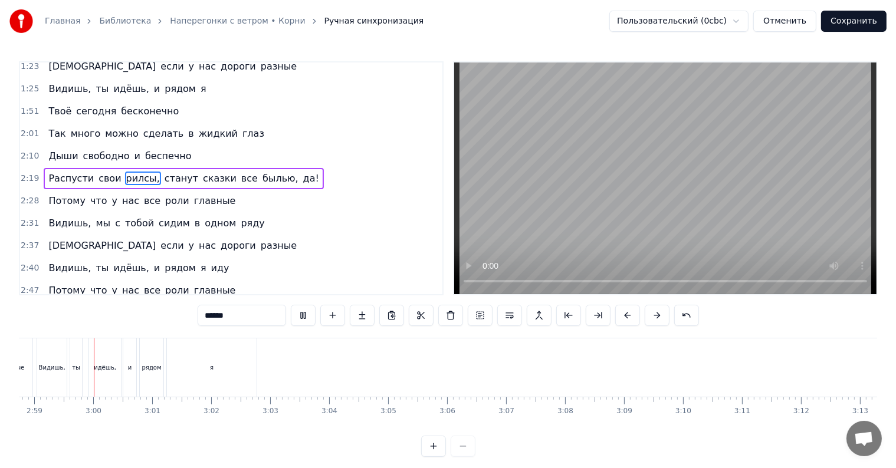
scroll to position [0, 10558]
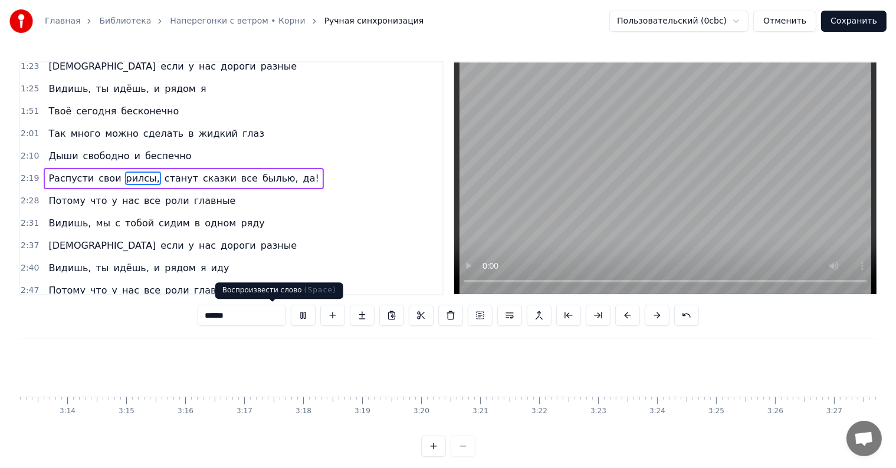
click at [291, 317] on button at bounding box center [303, 315] width 25 height 21
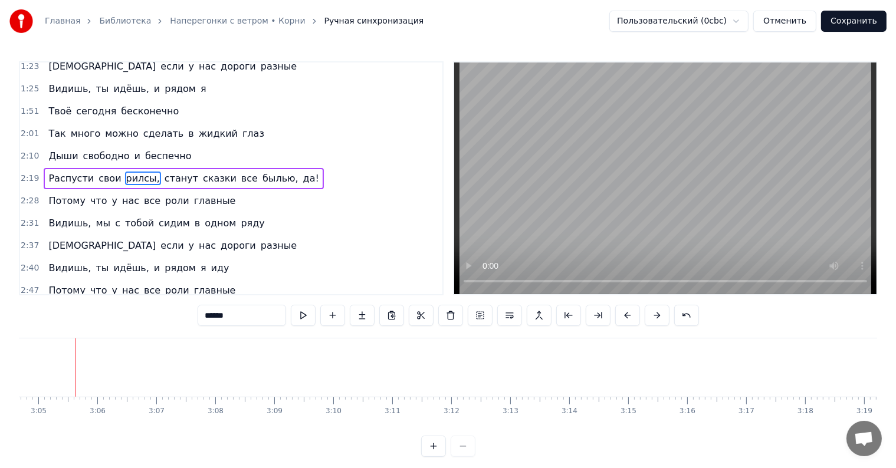
scroll to position [0, 10890]
click at [871, 28] on button "Сохранить" at bounding box center [853, 21] width 65 height 21
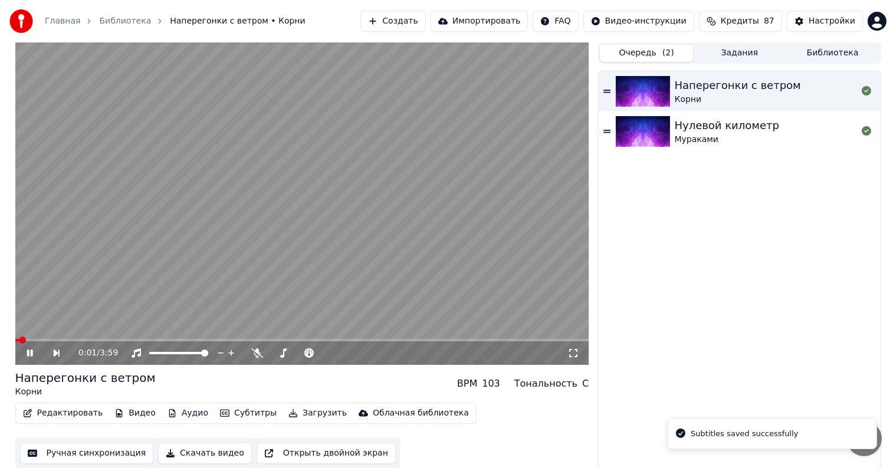
click at [35, 350] on icon at bounding box center [38, 353] width 27 height 9
click at [300, 417] on button "Загрузить" at bounding box center [318, 413] width 68 height 17
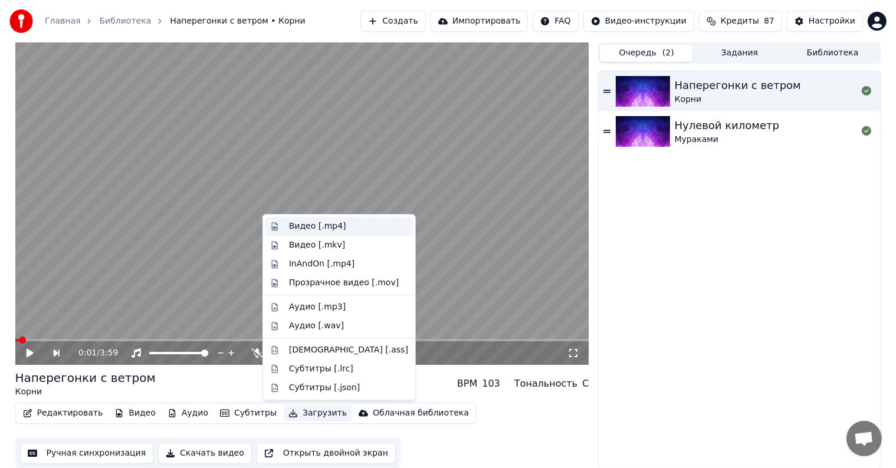
click at [314, 230] on div "Видео [.mp4]" at bounding box center [317, 227] width 57 height 12
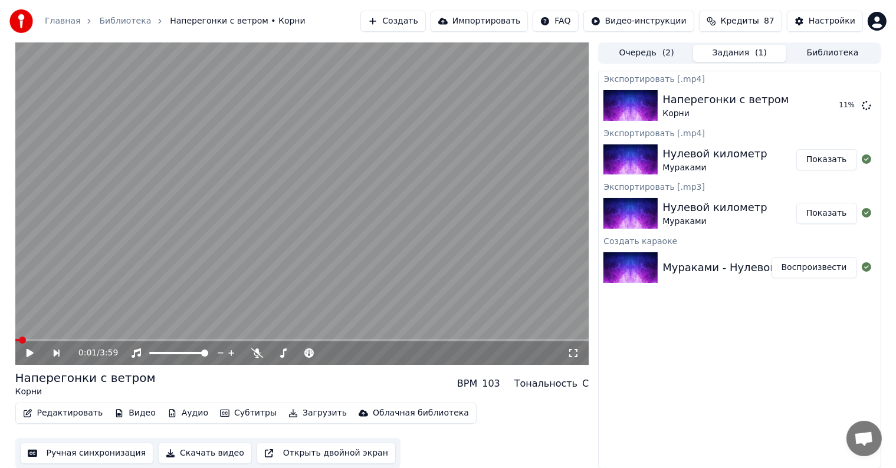
click at [684, 262] on div "Мураками - Нулевой километр" at bounding box center [748, 268] width 172 height 17
click at [674, 271] on div "Мураками - Нулевой километр" at bounding box center [748, 268] width 172 height 17
click at [644, 271] on img at bounding box center [630, 267] width 54 height 31
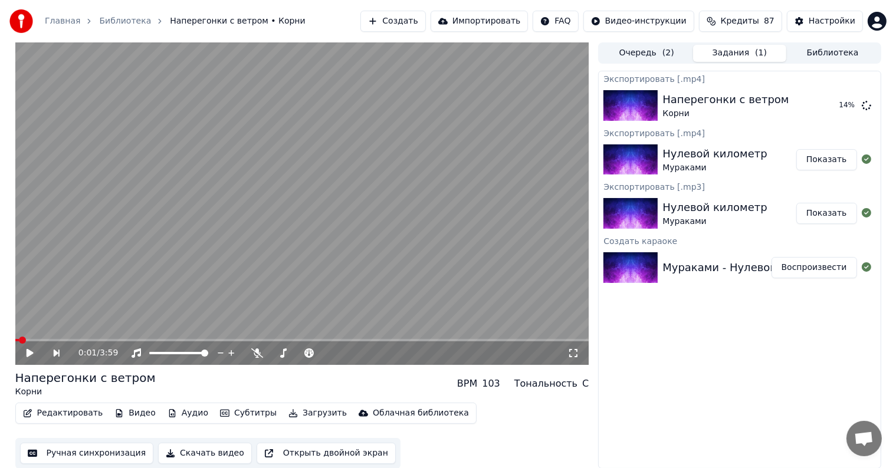
click at [656, 51] on button "Очередь ( 2 )" at bounding box center [646, 53] width 93 height 17
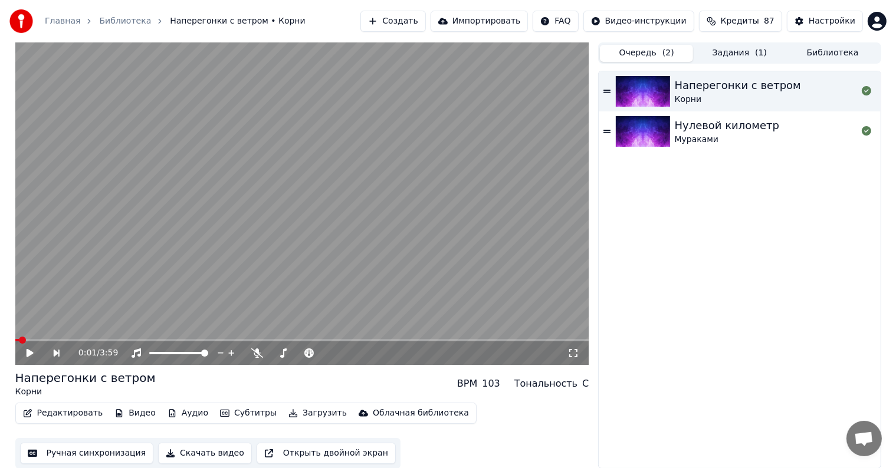
click at [672, 129] on div at bounding box center [645, 131] width 59 height 31
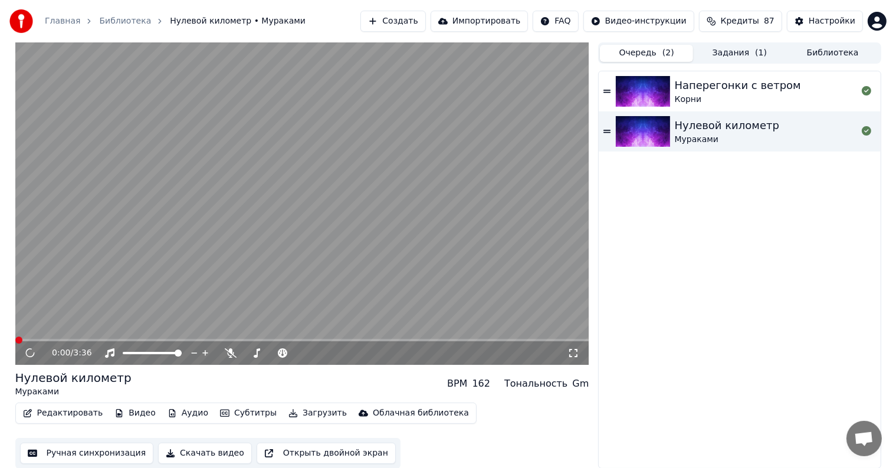
click at [87, 418] on button "Редактировать" at bounding box center [63, 413] width 90 height 17
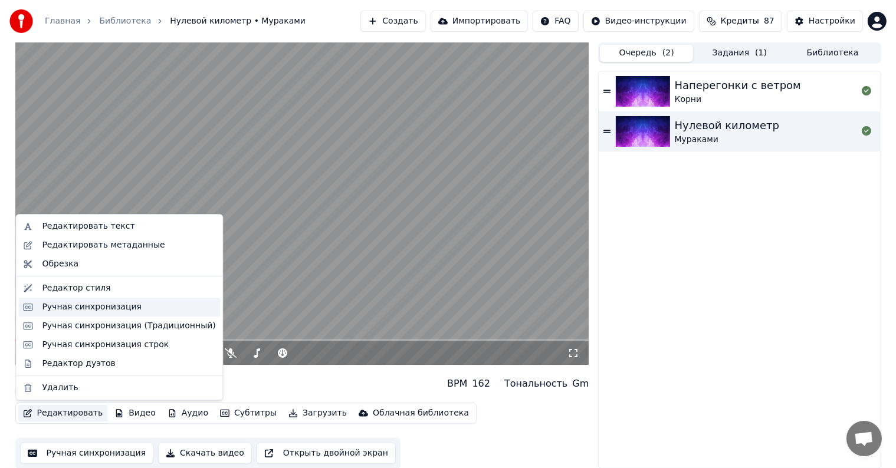
click at [96, 307] on div "Ручная синхронизация" at bounding box center [92, 307] width 100 height 12
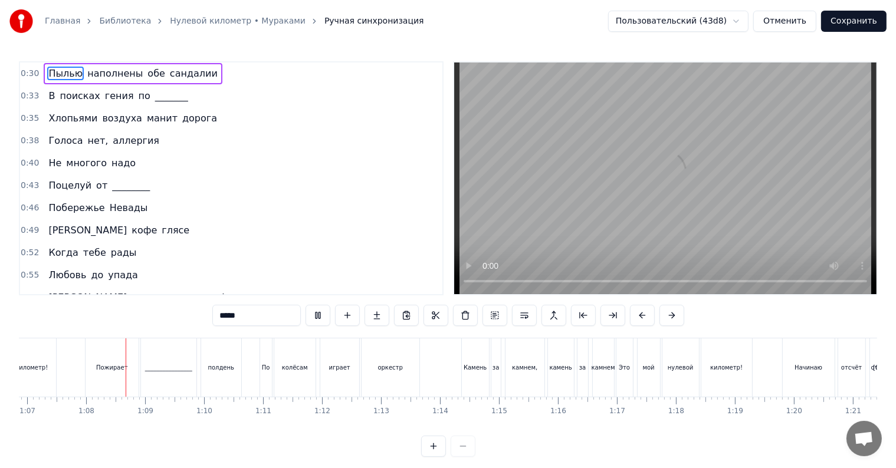
scroll to position [0, 3944]
click at [234, 370] on div "полдень" at bounding box center [221, 368] width 40 height 58
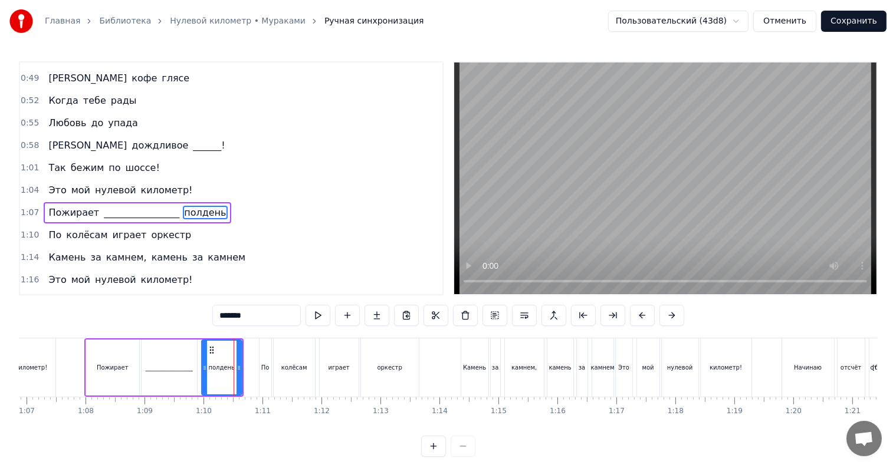
scroll to position [186, 0]
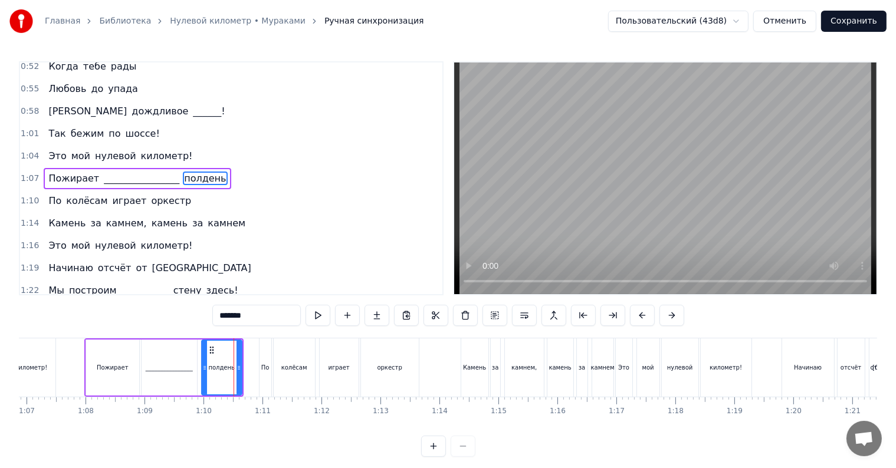
click at [261, 369] on div "По" at bounding box center [265, 367] width 8 height 9
type input "**"
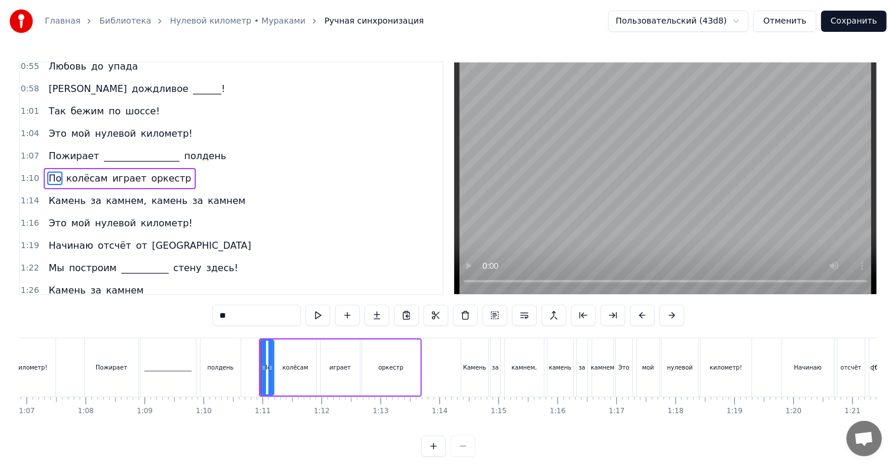
click at [271, 347] on div at bounding box center [270, 368] width 5 height 54
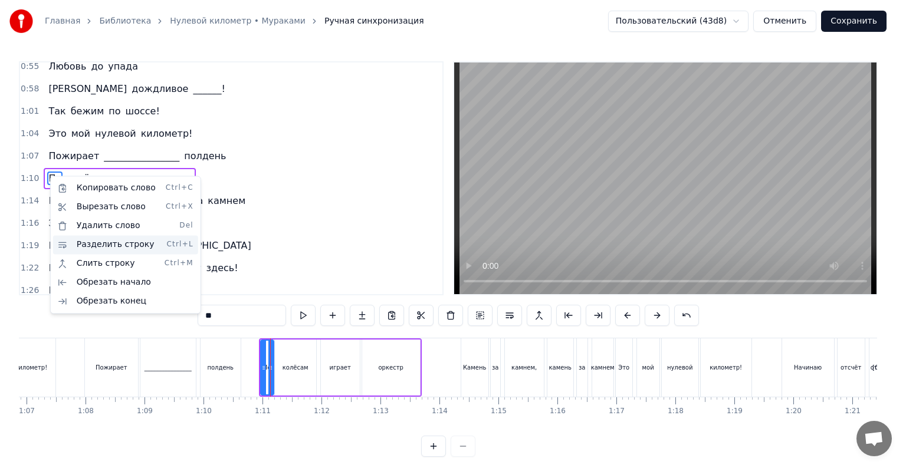
click at [126, 245] on div "Разделить строку Ctrl+L" at bounding box center [125, 244] width 145 height 19
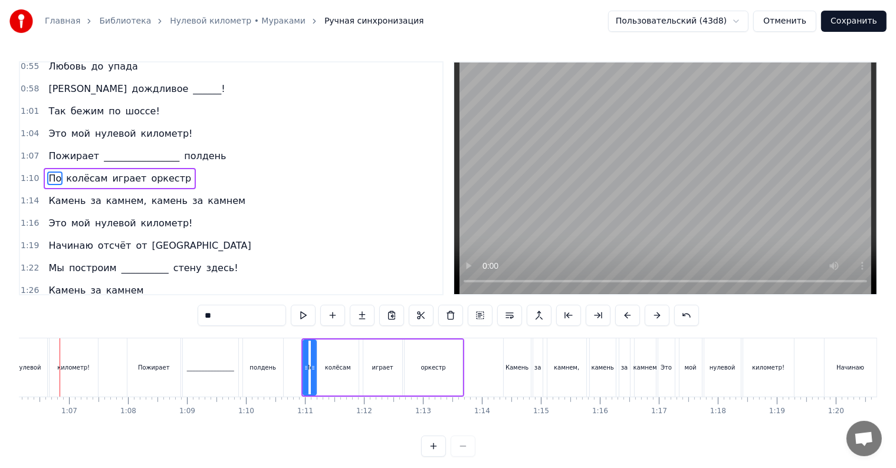
scroll to position [0, 3883]
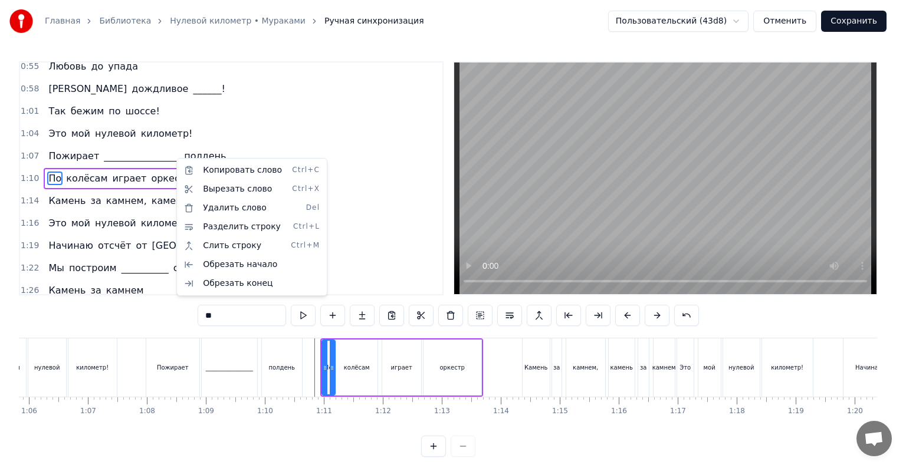
click at [189, 149] on html "Главная Библиотека Нулевой километр • Мураками Ручная синхронизация Пользовател…" at bounding box center [453, 238] width 906 height 476
click at [242, 231] on div "Разделить строку Ctrl+L" at bounding box center [258, 227] width 145 height 19
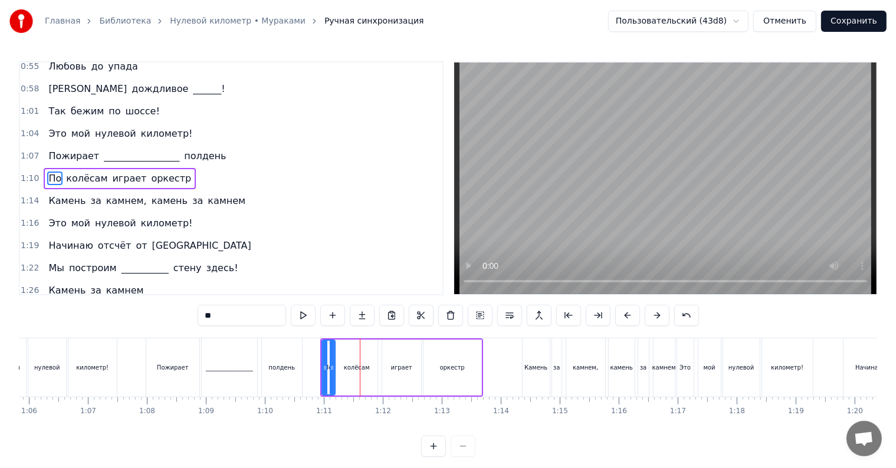
click at [54, 173] on span "По" at bounding box center [54, 179] width 15 height 14
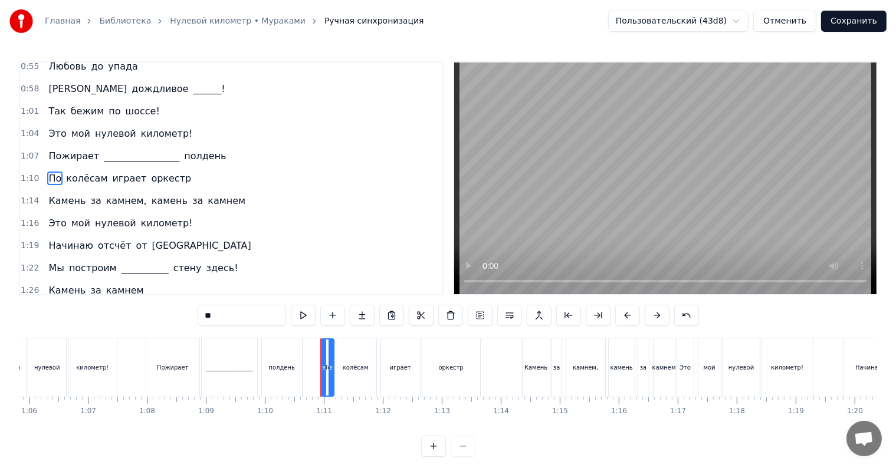
click at [54, 173] on span "По" at bounding box center [54, 179] width 15 height 14
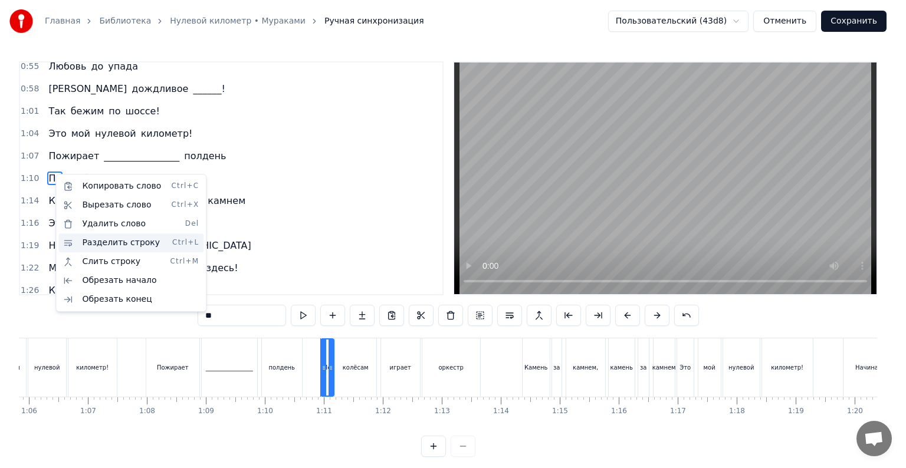
click at [137, 248] on div "Разделить строку Ctrl+L" at bounding box center [130, 243] width 145 height 19
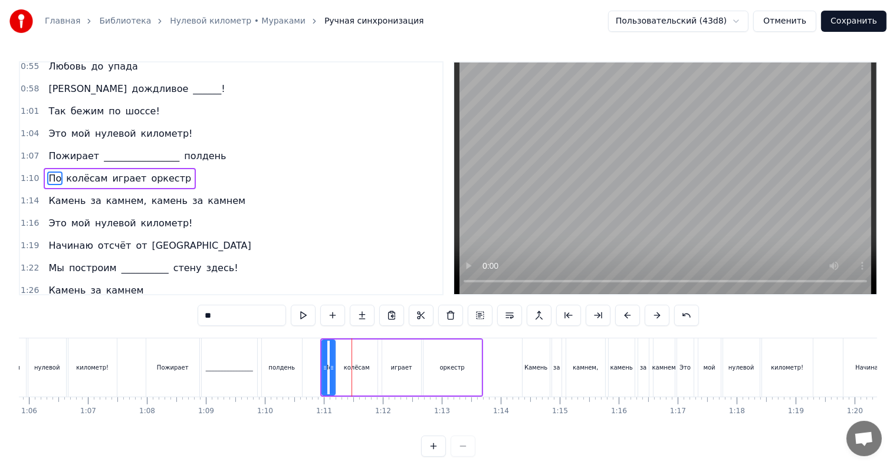
click at [330, 366] on icon at bounding box center [332, 367] width 5 height 9
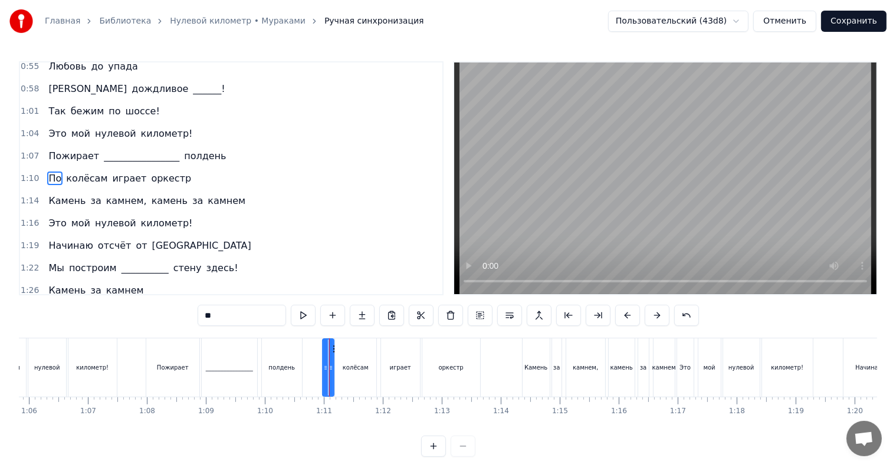
click at [323, 368] on icon at bounding box center [325, 367] width 5 height 9
click at [149, 162] on span "________________" at bounding box center [142, 156] width 78 height 14
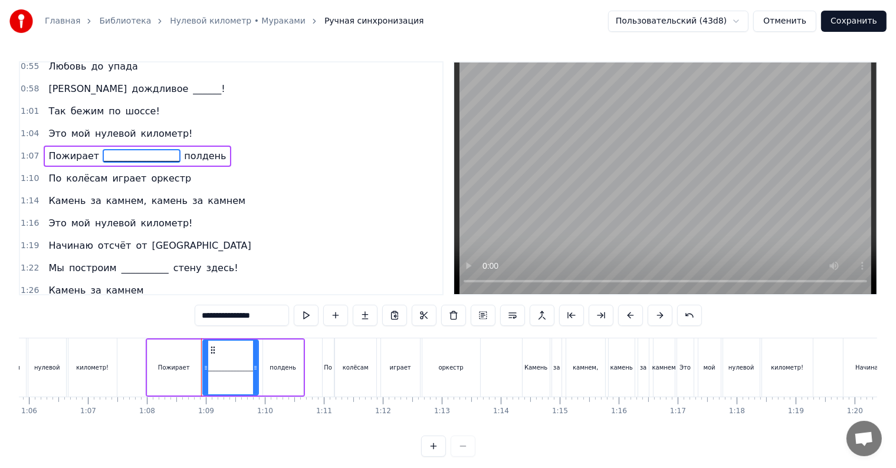
scroll to position [186, 0]
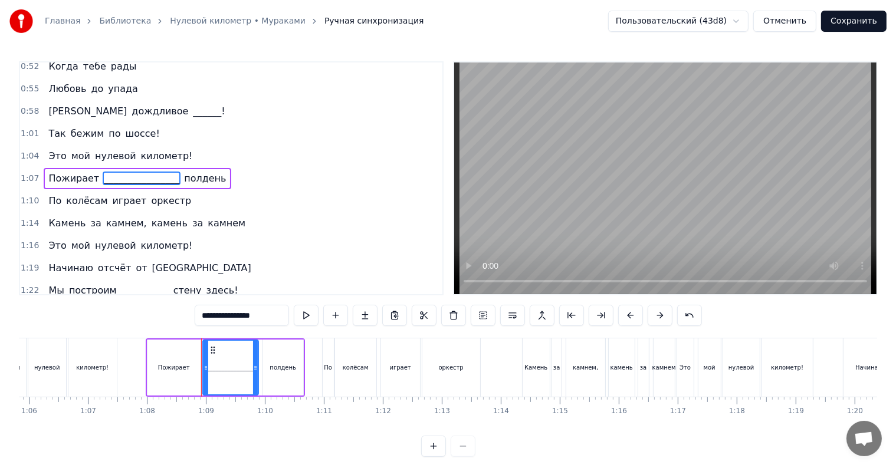
click at [236, 321] on input "**********" at bounding box center [242, 315] width 94 height 21
click at [224, 316] on input "**********" at bounding box center [242, 315] width 88 height 21
click at [529, 373] on div "Камень" at bounding box center [536, 368] width 27 height 58
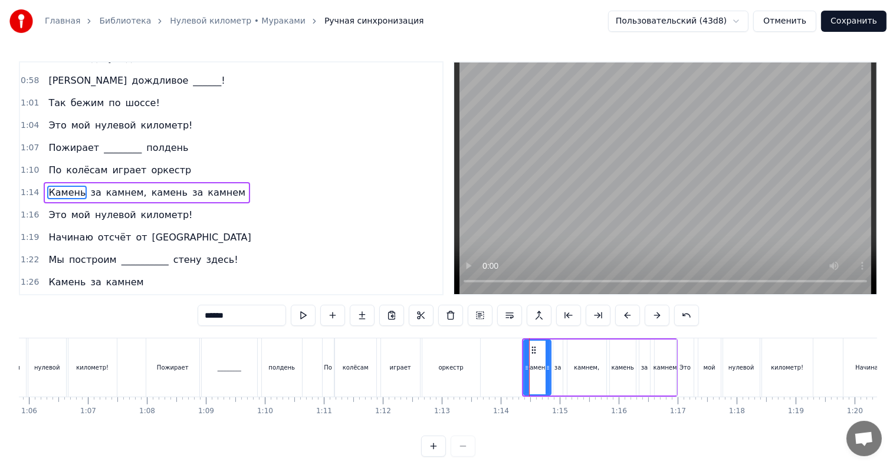
scroll to position [231, 0]
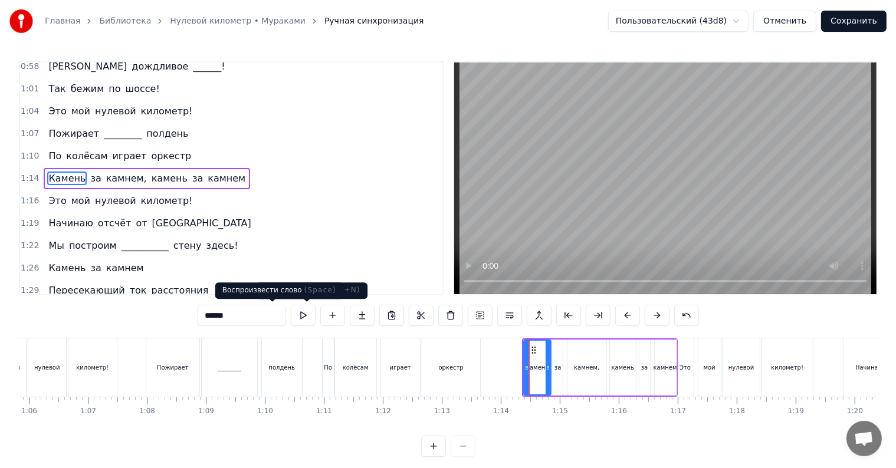
click at [291, 314] on button at bounding box center [303, 315] width 25 height 21
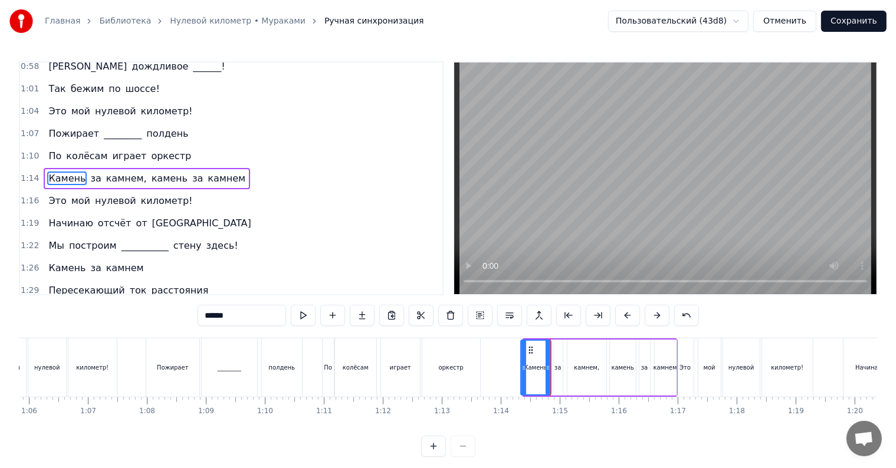
click at [521, 373] on div at bounding box center [523, 368] width 5 height 54
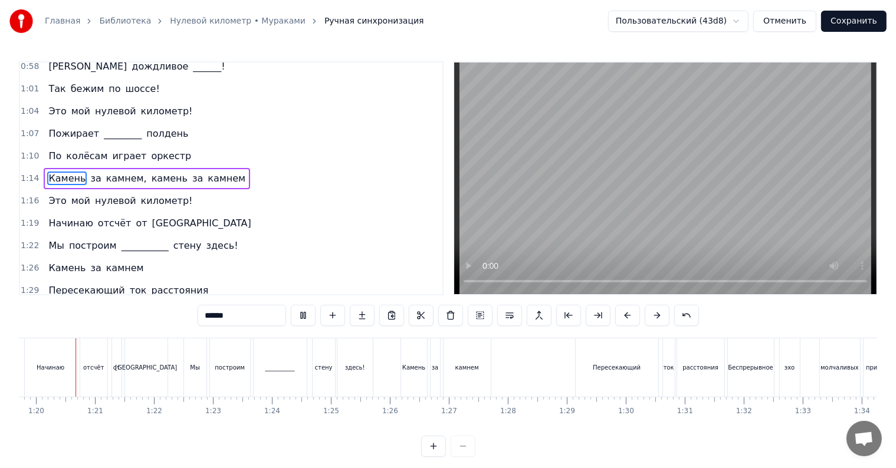
scroll to position [0, 4696]
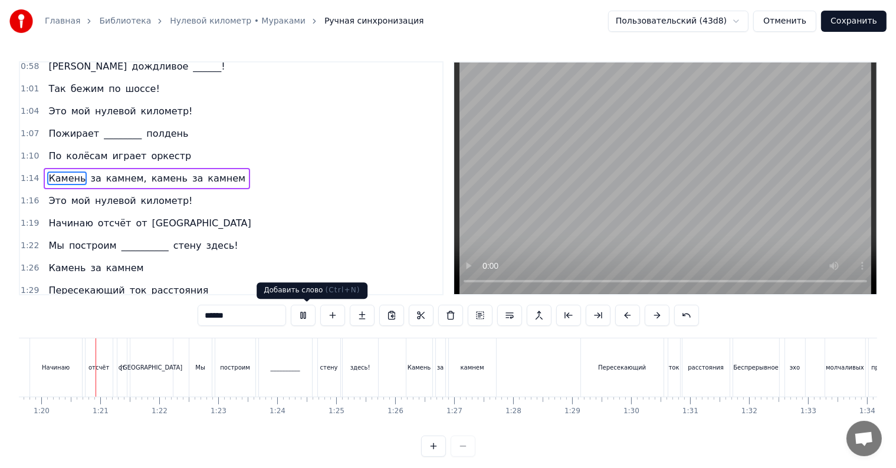
click at [291, 311] on button at bounding box center [303, 315] width 25 height 21
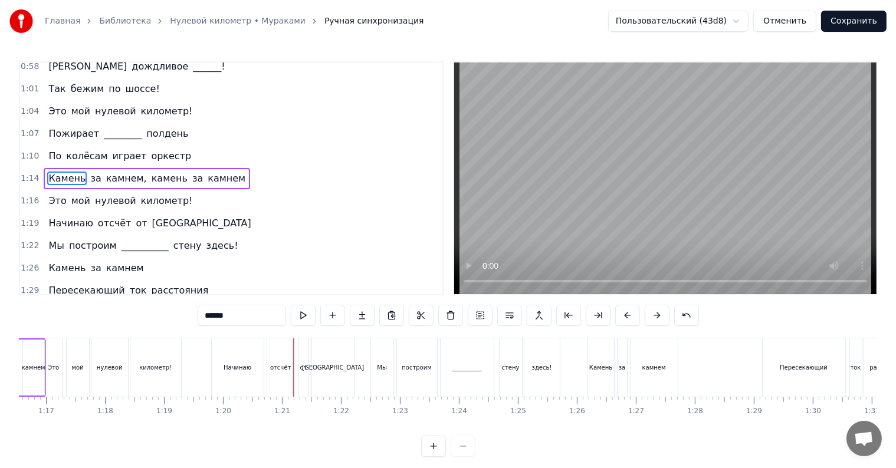
click at [252, 369] on div "Начинаю" at bounding box center [238, 368] width 52 height 58
type input "*******"
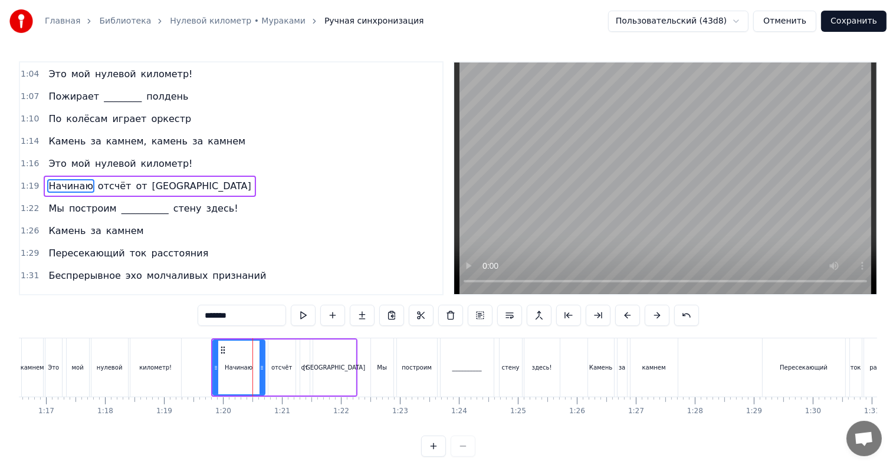
scroll to position [276, 0]
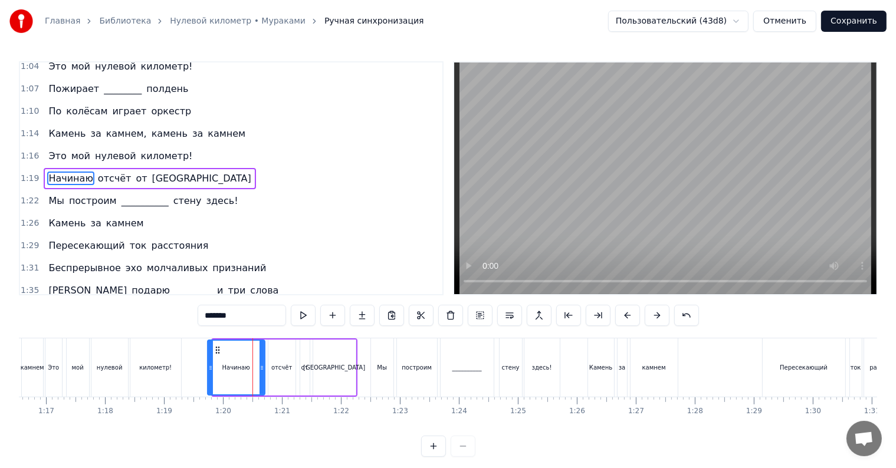
click at [208, 368] on icon at bounding box center [210, 367] width 5 height 9
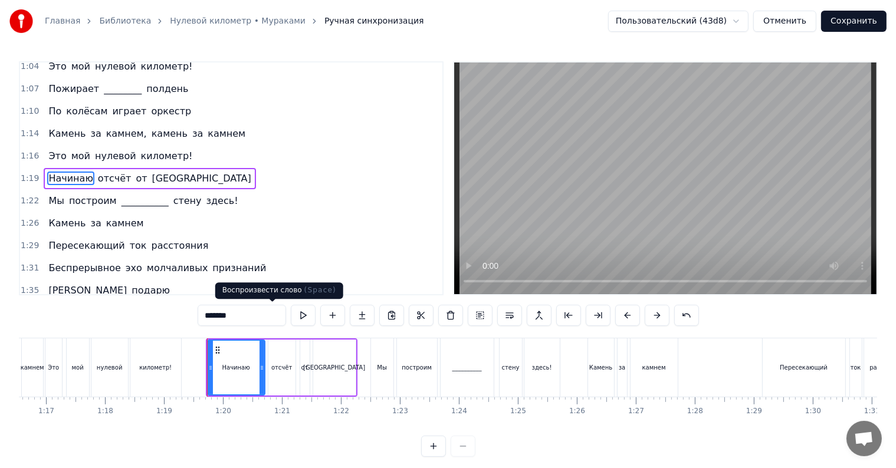
click at [291, 317] on button at bounding box center [303, 315] width 25 height 21
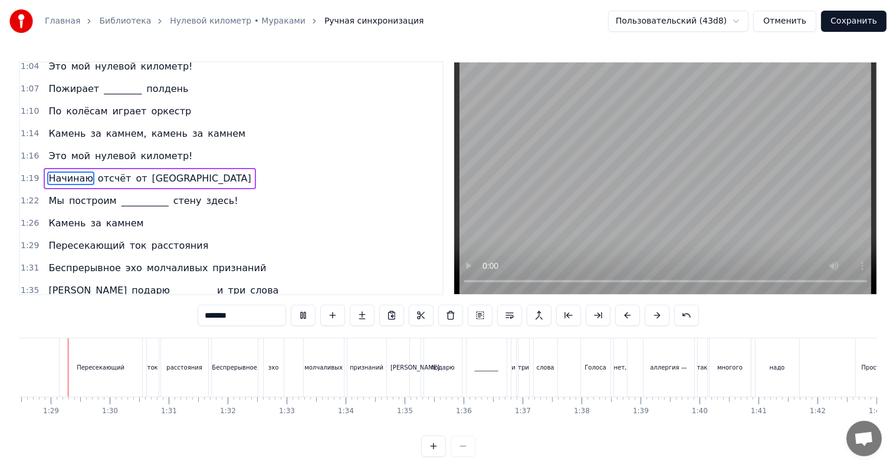
scroll to position [0, 5201]
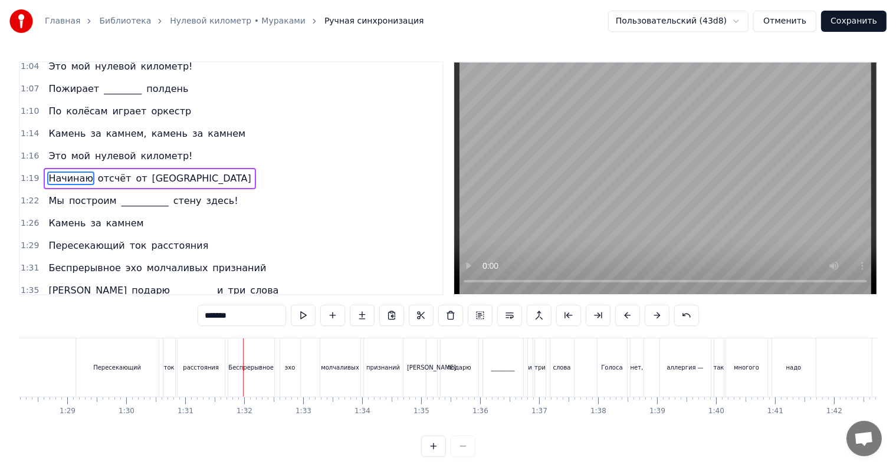
click at [139, 365] on div "Пересекающий" at bounding box center [117, 368] width 83 height 58
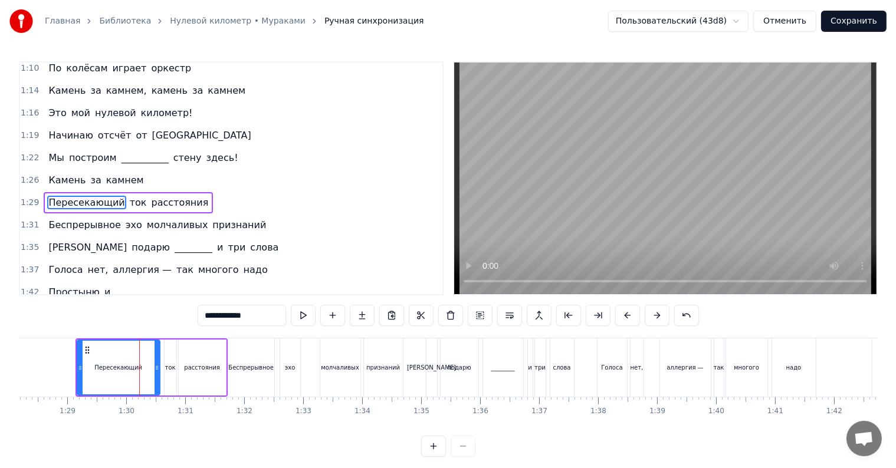
scroll to position [343, 0]
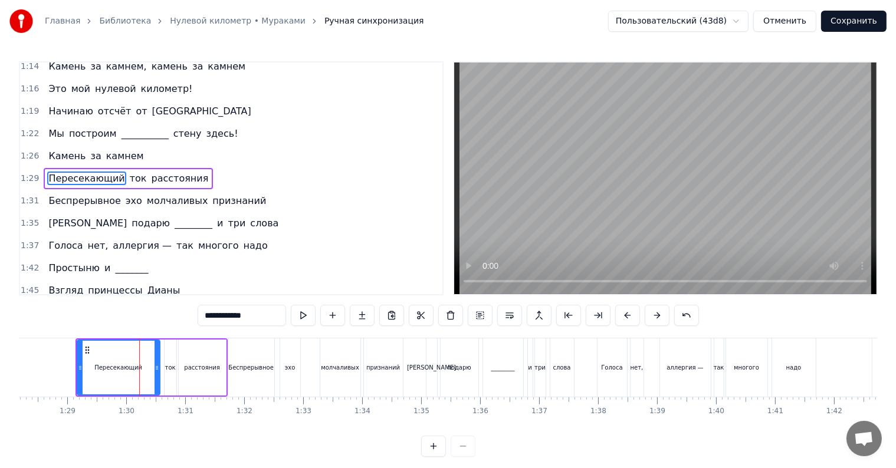
click at [291, 308] on button at bounding box center [303, 315] width 25 height 21
click at [175, 370] on div "ток" at bounding box center [173, 367] width 11 height 9
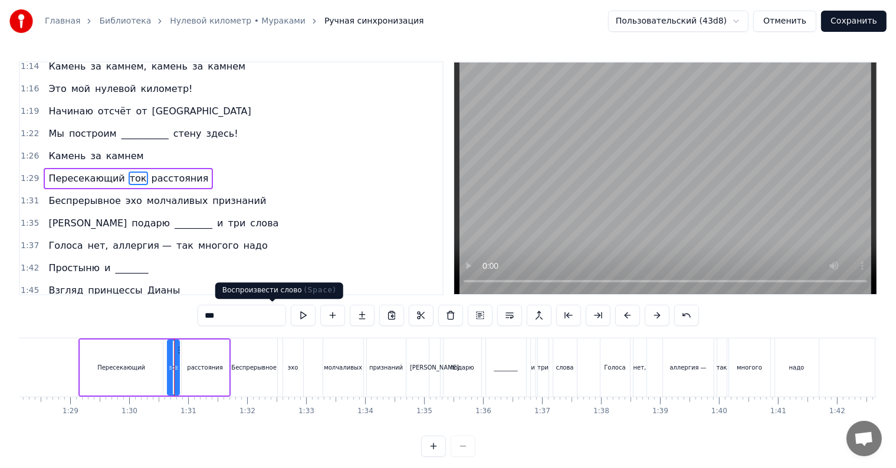
click at [291, 314] on button at bounding box center [303, 315] width 25 height 21
click at [203, 376] on div "расстояния" at bounding box center [205, 368] width 47 height 56
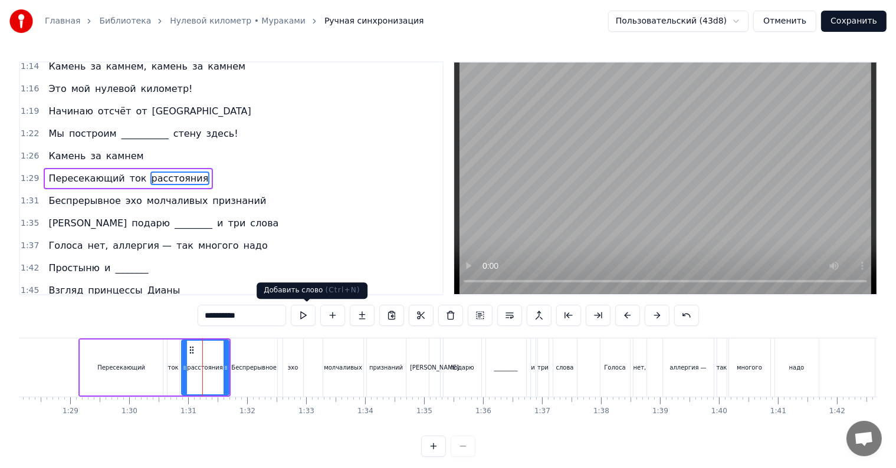
click at [291, 311] on button at bounding box center [303, 315] width 25 height 21
click at [261, 361] on div "Беспрерывное" at bounding box center [254, 368] width 46 height 58
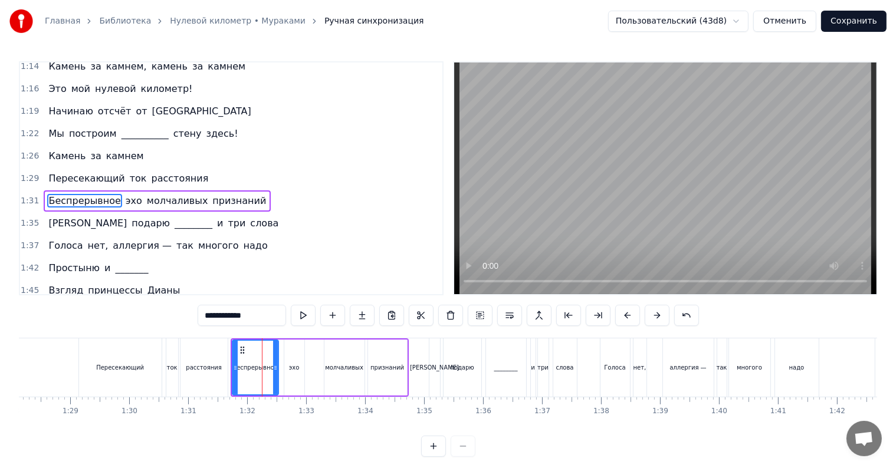
scroll to position [366, 0]
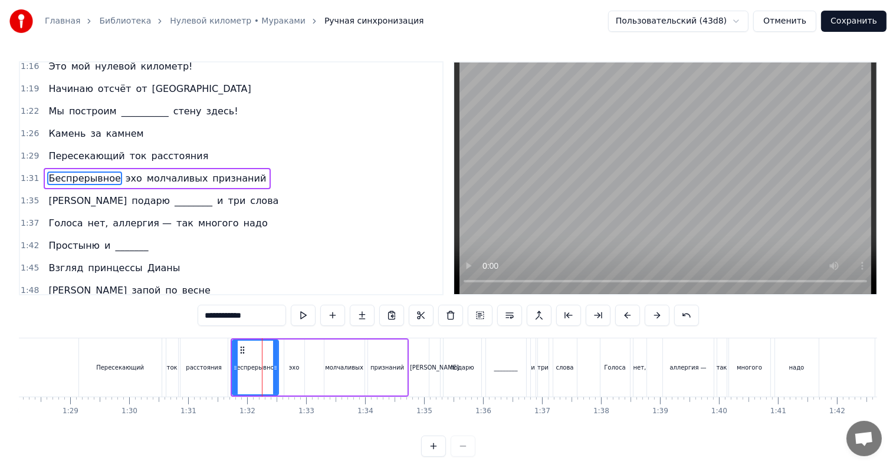
click at [291, 311] on button at bounding box center [303, 315] width 25 height 21
click at [287, 368] on div "эхо" at bounding box center [294, 368] width 20 height 56
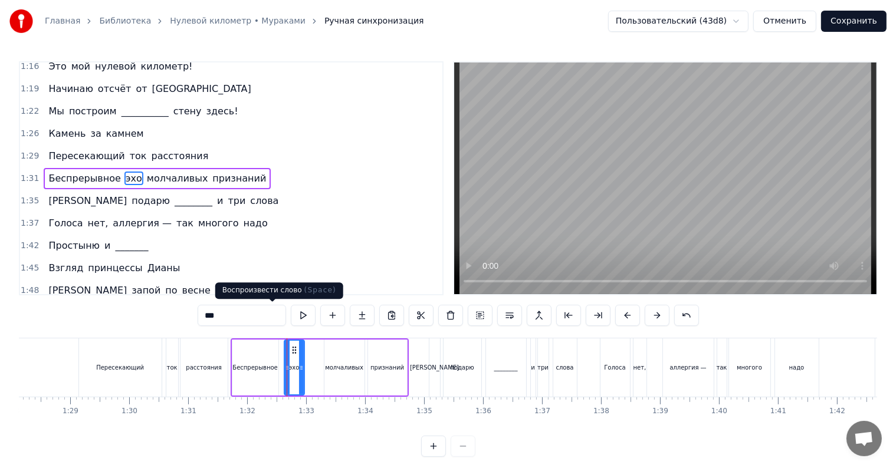
click at [291, 315] on button at bounding box center [303, 315] width 25 height 21
click at [340, 361] on div "молчаливых" at bounding box center [344, 368] width 40 height 56
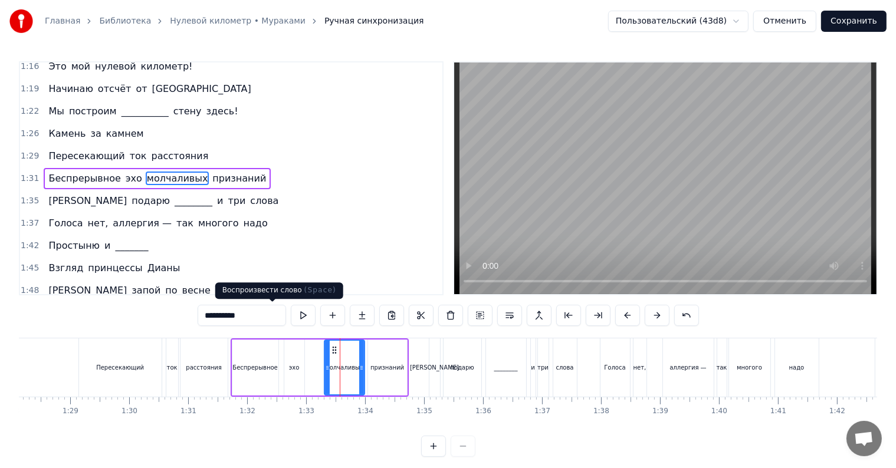
click at [291, 310] on button at bounding box center [303, 315] width 25 height 21
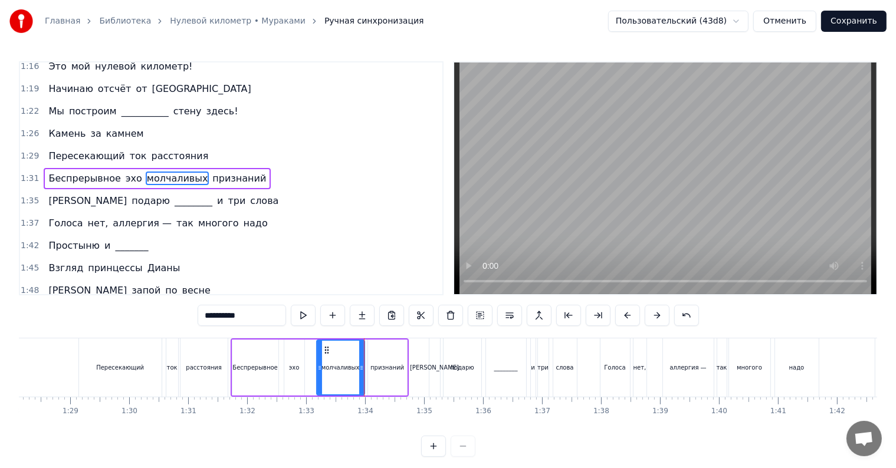
drag, startPoint x: 324, startPoint y: 367, endPoint x: 316, endPoint y: 367, distance: 7.7
click at [316, 367] on div "молчаливых" at bounding box center [340, 368] width 49 height 56
click at [291, 315] on button at bounding box center [303, 315] width 25 height 21
click at [394, 372] on div "признаний" at bounding box center [387, 368] width 39 height 56
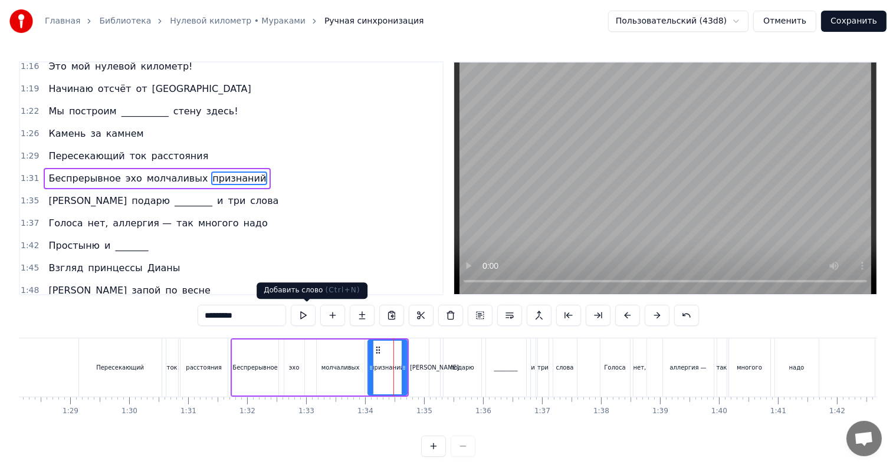
click at [291, 311] on button at bounding box center [303, 315] width 25 height 21
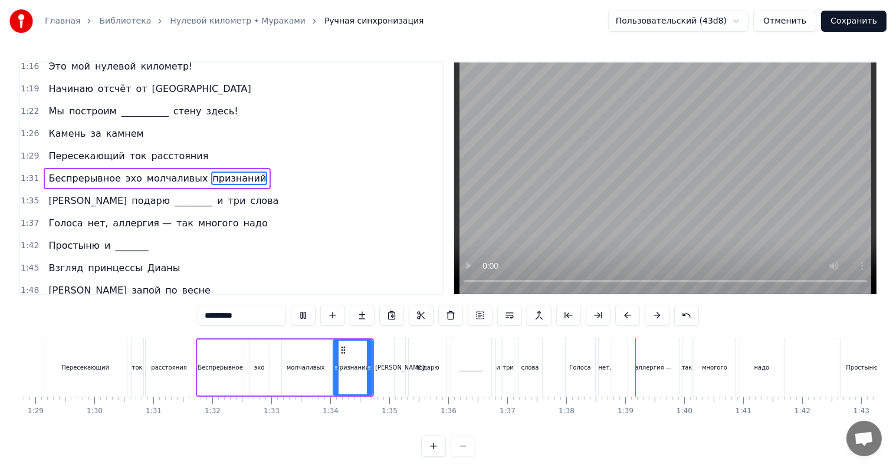
scroll to position [0, 5312]
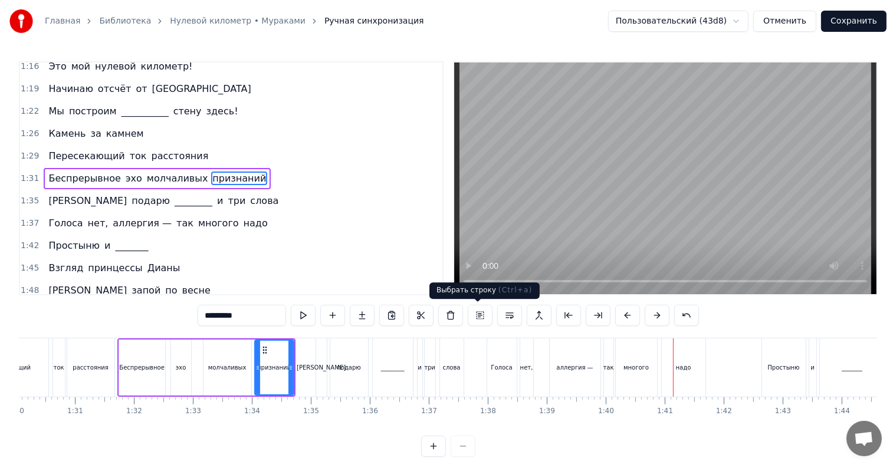
click at [502, 383] on div "Голоса" at bounding box center [501, 368] width 29 height 58
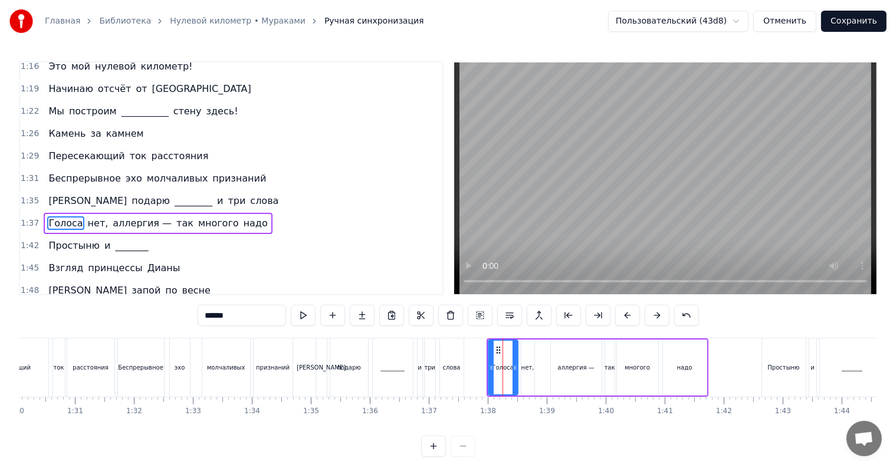
scroll to position [411, 0]
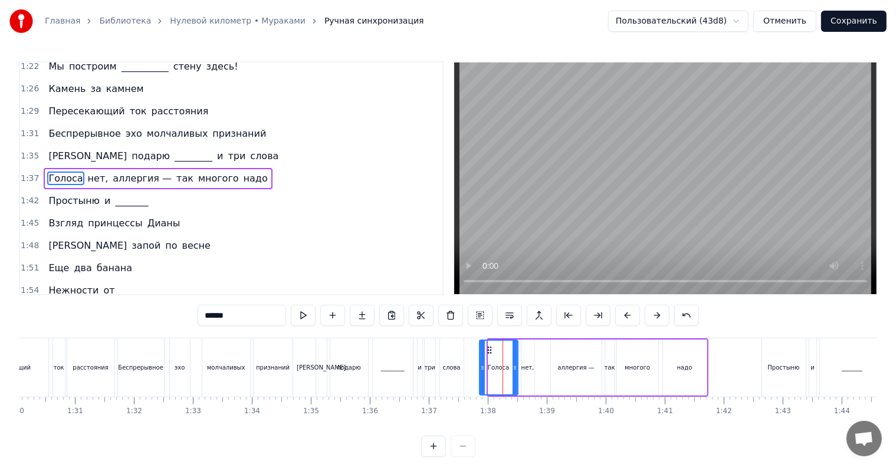
drag, startPoint x: 488, startPoint y: 369, endPoint x: 480, endPoint y: 369, distance: 8.8
click at [480, 369] on icon at bounding box center [482, 367] width 5 height 9
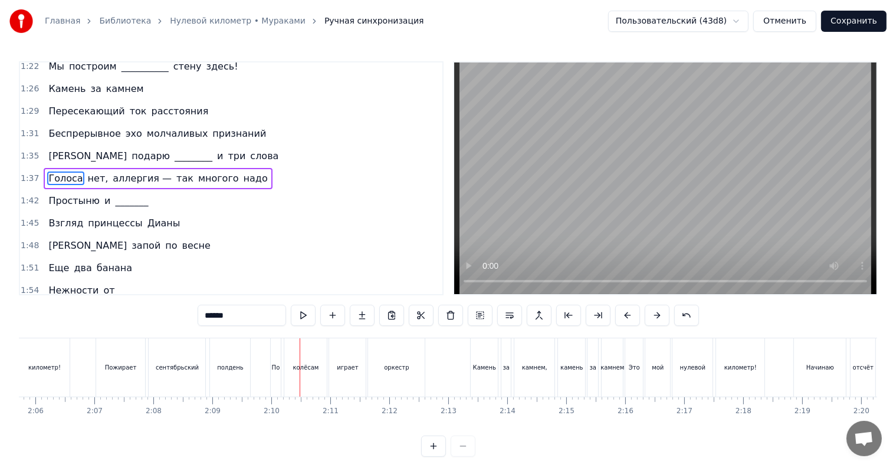
scroll to position [0, 7372]
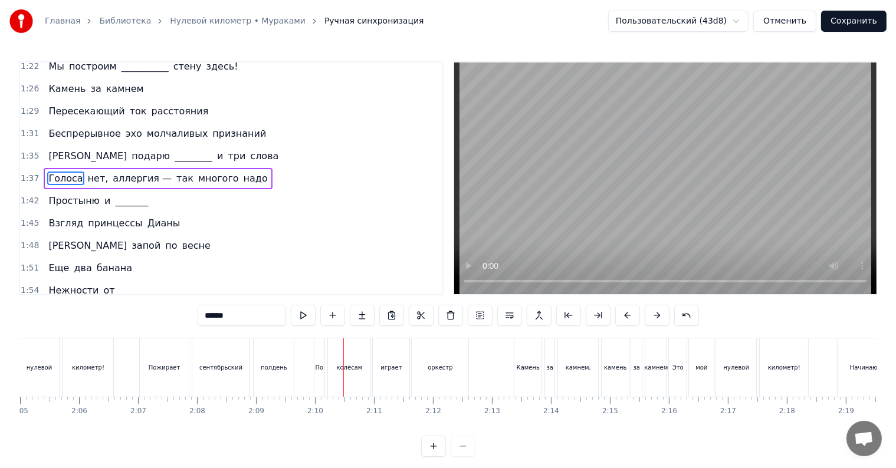
click at [323, 370] on div "По" at bounding box center [319, 368] width 11 height 58
type input "**"
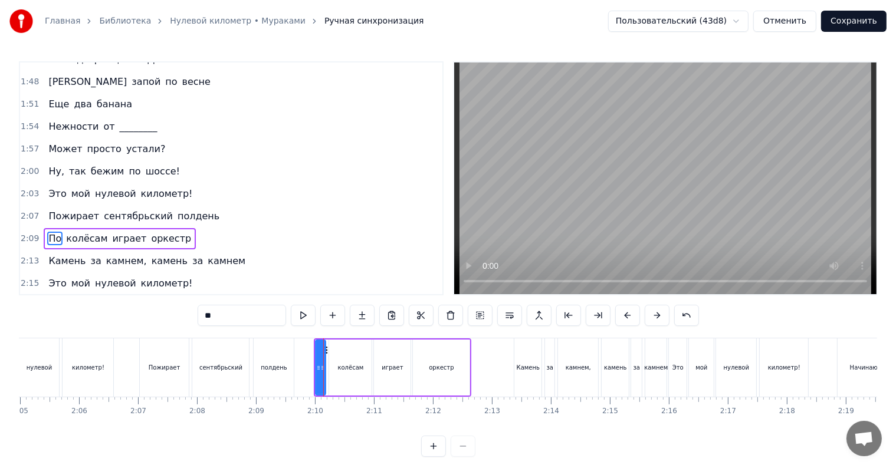
scroll to position [635, 0]
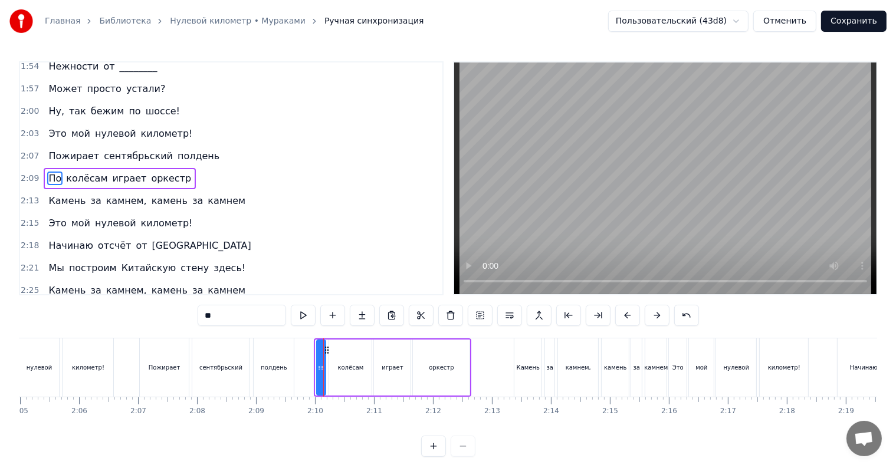
drag, startPoint x: 323, startPoint y: 370, endPoint x: 317, endPoint y: 369, distance: 5.9
click at [317, 369] on icon at bounding box center [319, 367] width 5 height 9
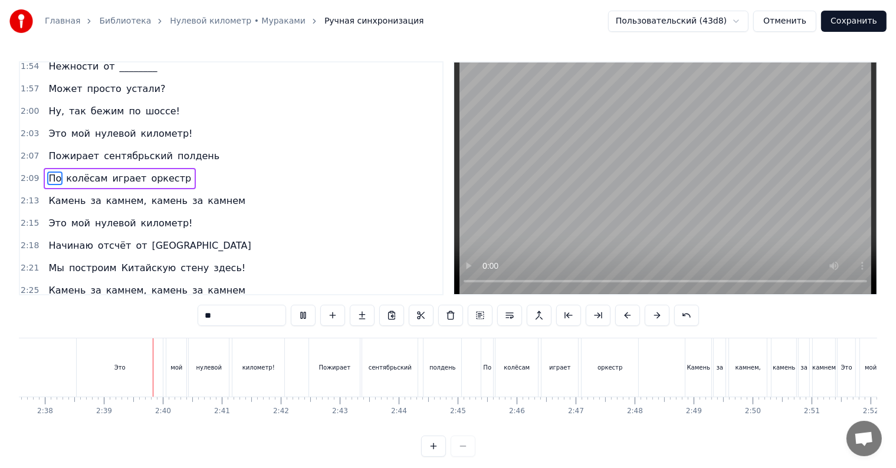
scroll to position [0, 9337]
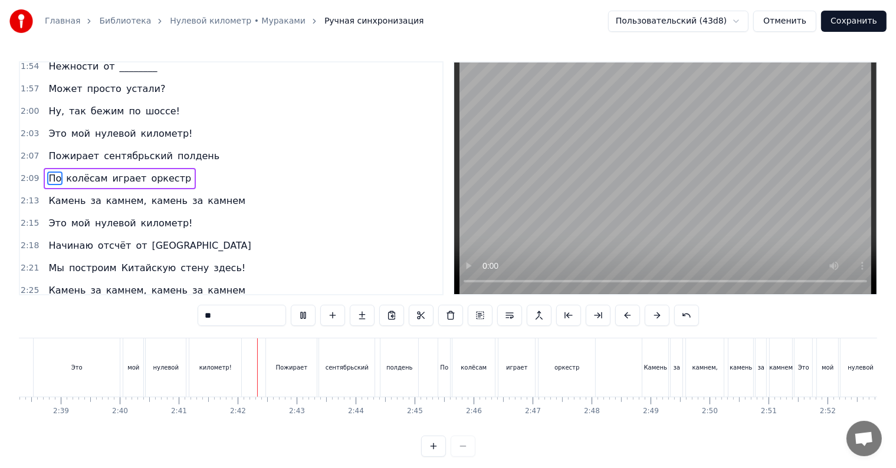
click at [448, 366] on div "По" at bounding box center [444, 368] width 12 height 58
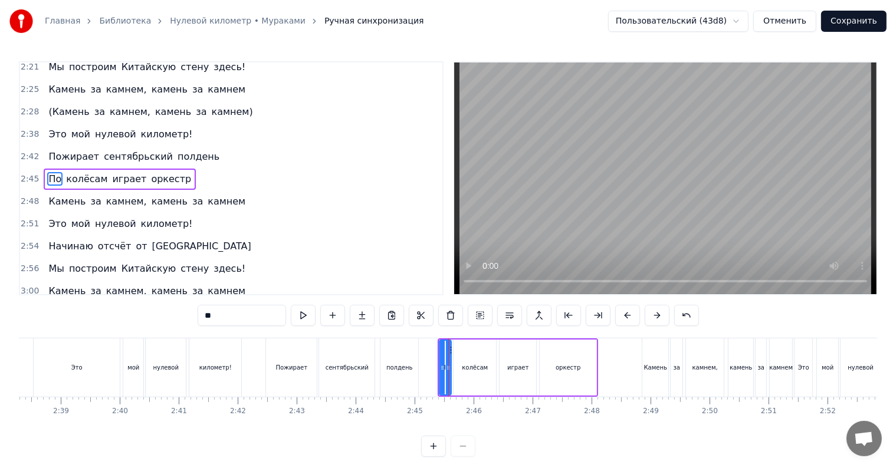
scroll to position [836, 0]
click at [443, 369] on div "По" at bounding box center [445, 368] width 13 height 56
click at [442, 366] on icon at bounding box center [444, 367] width 5 height 9
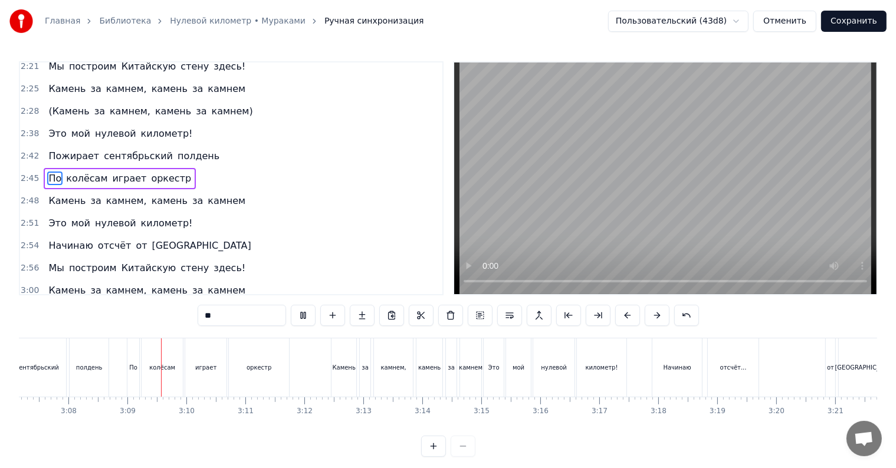
scroll to position [0, 11082]
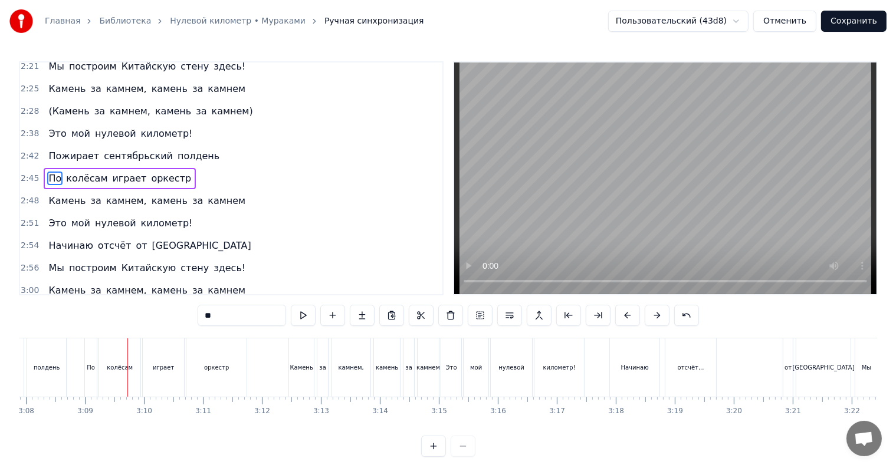
click at [94, 369] on div "По" at bounding box center [91, 367] width 8 height 9
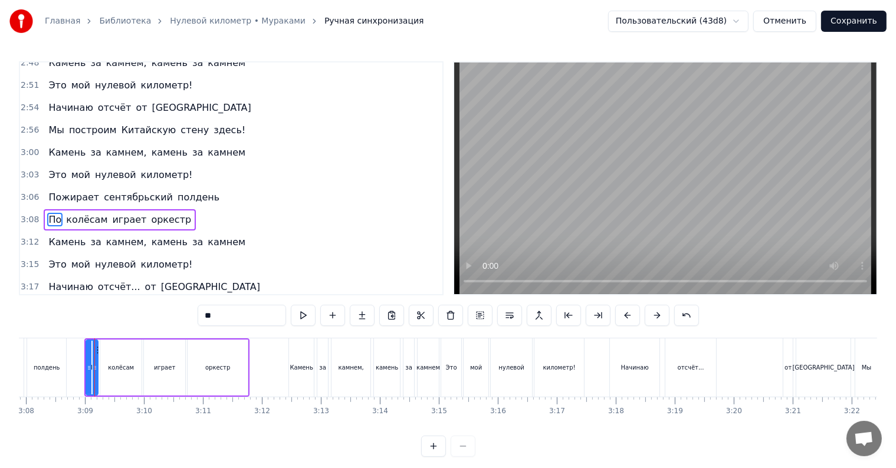
scroll to position [1016, 0]
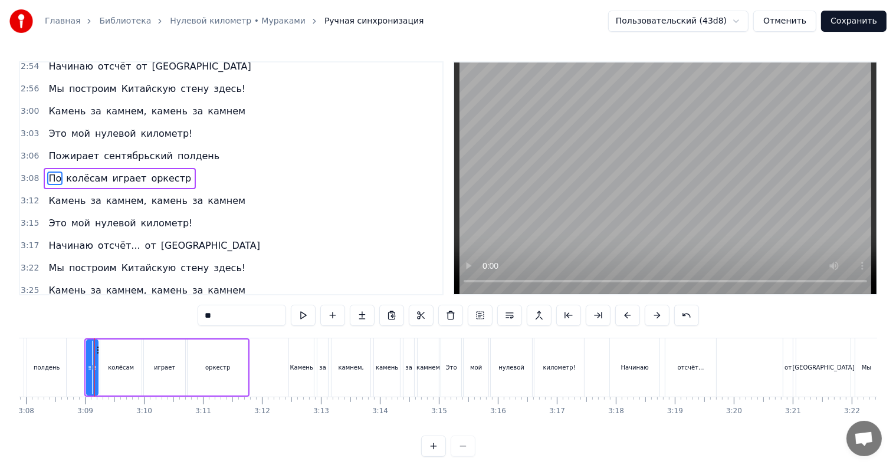
click at [87, 370] on icon at bounding box center [89, 367] width 5 height 9
click at [86, 369] on div "По" at bounding box center [92, 368] width 12 height 56
click at [88, 369] on icon at bounding box center [90, 367] width 5 height 9
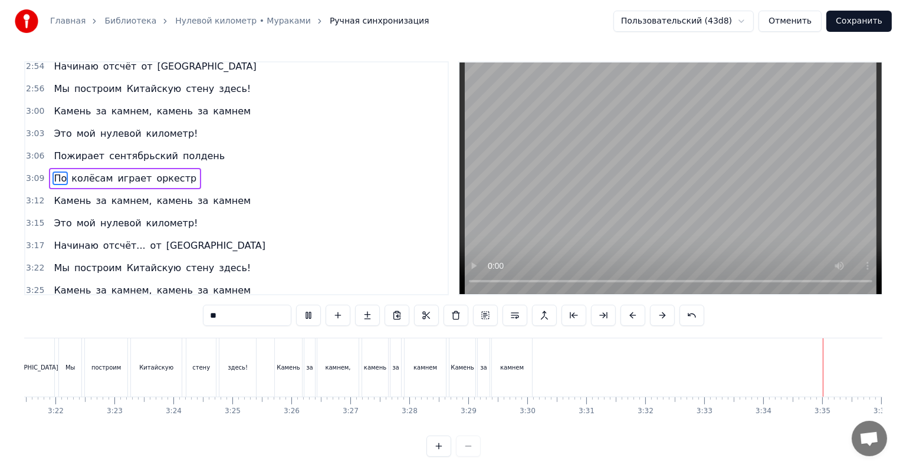
scroll to position [0, 11895]
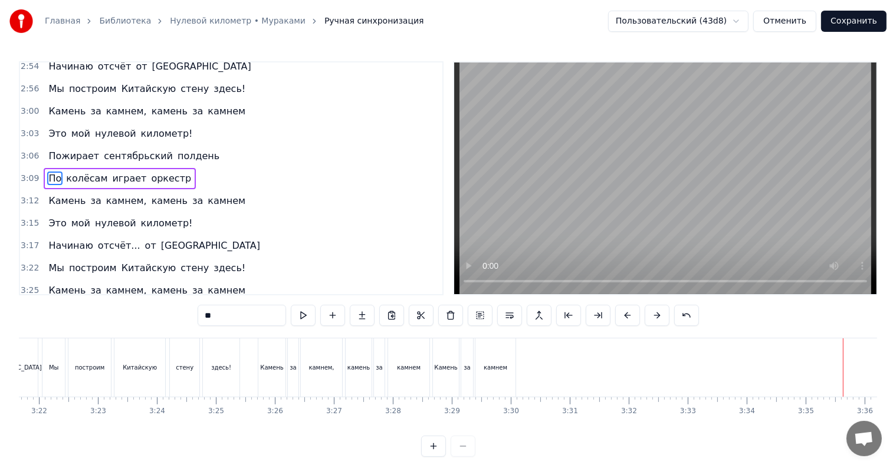
click at [852, 30] on button "Сохранить" at bounding box center [853, 21] width 65 height 21
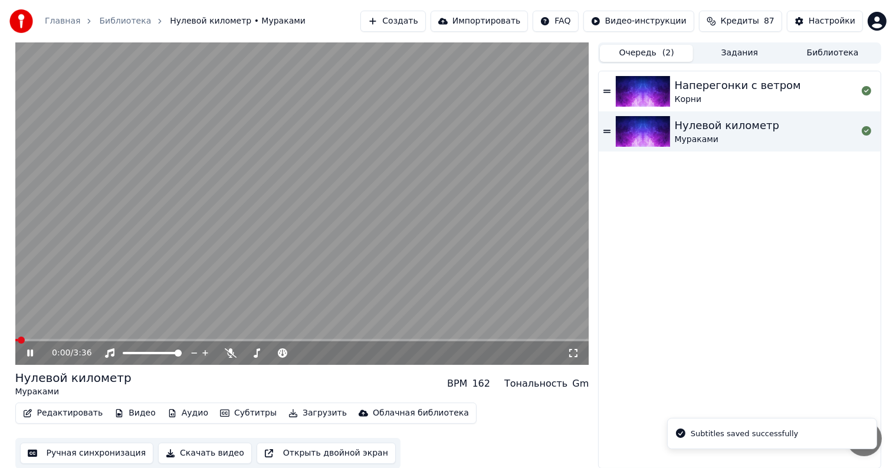
click at [123, 416] on button "Видео" at bounding box center [135, 413] width 51 height 17
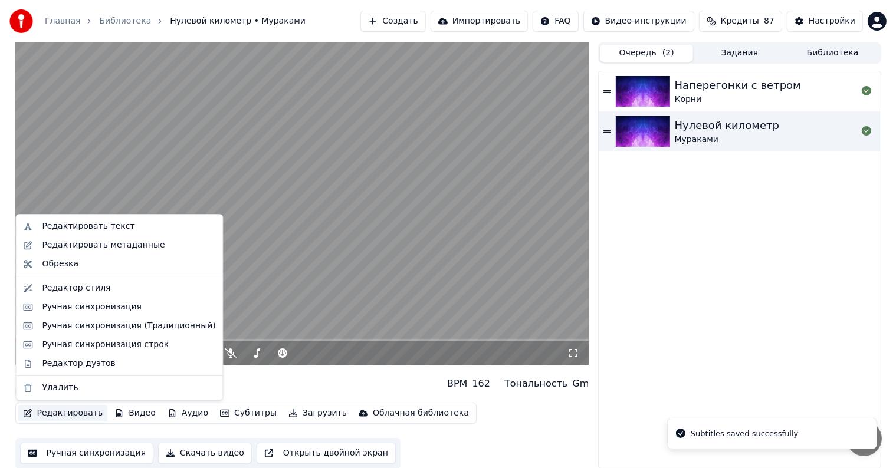
click at [87, 432] on div "Редактировать Видео Аудио Субтитры Загрузить Облачная библиотека Ручная синхрон…" at bounding box center [302, 436] width 574 height 66
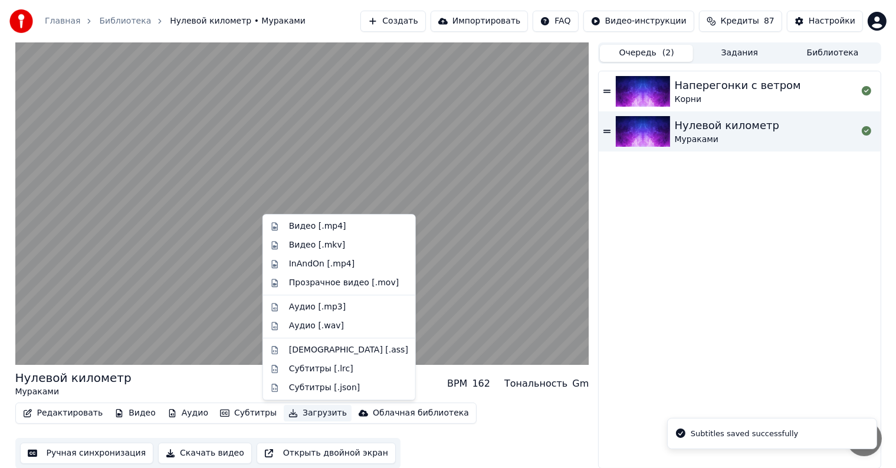
click at [298, 415] on button "Загрузить" at bounding box center [318, 413] width 68 height 17
click at [343, 229] on div "Видео [.mp4]" at bounding box center [348, 227] width 119 height 12
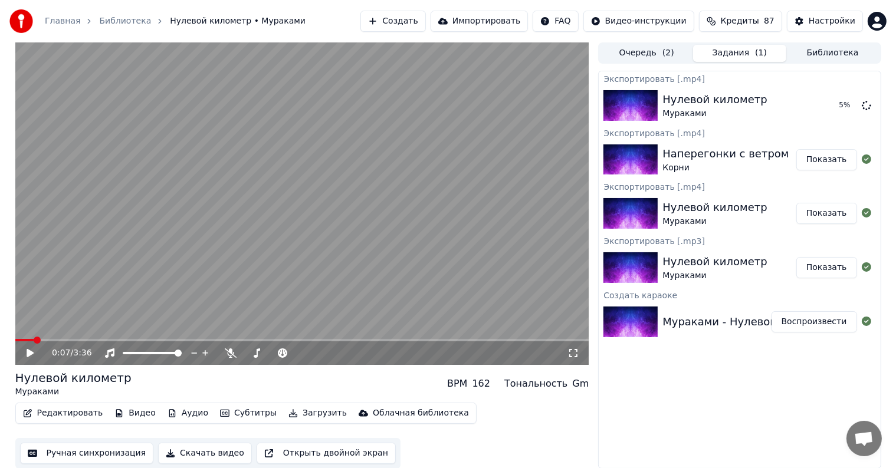
click at [836, 162] on button "Показать" at bounding box center [826, 159] width 61 height 21
click at [831, 97] on button "Показать" at bounding box center [826, 105] width 61 height 21
click at [403, 17] on button "Создать" at bounding box center [392, 21] width 65 height 21
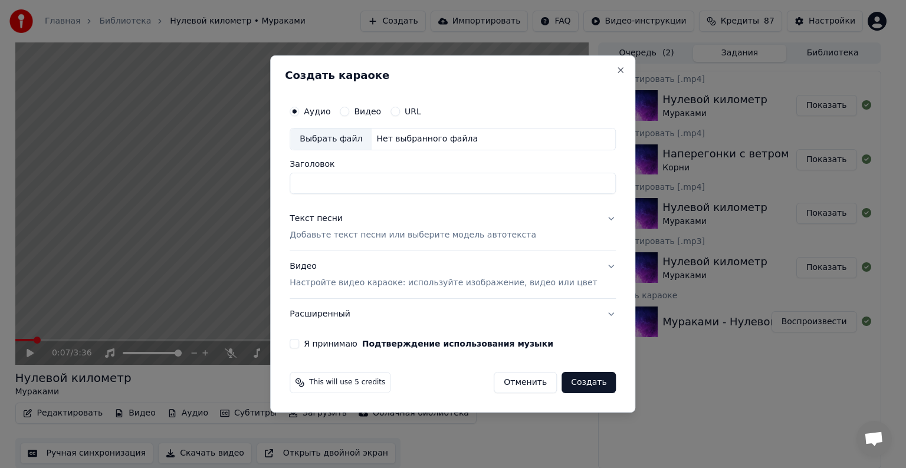
click at [352, 223] on div "Текст песни Добавьте текст песни или выберите модель автотекста" at bounding box center [413, 227] width 247 height 28
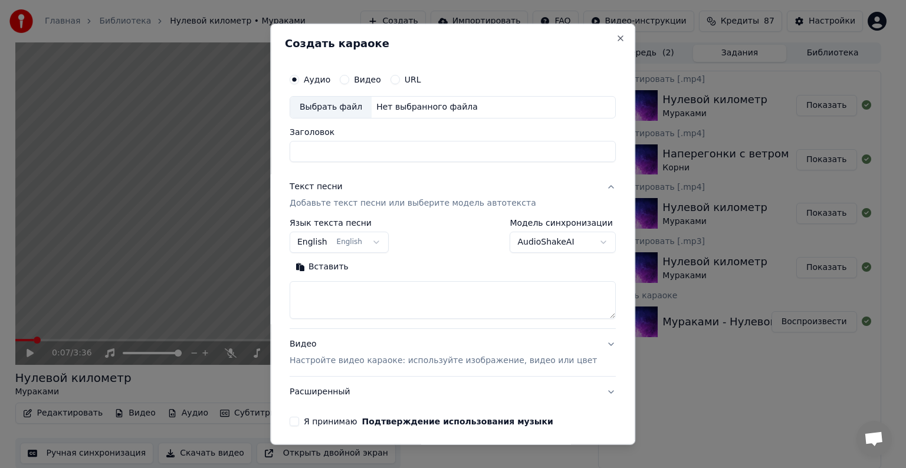
click at [363, 303] on textarea at bounding box center [453, 300] width 326 height 38
paste textarea "**********"
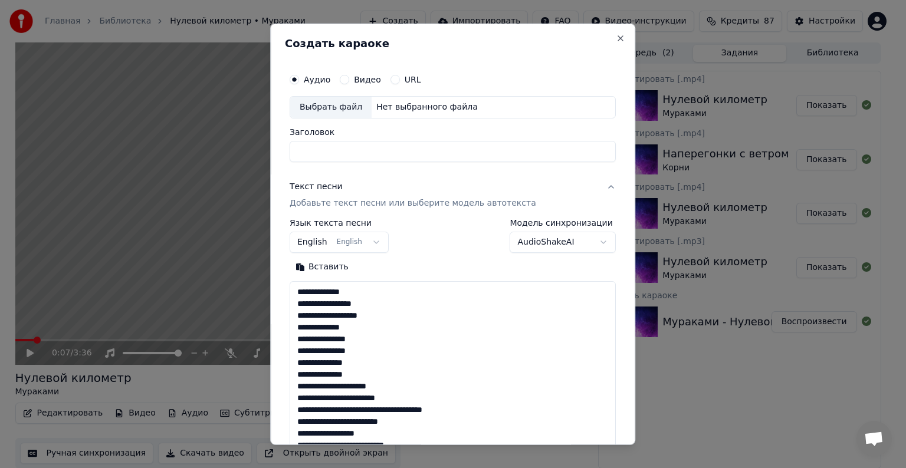
scroll to position [344, 0]
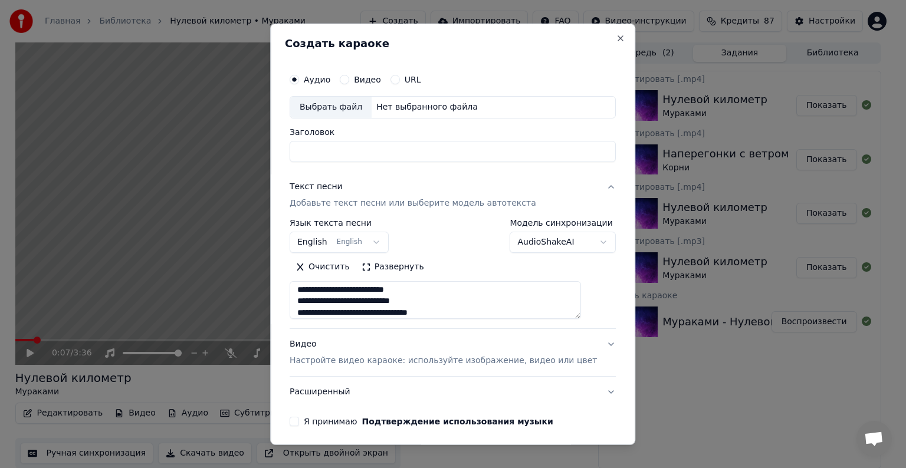
type textarea "**********"
click at [345, 110] on div "Выбрать файл" at bounding box center [330, 107] width 81 height 21
type input "**********"
click at [365, 360] on p "Настройте видео караоке: используйте изображение, видео или цвет" at bounding box center [443, 361] width 307 height 12
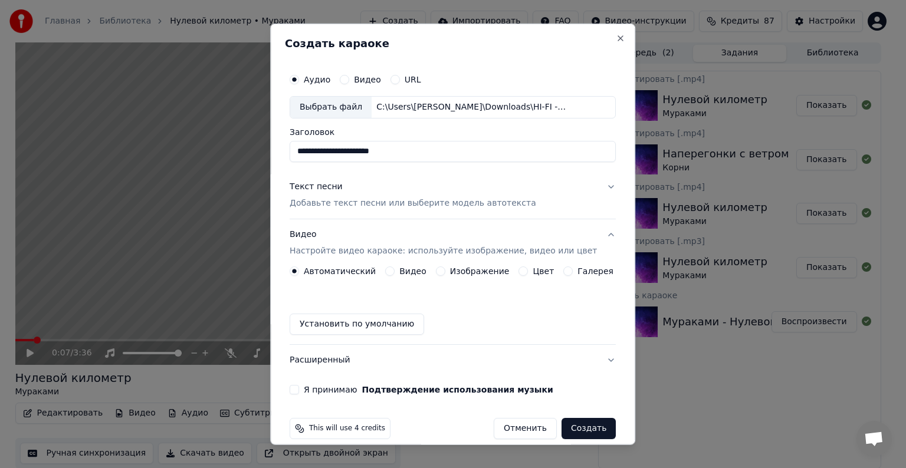
click at [399, 271] on div "Видео" at bounding box center [405, 271] width 41 height 9
click at [394, 271] on button "Видео" at bounding box center [389, 271] width 9 height 9
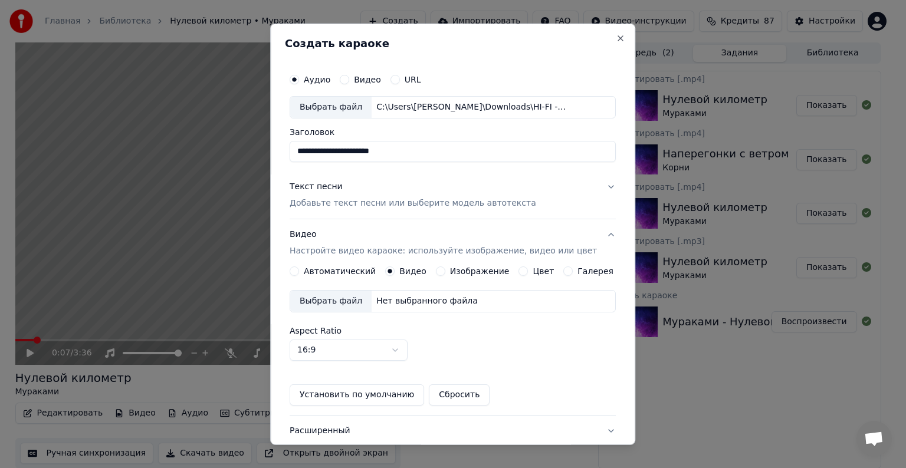
click at [361, 299] on div "Выбрать файл" at bounding box center [330, 301] width 81 height 21
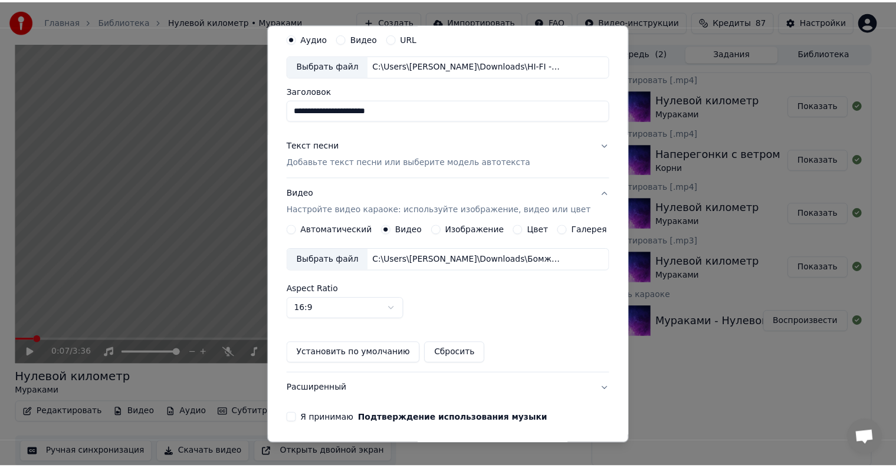
scroll to position [84, 0]
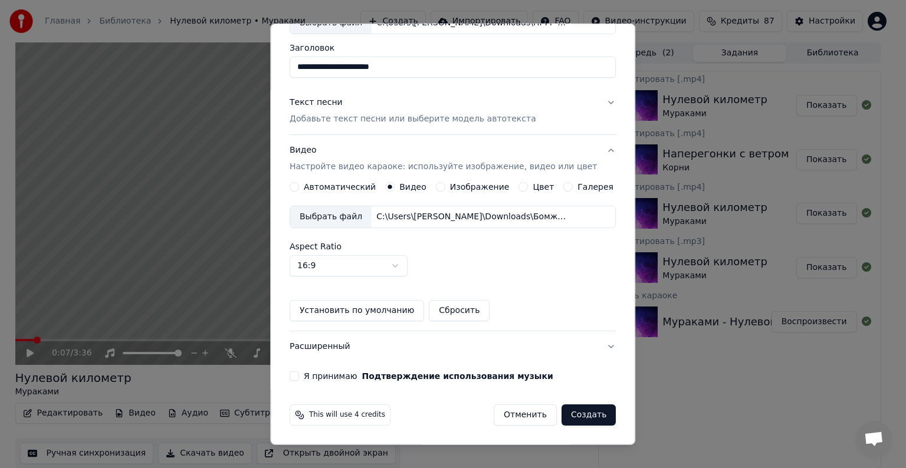
click at [581, 419] on button "Создать" at bounding box center [589, 415] width 54 height 21
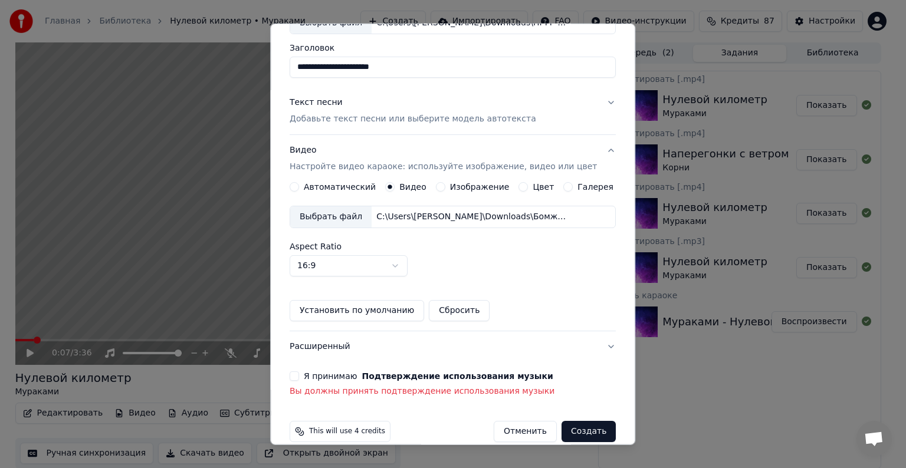
click at [299, 376] on button "Я принимаю Подтверждение использования музыки" at bounding box center [294, 376] width 9 height 9
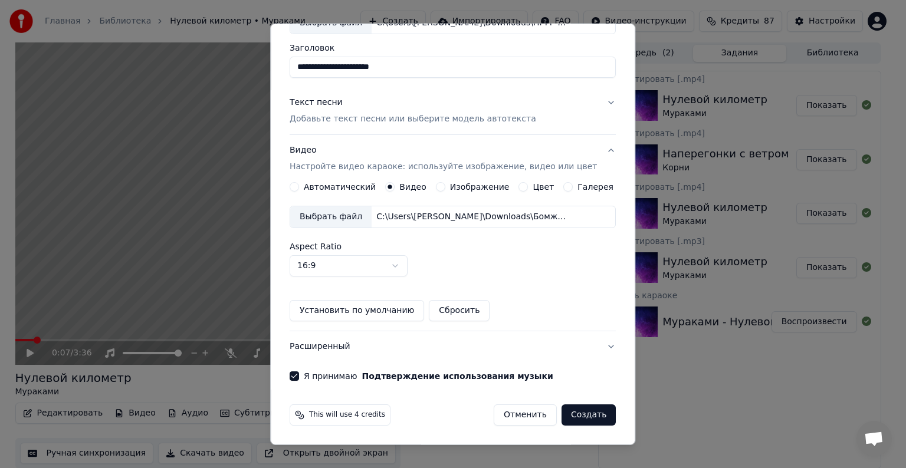
click at [601, 415] on div "This will use 4 credits Отменить Создать" at bounding box center [453, 415] width 336 height 31
click at [587, 416] on button "Создать" at bounding box center [589, 415] width 54 height 21
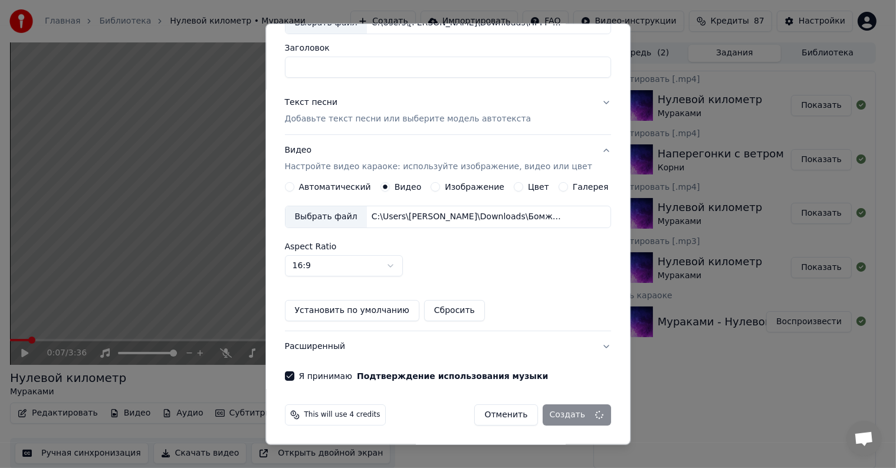
scroll to position [14, 0]
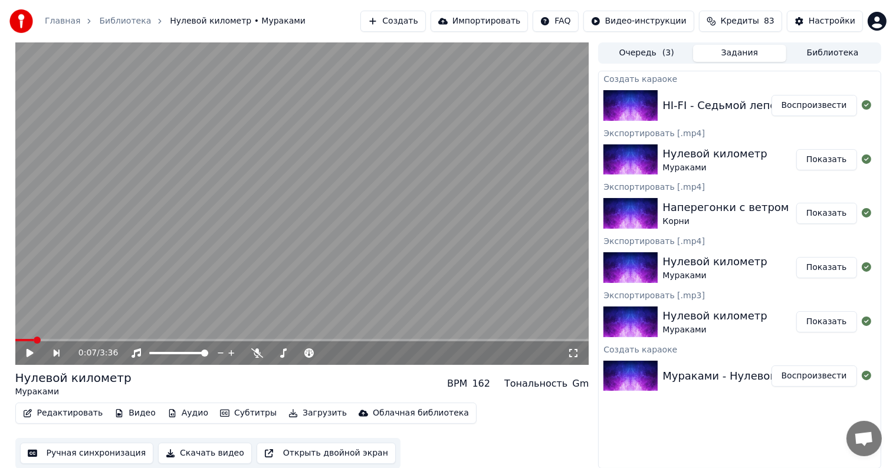
click at [671, 99] on div "HI-FI - Седьмой лепесток" at bounding box center [731, 105] width 139 height 17
click at [828, 108] on button "Воспроизвести" at bounding box center [815, 105] width 86 height 21
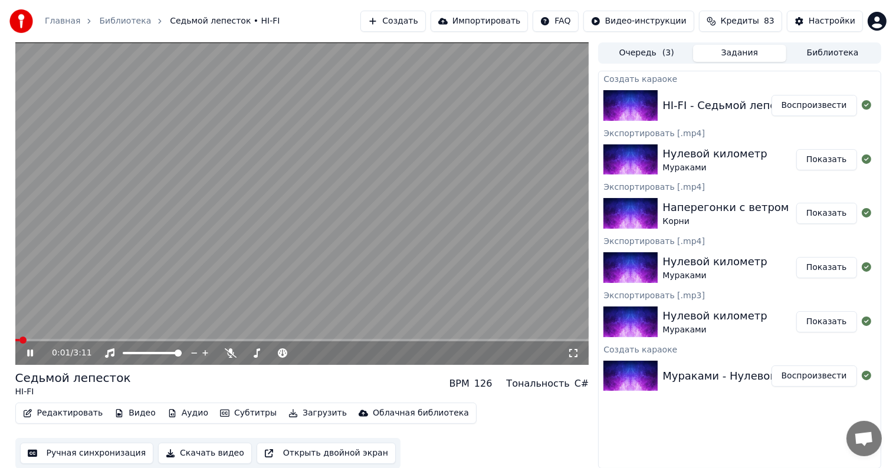
click at [31, 352] on icon at bounding box center [30, 353] width 6 height 7
click at [78, 415] on button "Редактировать" at bounding box center [63, 413] width 90 height 17
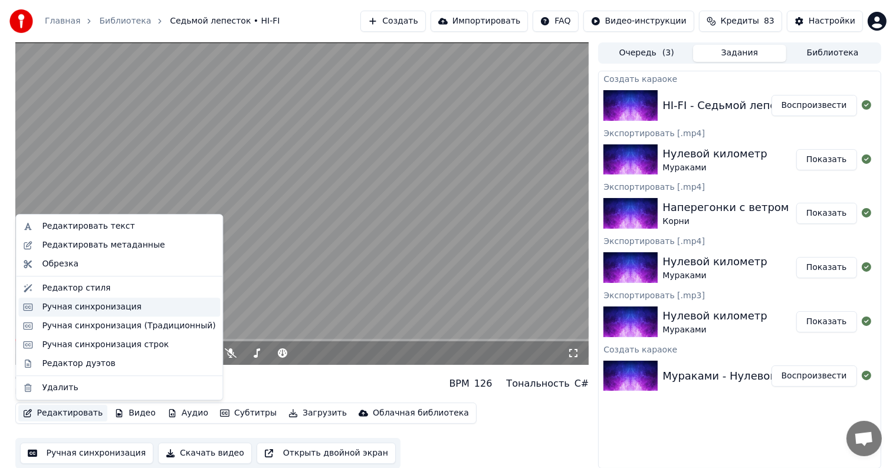
click at [101, 306] on div "Ручная синхронизация" at bounding box center [92, 307] width 100 height 12
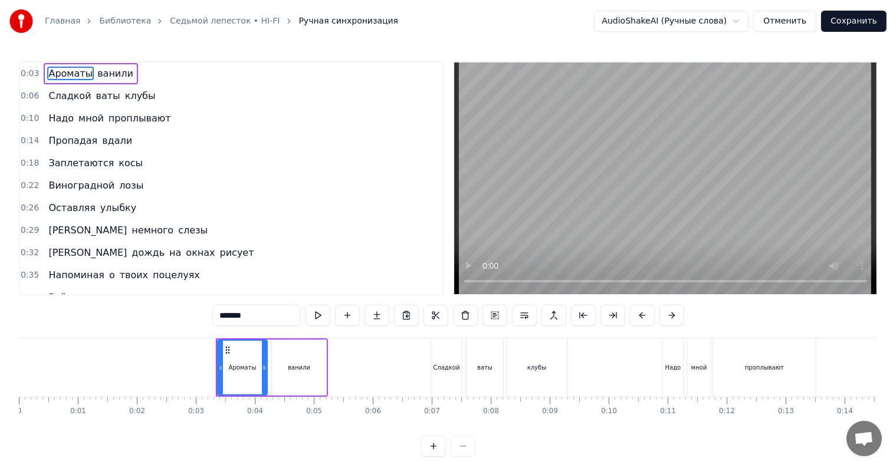
click at [103, 68] on span "ванили" at bounding box center [115, 74] width 38 height 14
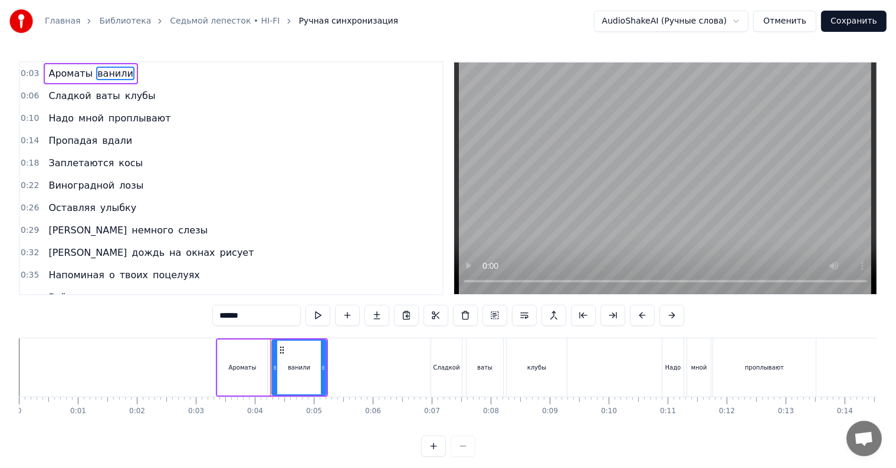
drag, startPoint x: 231, startPoint y: 315, endPoint x: 160, endPoint y: 304, distance: 71.0
click at [163, 304] on div "0:03 Ароматы ванили 0:06 Сладкой ваты клубы 0:10 Надо мной проплывают 0:14 Проп…" at bounding box center [448, 259] width 858 height 396
click at [103, 140] on span "вдали" at bounding box center [117, 141] width 32 height 14
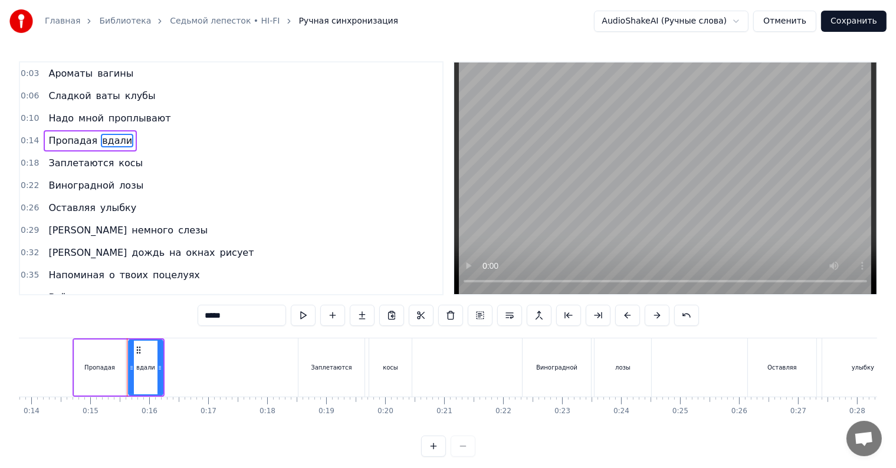
scroll to position [0, 862]
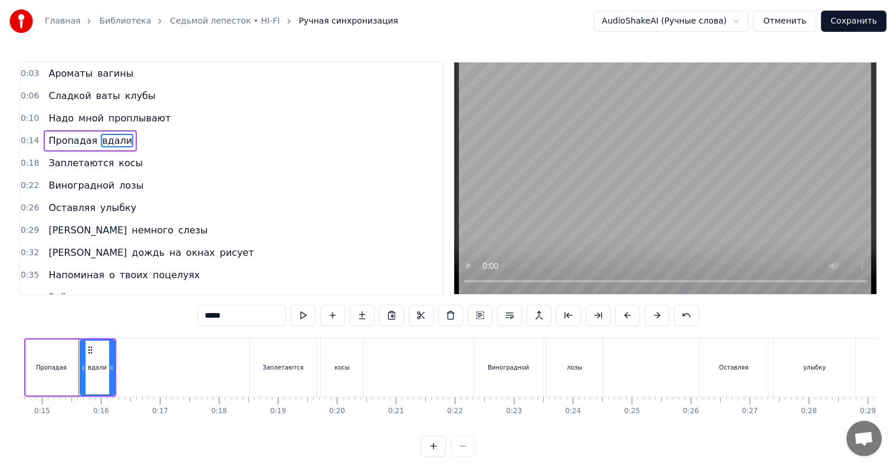
drag, startPoint x: 191, startPoint y: 314, endPoint x: 128, endPoint y: 306, distance: 63.6
click at [134, 307] on div "0:03 Ароматы вагины 0:06 Сладкой ваты клубы 0:10 Надо мной проплывают 0:14 Проп…" at bounding box center [448, 259] width 858 height 396
click at [123, 186] on span "лозы" at bounding box center [131, 186] width 27 height 14
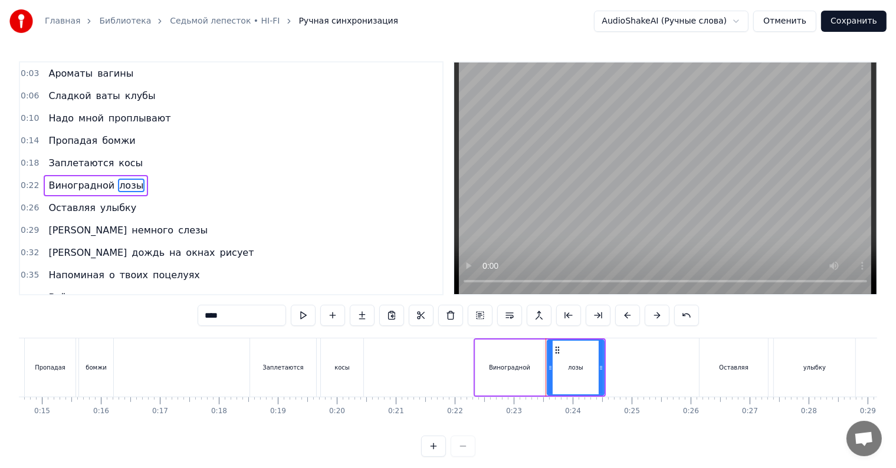
scroll to position [7, 0]
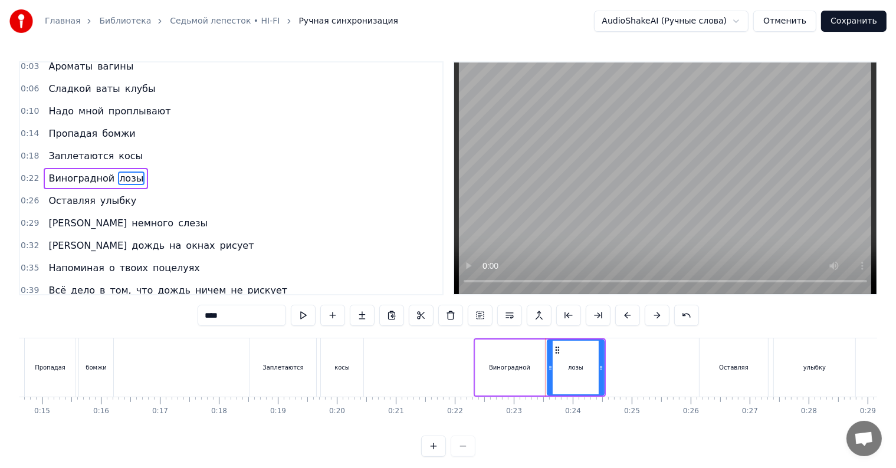
drag, startPoint x: 218, startPoint y: 312, endPoint x: 156, endPoint y: 309, distance: 62.0
click at [156, 309] on div "0:03 Ароматы вагины 0:06 Сладкой ваты клубы 0:10 Надо мной проплывают 0:14 Проп…" at bounding box center [448, 259] width 858 height 396
click at [177, 228] on span "слезы" at bounding box center [193, 223] width 32 height 14
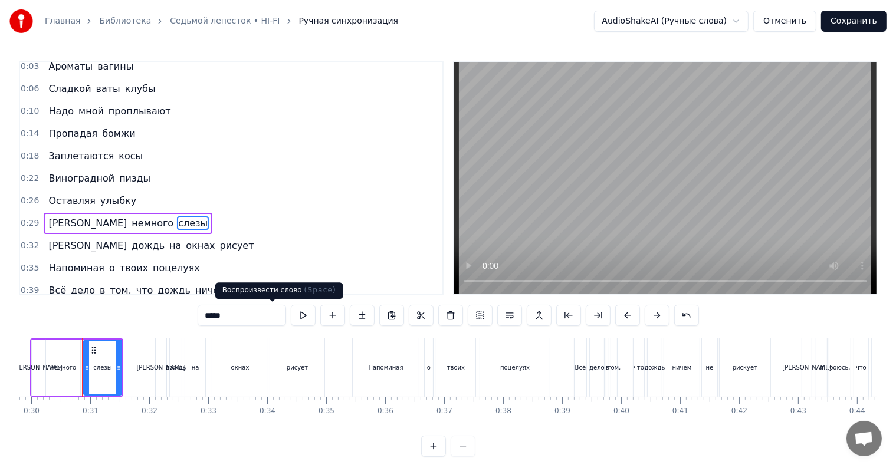
scroll to position [0, 1761]
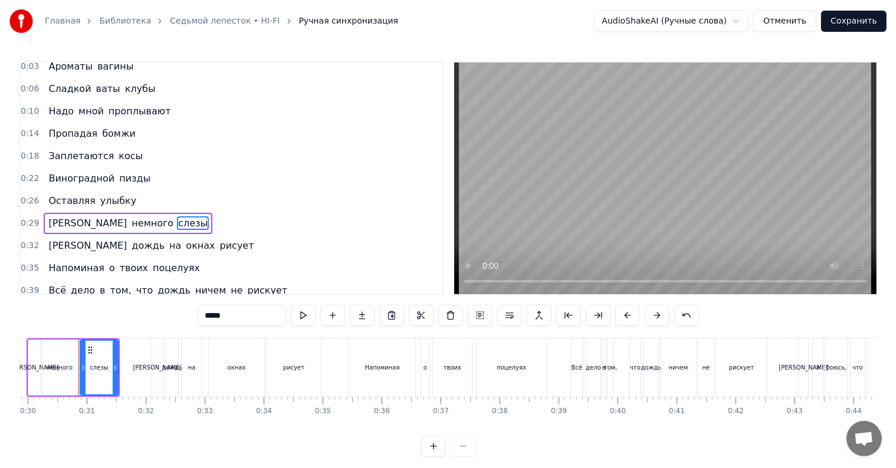
drag, startPoint x: 160, startPoint y: 304, endPoint x: 153, endPoint y: 304, distance: 7.1
click at [153, 304] on div "0:03 Ароматы вагины 0:06 Сладкой ваты клубы 0:10 Надо мной проплывают 0:14 Проп…" at bounding box center [448, 259] width 858 height 396
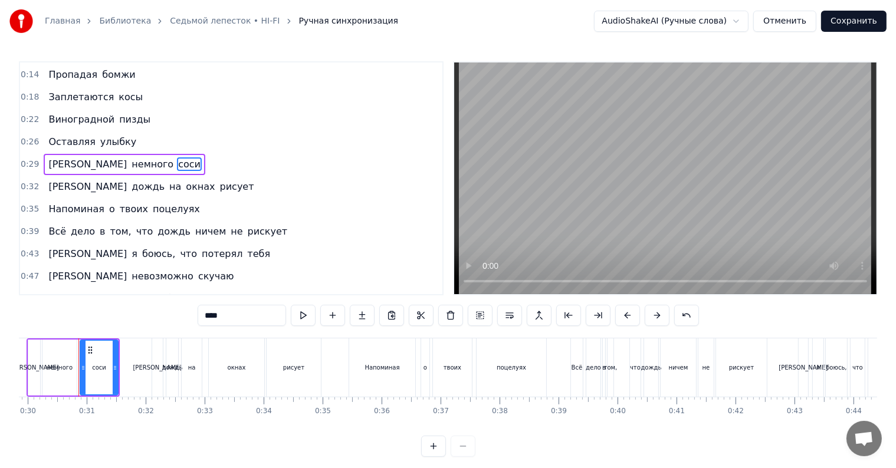
click at [160, 210] on span "поцелуях" at bounding box center [177, 209] width 50 height 14
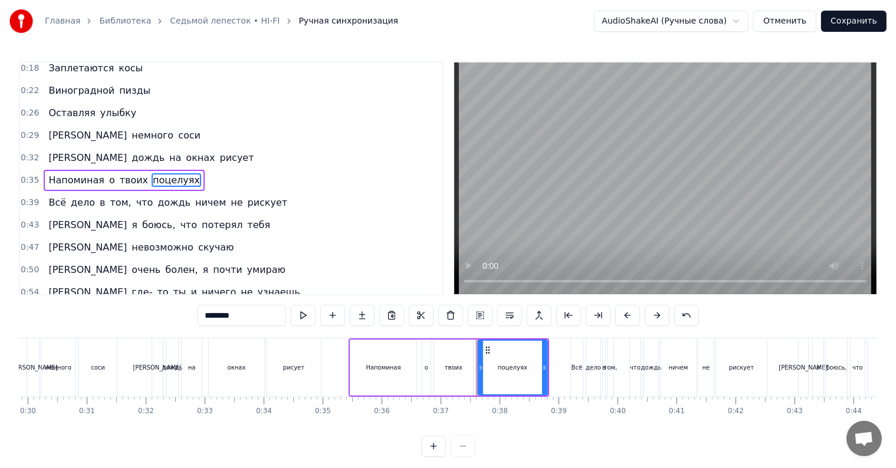
scroll to position [97, 0]
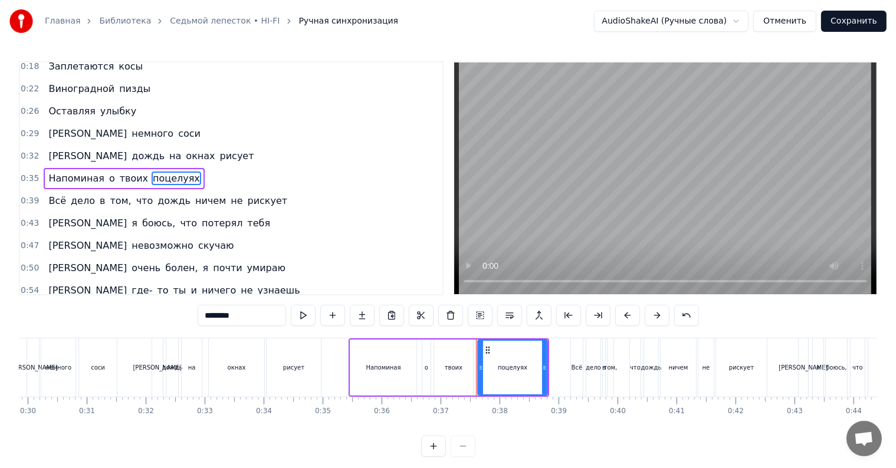
drag, startPoint x: 196, startPoint y: 311, endPoint x: 149, endPoint y: 308, distance: 47.3
click at [149, 308] on div "0:03 Ароматы вагины 0:06 Сладкой ваты клубы 0:10 Надо мной проплывают 0:14 Проп…" at bounding box center [448, 259] width 858 height 396
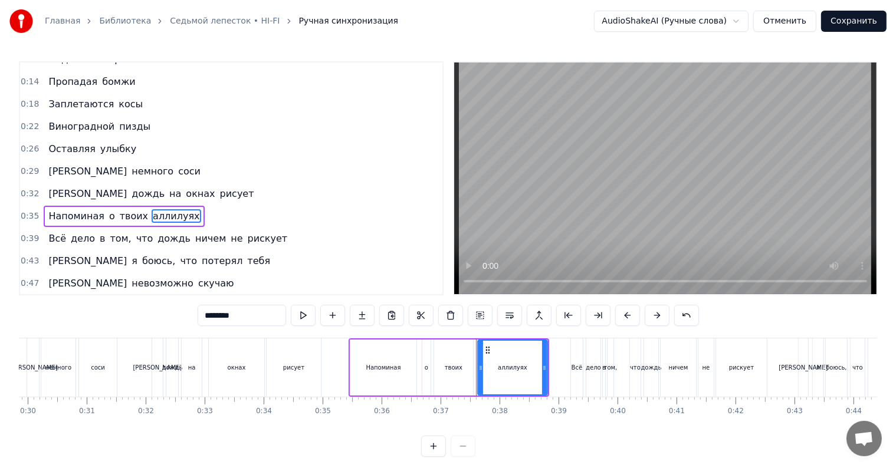
scroll to position [118, 0]
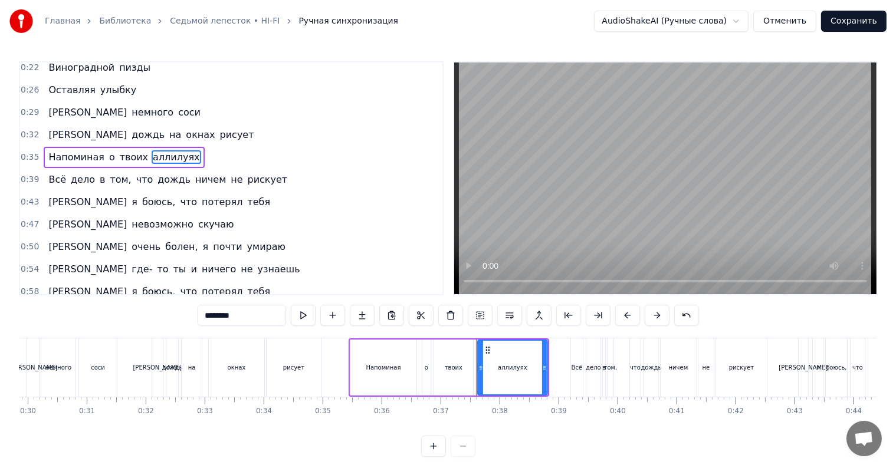
click at [246, 201] on span "тебя" at bounding box center [258, 202] width 25 height 14
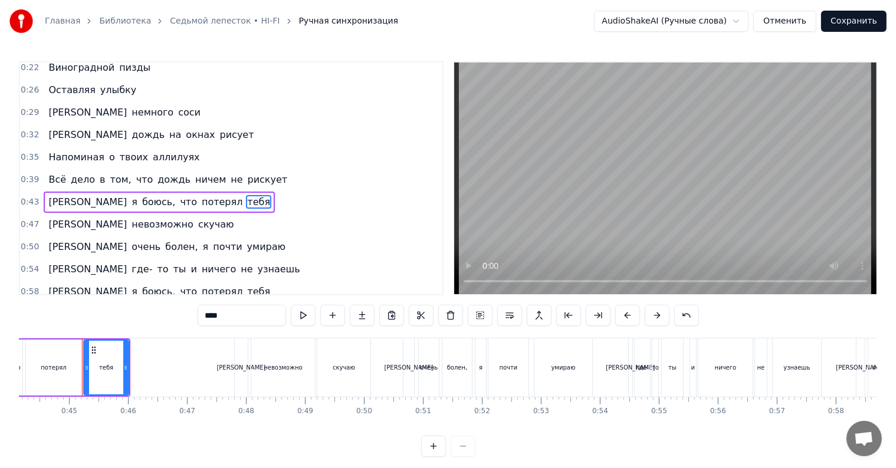
drag, startPoint x: 203, startPoint y: 308, endPoint x: 149, endPoint y: 297, distance: 55.4
click at [160, 308] on div "0:03 Ароматы вагины 0:06 Сладкой ваты клубы 0:10 Надо мной проплывают 0:14 Проп…" at bounding box center [448, 259] width 858 height 396
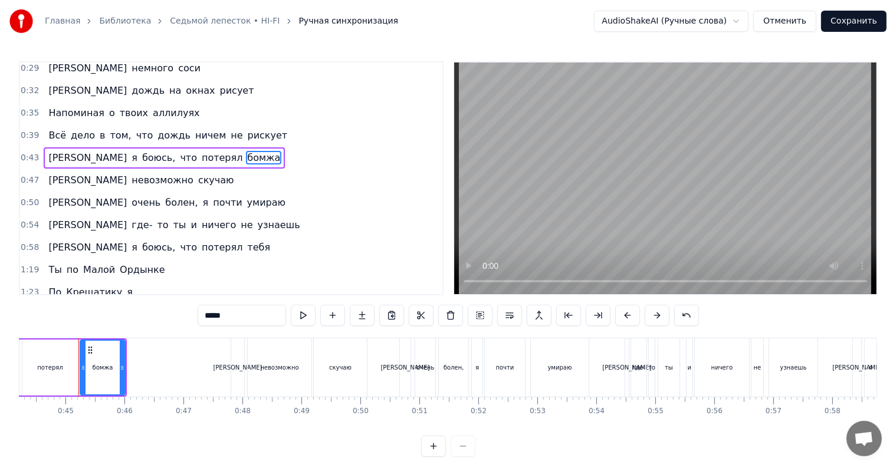
scroll to position [177, 0]
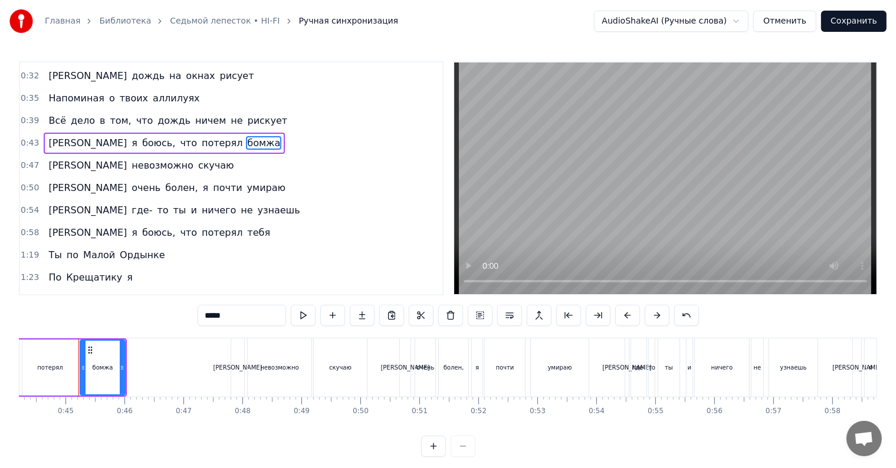
click at [212, 188] on span "почти" at bounding box center [227, 188] width 31 height 14
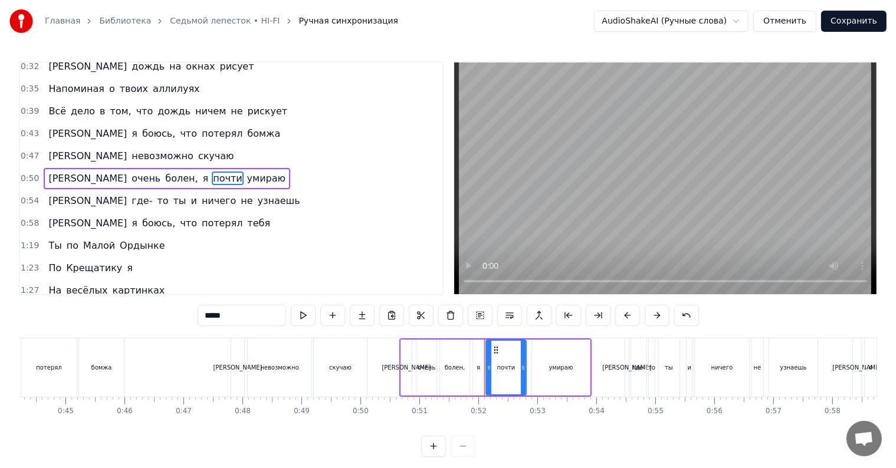
click at [246, 179] on span "умираю" at bounding box center [266, 179] width 41 height 14
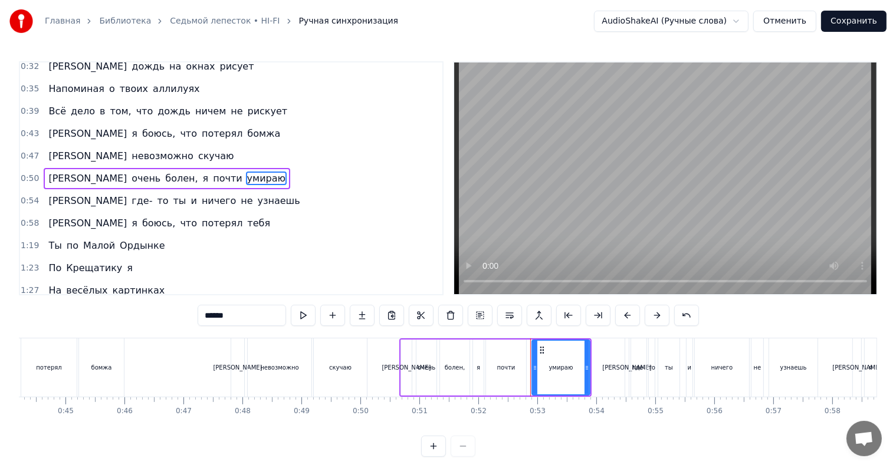
drag, startPoint x: 218, startPoint y: 310, endPoint x: 159, endPoint y: 310, distance: 59.0
click at [198, 310] on input "******" at bounding box center [242, 315] width 88 height 21
type input "*"
click at [246, 222] on span "тебя" at bounding box center [258, 223] width 25 height 14
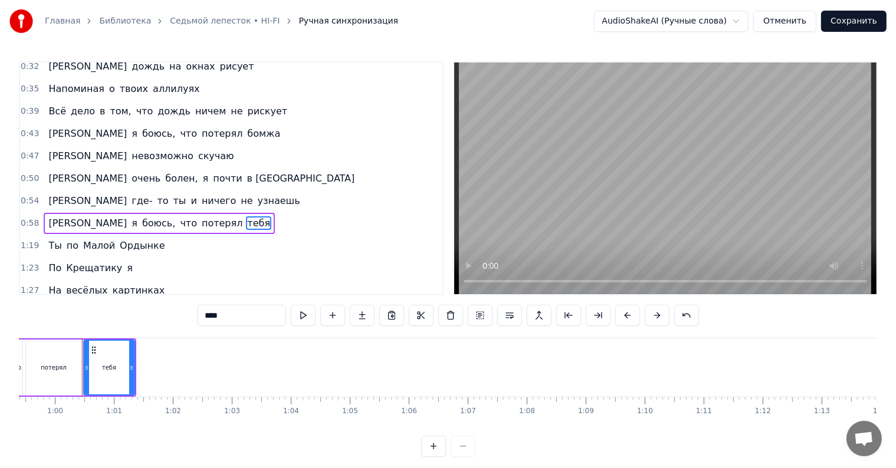
scroll to position [0, 3507]
drag, startPoint x: 213, startPoint y: 306, endPoint x: 149, endPoint y: 301, distance: 63.9
click at [149, 301] on div "0:03 Ароматы вагины 0:06 Сладкой ваты клубы 0:10 Надо мной проплывают 0:14 Проп…" at bounding box center [448, 259] width 858 height 396
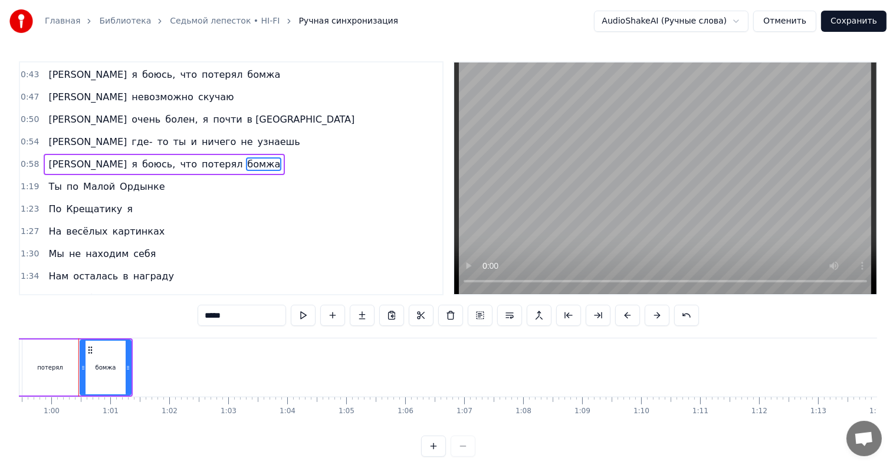
click at [126, 188] on span "Ордынке" at bounding box center [142, 187] width 47 height 14
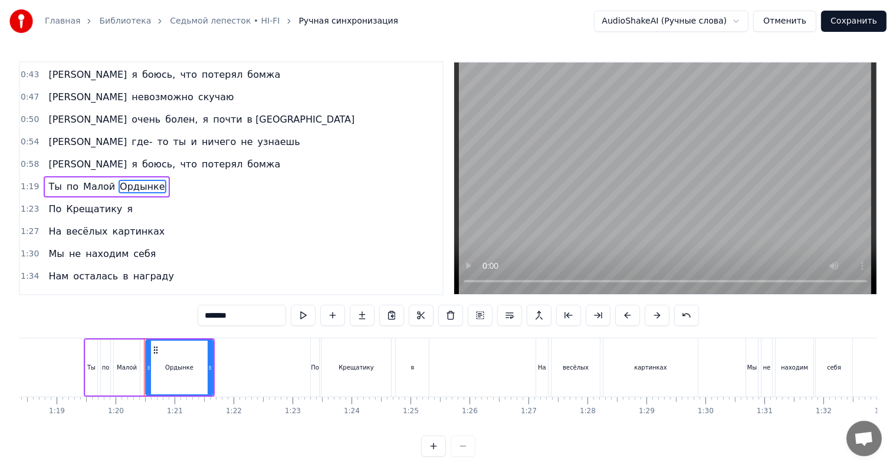
scroll to position [0, 4688]
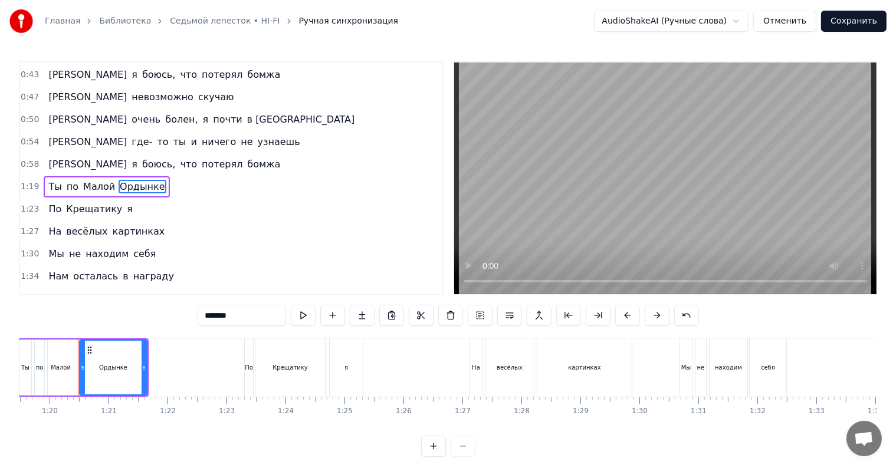
drag, startPoint x: 207, startPoint y: 310, endPoint x: 179, endPoint y: 310, distance: 27.7
click at [198, 310] on input "*******" at bounding box center [242, 315] width 88 height 21
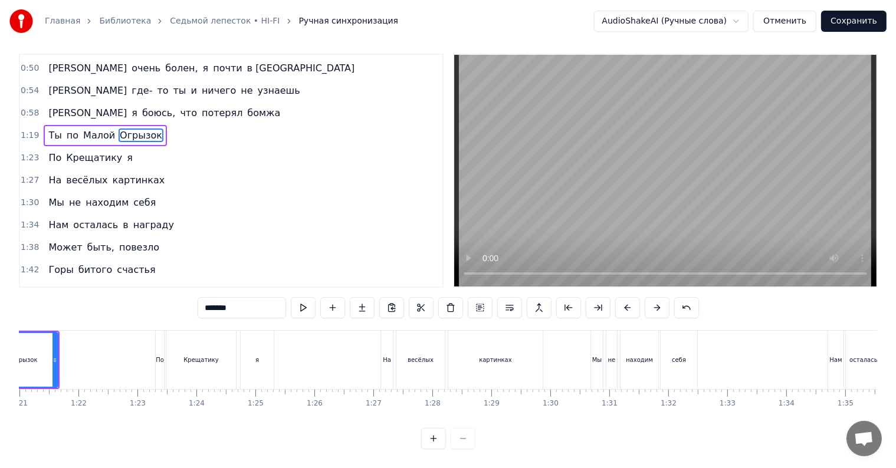
scroll to position [304, 0]
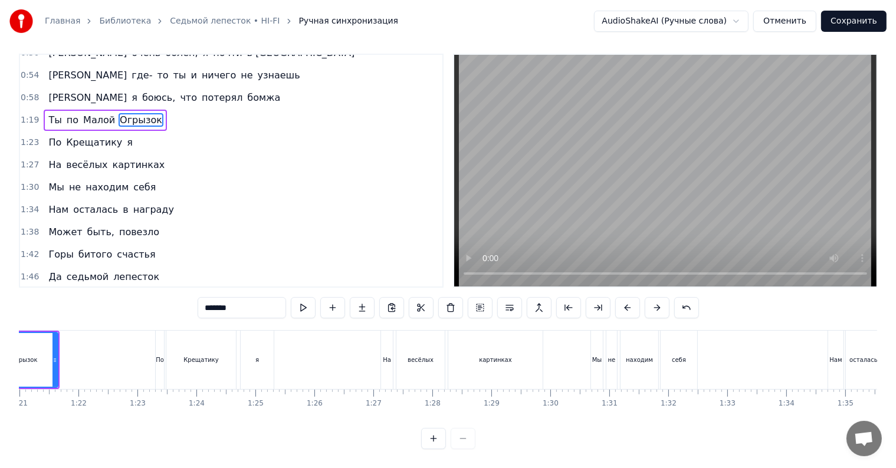
click at [73, 180] on span "не" at bounding box center [75, 187] width 14 height 14
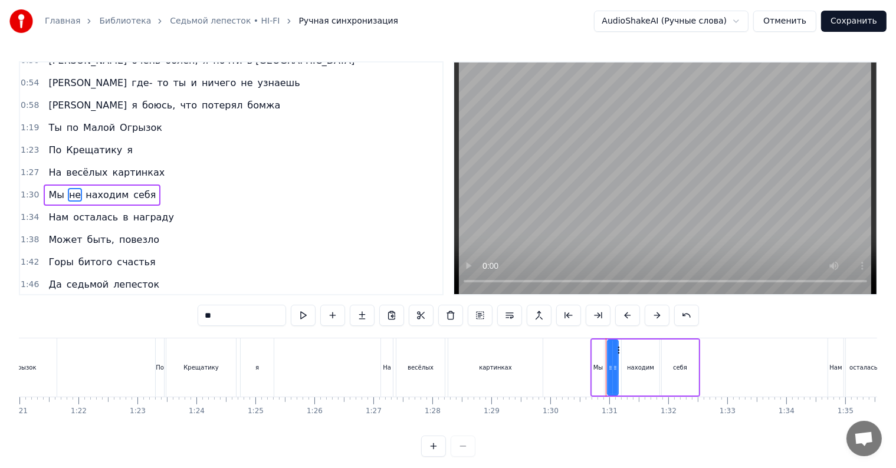
scroll to position [321, 0]
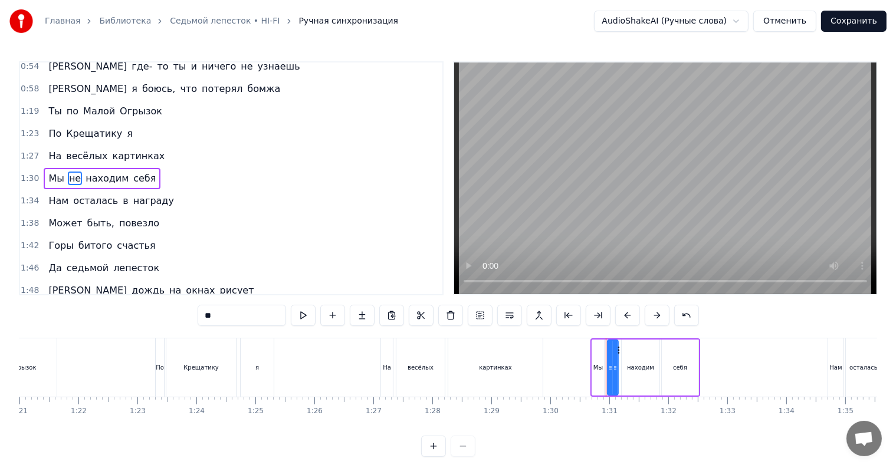
click at [132, 179] on span "себя" at bounding box center [144, 179] width 25 height 14
drag, startPoint x: 203, startPoint y: 321, endPoint x: 153, endPoint y: 313, distance: 50.1
click at [153, 313] on div "0:03 Ароматы вагины 0:06 Сладкой ваты клубы 0:10 Надо мной проплывают 0:14 Проп…" at bounding box center [448, 259] width 858 height 396
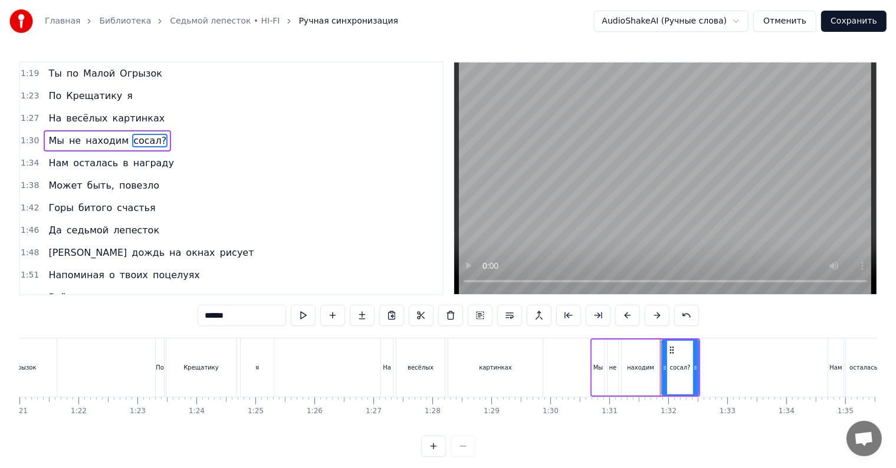
scroll to position [380, 0]
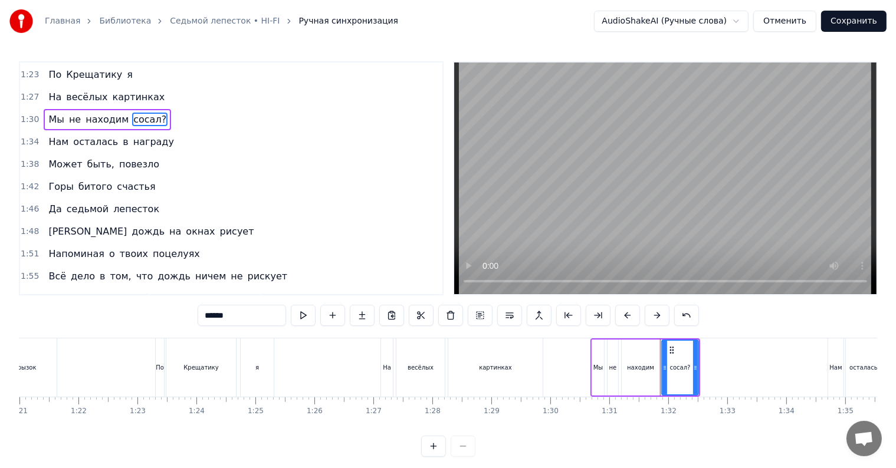
click at [124, 164] on span "повезло" at bounding box center [139, 164] width 42 height 14
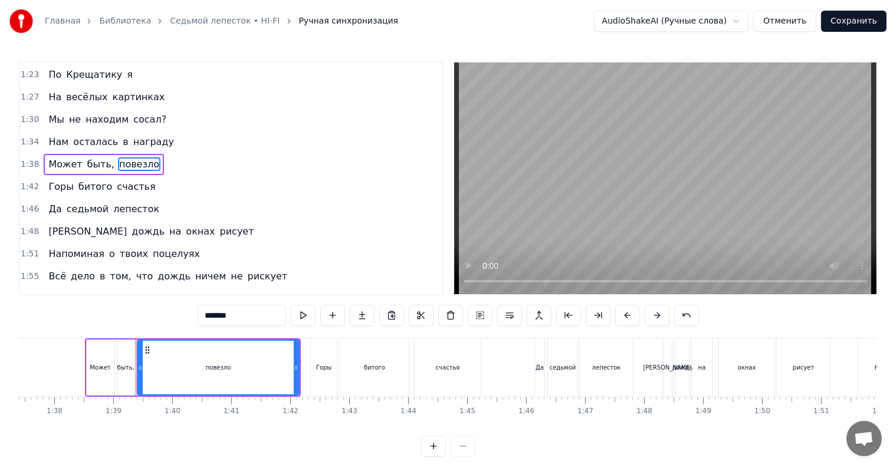
scroll to position [0, 5802]
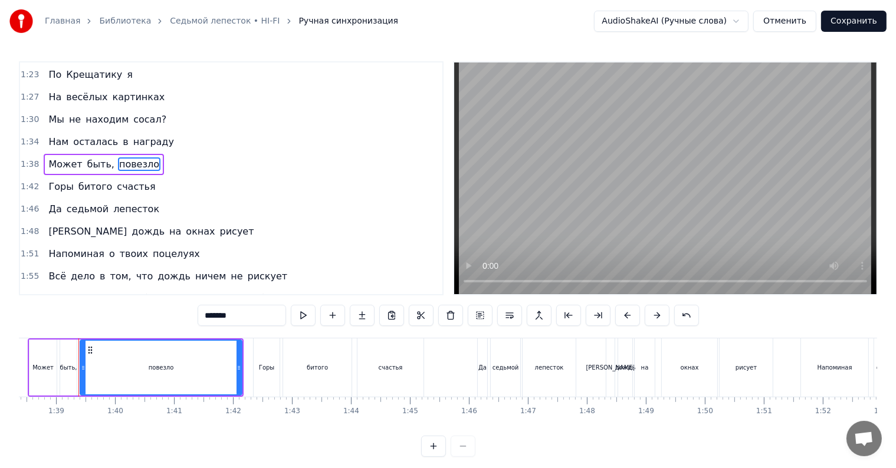
drag, startPoint x: 224, startPoint y: 311, endPoint x: 163, endPoint y: 311, distance: 61.3
click at [163, 311] on div "0:03 Ароматы вагины 0:06 Сладкой ваты клубы 0:10 Надо мной проплывают 0:14 Проп…" at bounding box center [448, 259] width 858 height 396
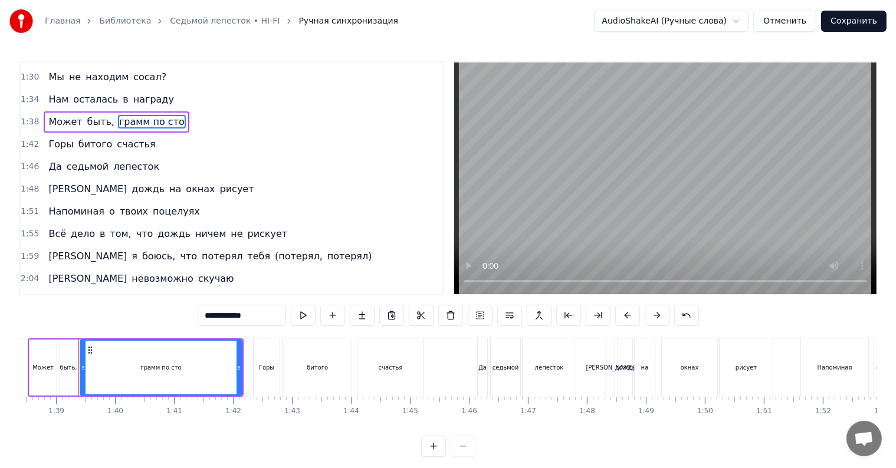
scroll to position [439, 0]
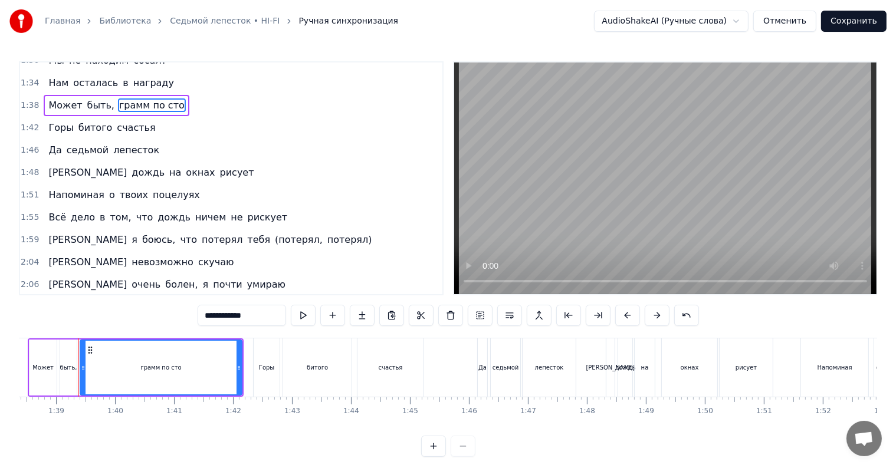
click at [123, 153] on span "лепесток" at bounding box center [136, 150] width 48 height 14
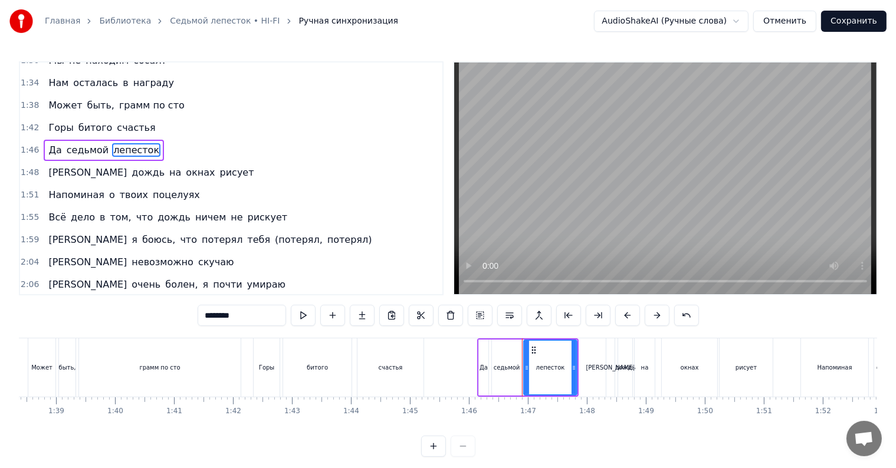
scroll to position [411, 0]
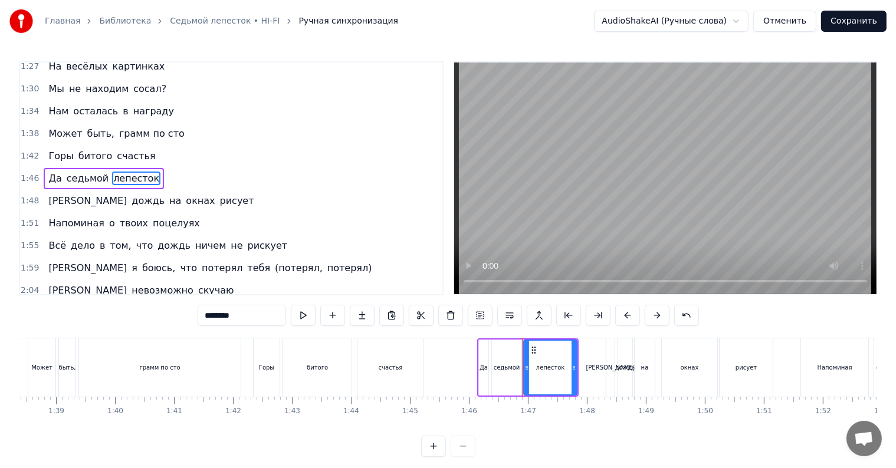
drag, startPoint x: 222, startPoint y: 314, endPoint x: 149, endPoint y: 308, distance: 73.3
click at [151, 307] on div "0:03 Ароматы вагины 0:06 Сладкой ваты клубы 0:10 Надо мной проплывают 0:14 Проп…" at bounding box center [448, 259] width 858 height 396
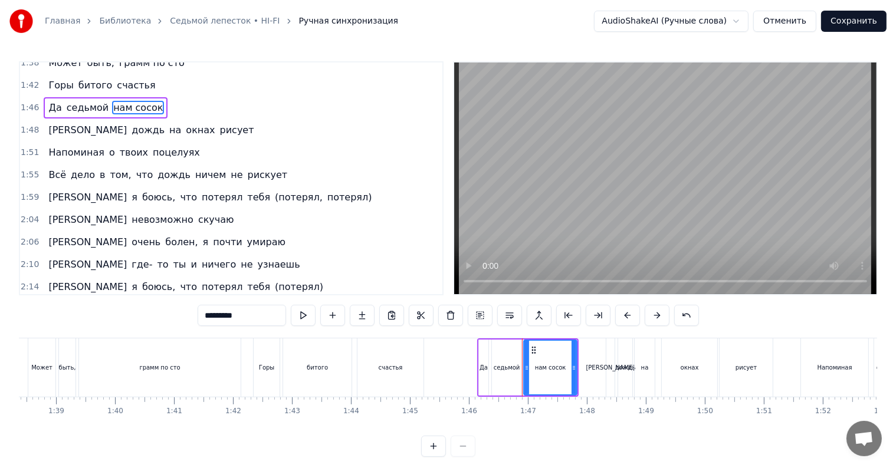
scroll to position [485, 0]
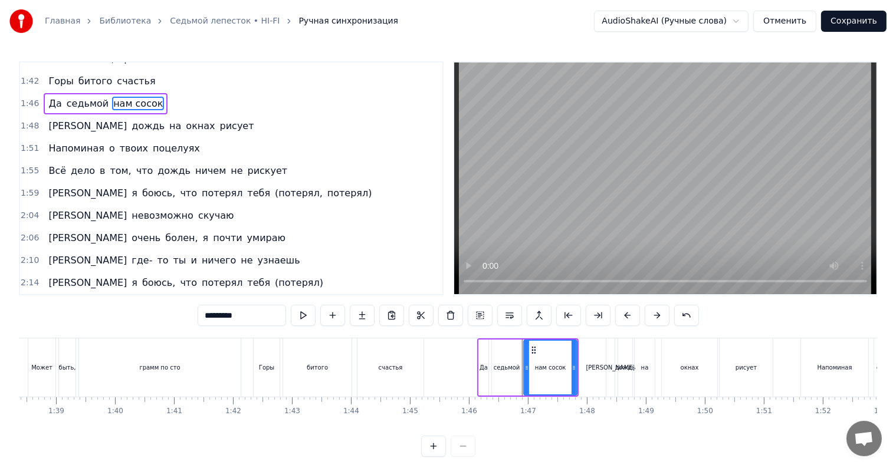
type input "*********"
click at [851, 28] on button "Сохранить" at bounding box center [853, 21] width 65 height 21
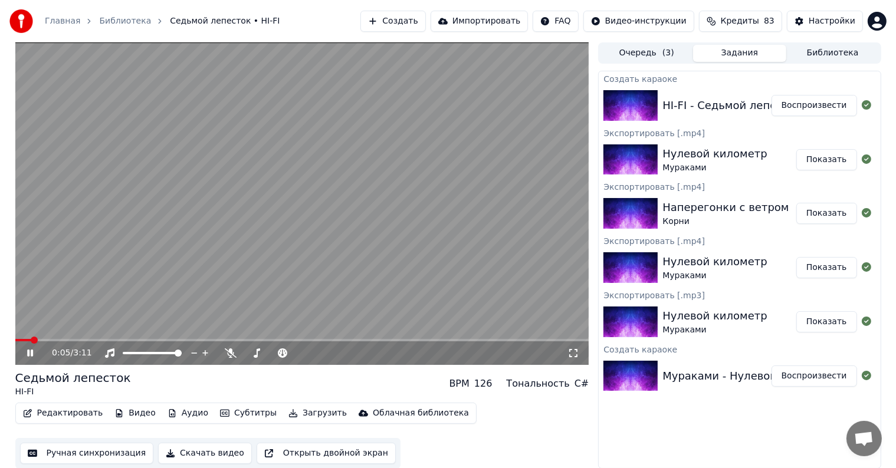
click at [48, 337] on video at bounding box center [302, 203] width 574 height 323
drag, startPoint x: 26, startPoint y: 352, endPoint x: 47, endPoint y: 344, distance: 22.6
click at [27, 352] on icon at bounding box center [39, 353] width 28 height 9
click at [159, 354] on span at bounding box center [152, 353] width 59 height 2
click at [212, 342] on span at bounding box center [302, 340] width 574 height 2
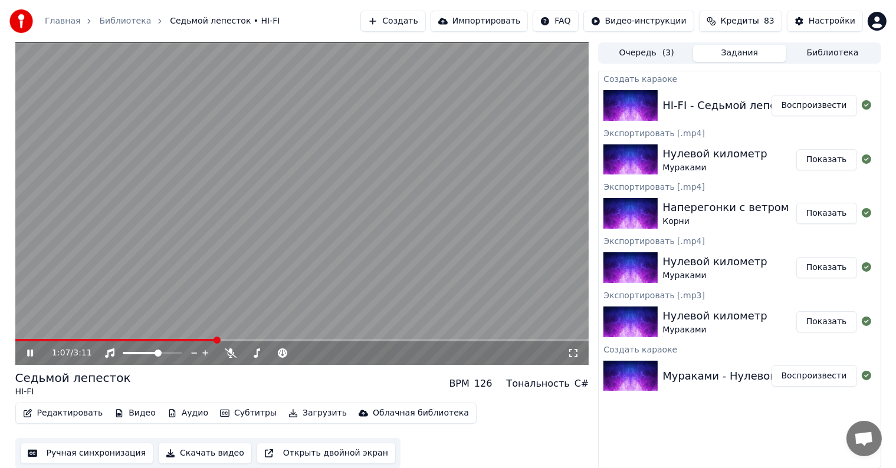
click at [221, 339] on span at bounding box center [217, 340] width 7 height 7
click at [264, 339] on span at bounding box center [260, 340] width 7 height 7
click at [313, 339] on span at bounding box center [309, 340] width 7 height 7
click at [423, 337] on span at bounding box center [421, 340] width 7 height 7
drag, startPoint x: 423, startPoint y: 336, endPoint x: 391, endPoint y: 336, distance: 31.9
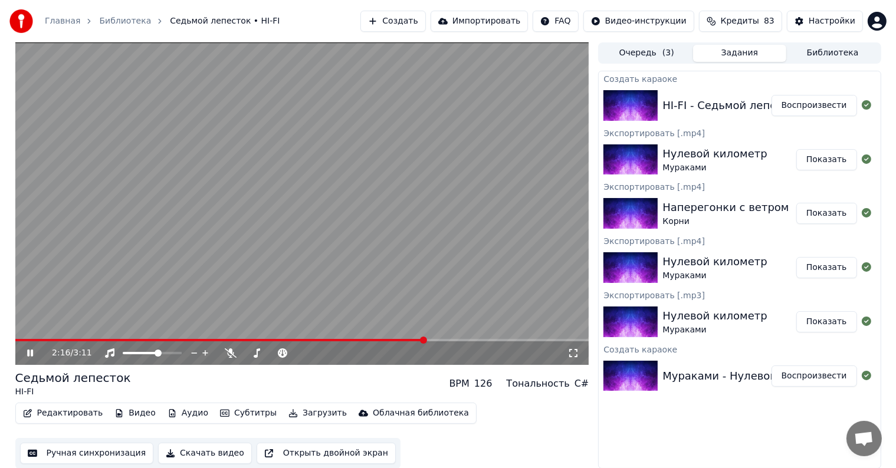
click at [391, 336] on video at bounding box center [302, 203] width 574 height 323
click at [392, 338] on video at bounding box center [302, 203] width 574 height 323
click at [392, 340] on div "2:17 / 3:11" at bounding box center [302, 203] width 574 height 323
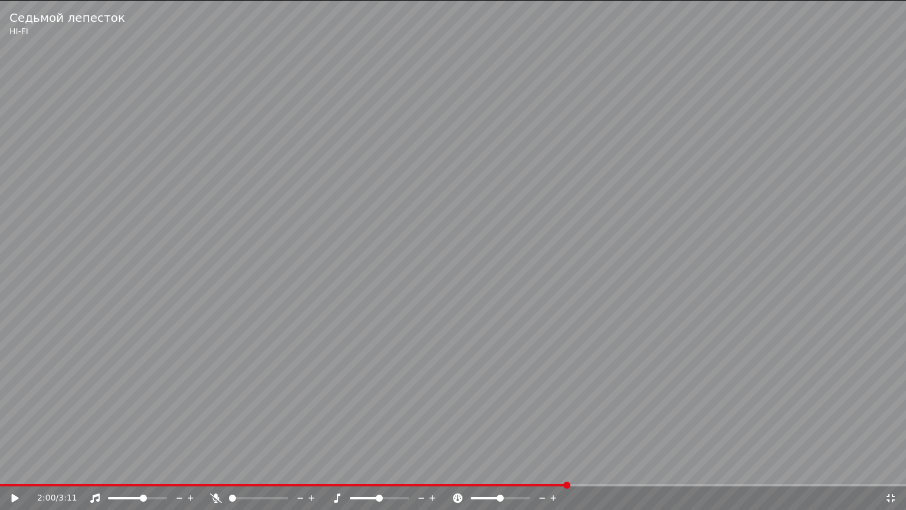
click at [567, 468] on span at bounding box center [284, 485] width 568 height 2
click at [422, 428] on video at bounding box center [453, 255] width 906 height 510
click at [392, 468] on span at bounding box center [388, 497] width 7 height 7
click at [888, 468] on icon at bounding box center [891, 497] width 12 height 9
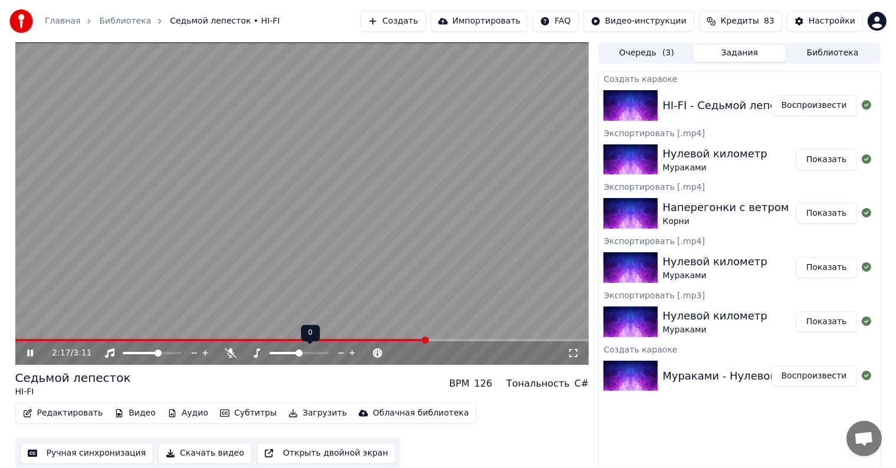
click at [297, 351] on span at bounding box center [299, 353] width 7 height 7
click at [273, 352] on span at bounding box center [268, 353] width 7 height 7
click at [305, 340] on span at bounding box center [225, 340] width 421 height 2
click at [74, 339] on video at bounding box center [302, 203] width 574 height 323
click at [78, 340] on span at bounding box center [46, 340] width 63 height 2
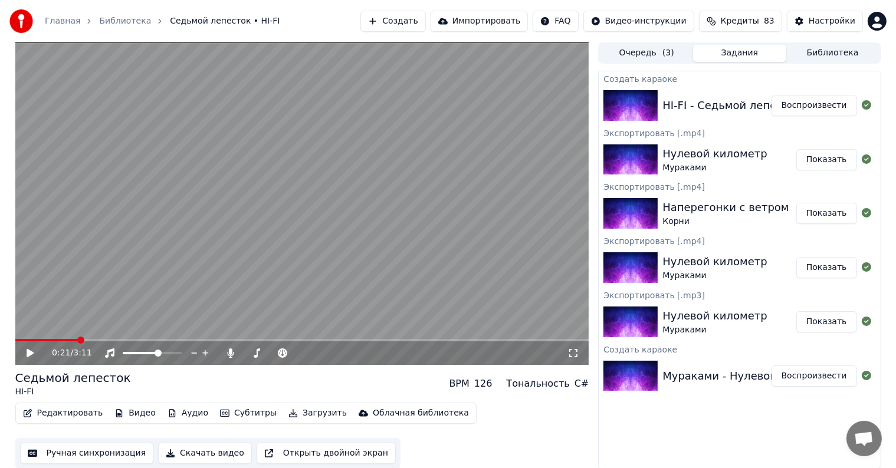
click at [30, 353] on icon at bounding box center [30, 353] width 7 height 8
click at [106, 338] on video at bounding box center [302, 203] width 574 height 323
click at [96, 338] on span at bounding box center [92, 340] width 7 height 7
click at [116, 338] on span at bounding box center [119, 340] width 7 height 7
click at [31, 353] on icon at bounding box center [30, 353] width 7 height 8
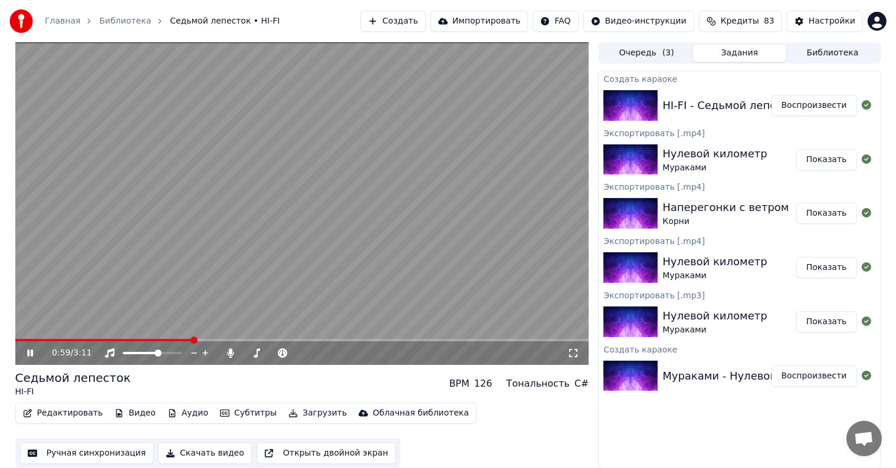
click at [30, 356] on icon at bounding box center [39, 353] width 28 height 9
click at [35, 350] on icon at bounding box center [39, 353] width 28 height 9
click at [228, 337] on video at bounding box center [302, 203] width 574 height 323
click at [221, 340] on span at bounding box center [217, 340] width 7 height 7
click at [235, 340] on span at bounding box center [231, 340] width 7 height 7
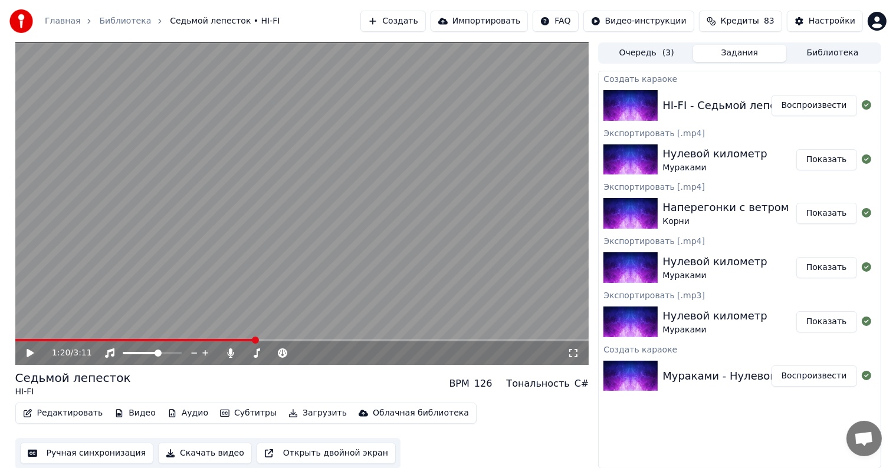
click at [27, 352] on icon at bounding box center [30, 353] width 7 height 8
click at [266, 338] on span at bounding box center [267, 340] width 7 height 7
click at [275, 338] on span at bounding box center [273, 340] width 7 height 7
click at [281, 340] on span at bounding box center [277, 340] width 7 height 7
click at [293, 340] on span at bounding box center [288, 340] width 7 height 7
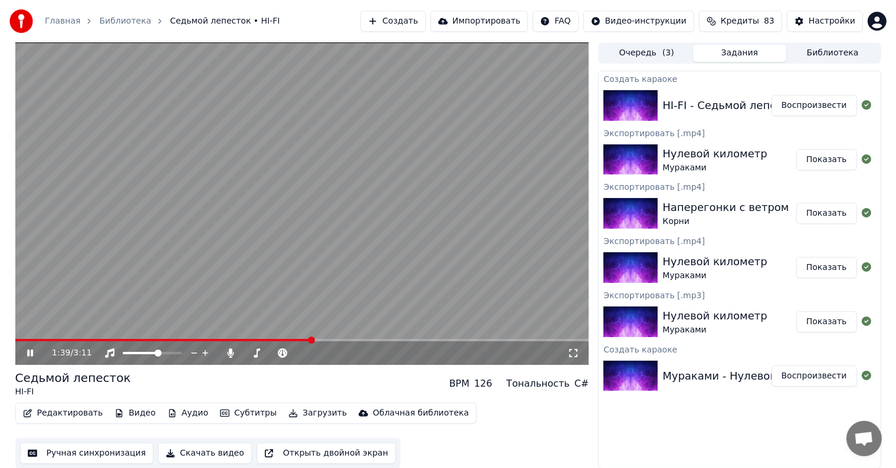
click at [314, 339] on span at bounding box center [311, 340] width 7 height 7
click at [319, 339] on span at bounding box center [314, 340] width 7 height 7
click at [329, 339] on span at bounding box center [326, 340] width 7 height 7
click at [333, 340] on span at bounding box center [329, 340] width 7 height 7
click at [344, 340] on span at bounding box center [344, 340] width 7 height 7
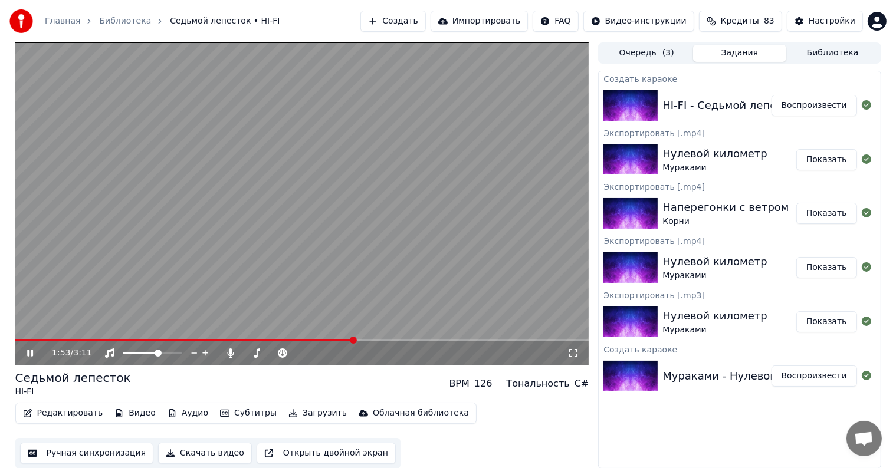
click at [354, 340] on span at bounding box center [353, 340] width 7 height 7
click at [358, 340] on span at bounding box center [354, 340] width 7 height 7
click at [373, 340] on span at bounding box center [370, 340] width 7 height 7
click at [386, 339] on span at bounding box center [385, 340] width 7 height 7
click at [380, 339] on span at bounding box center [379, 340] width 7 height 7
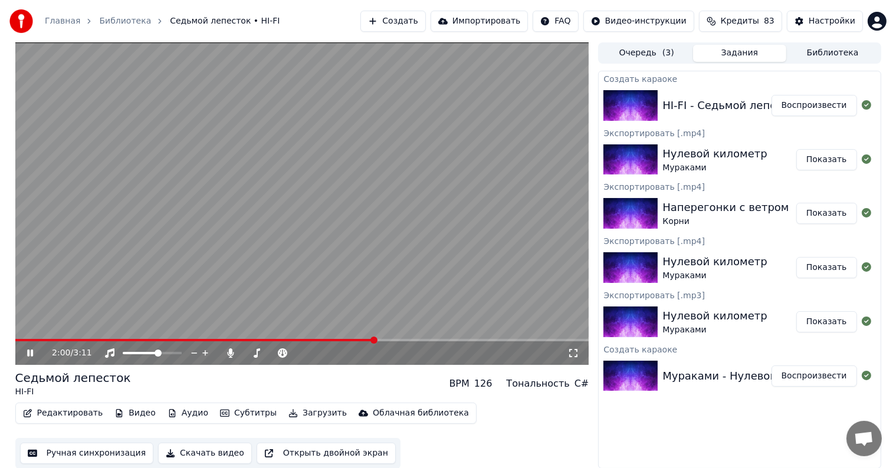
click at [375, 339] on span at bounding box center [373, 340] width 7 height 7
click at [411, 337] on span at bounding box center [409, 340] width 7 height 7
click at [419, 337] on span at bounding box center [418, 340] width 7 height 7
click at [442, 338] on span at bounding box center [438, 340] width 7 height 7
click at [454, 337] on span at bounding box center [450, 340] width 7 height 7
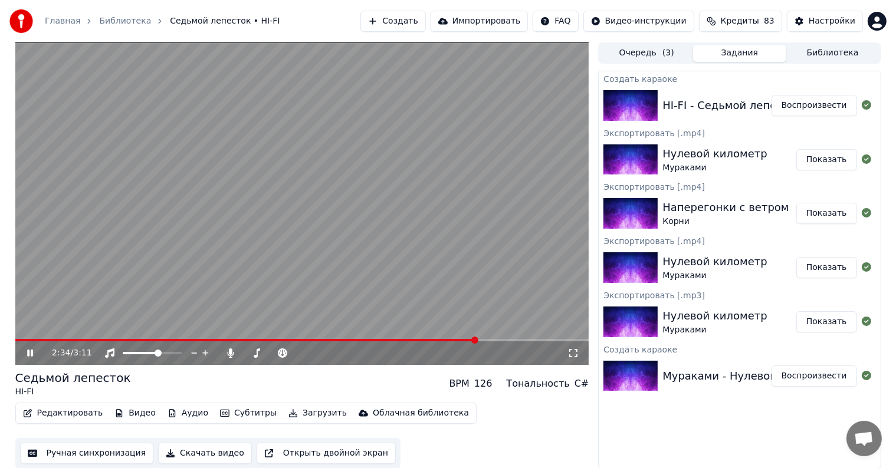
click at [478, 339] on span at bounding box center [474, 340] width 7 height 7
click at [499, 339] on span at bounding box center [495, 340] width 7 height 7
click at [32, 353] on icon at bounding box center [30, 353] width 6 height 7
click at [314, 417] on button "Загрузить" at bounding box center [318, 413] width 68 height 17
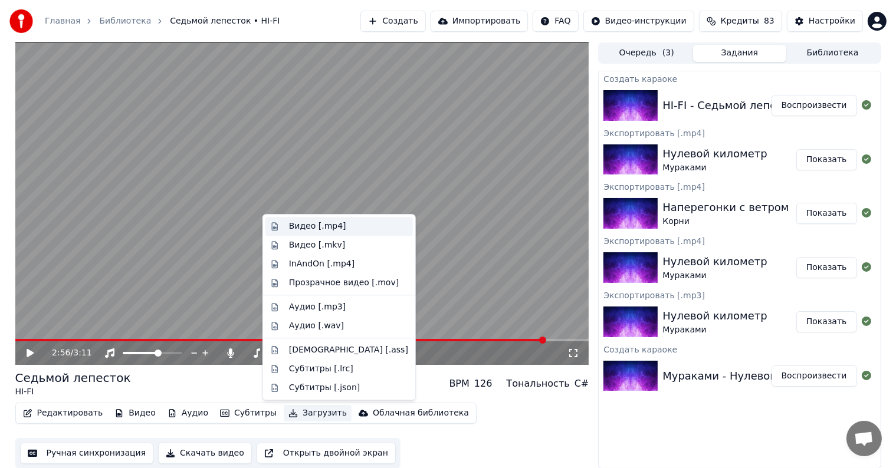
click at [307, 229] on div "Видео [.mp4]" at bounding box center [317, 227] width 57 height 12
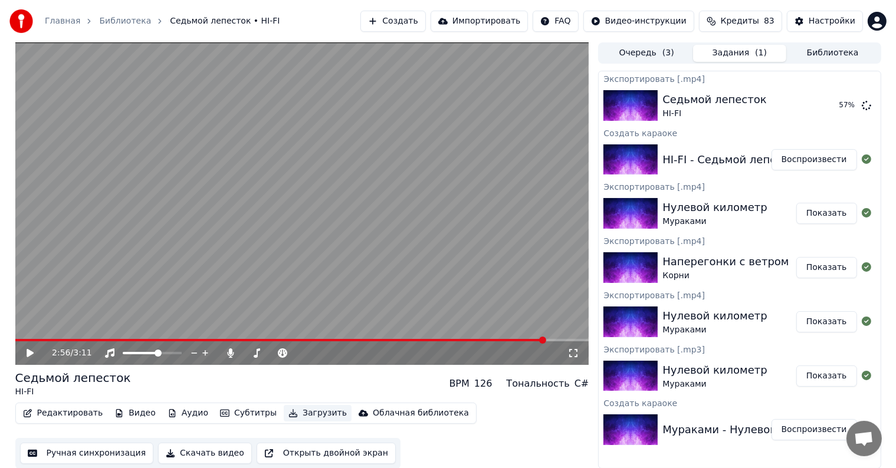
scroll to position [1, 0]
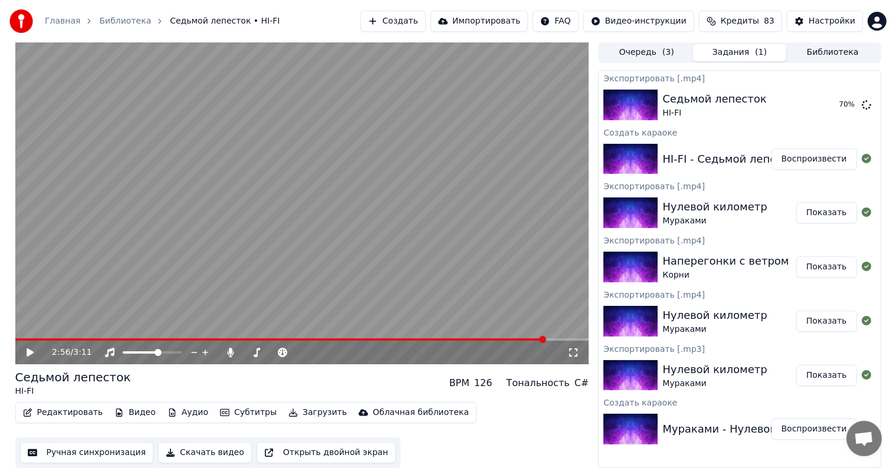
click at [130, 415] on button "Видео" at bounding box center [135, 413] width 51 height 17
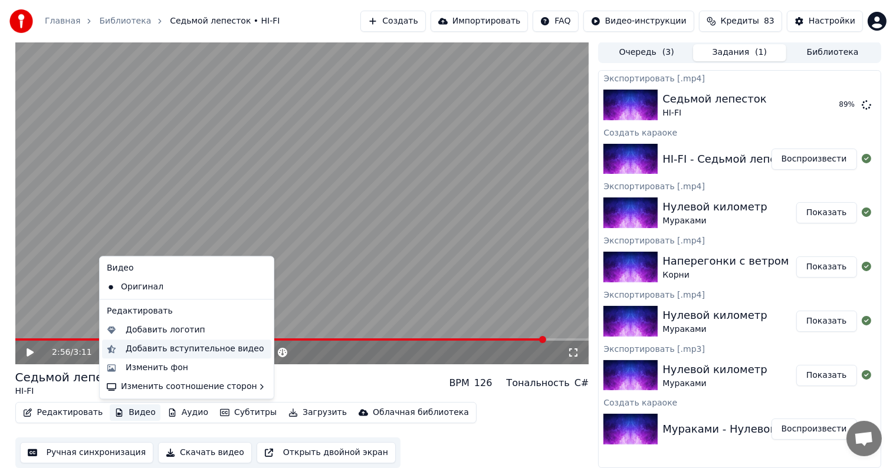
click at [172, 354] on div "Добавить вступительное видео" at bounding box center [195, 349] width 139 height 12
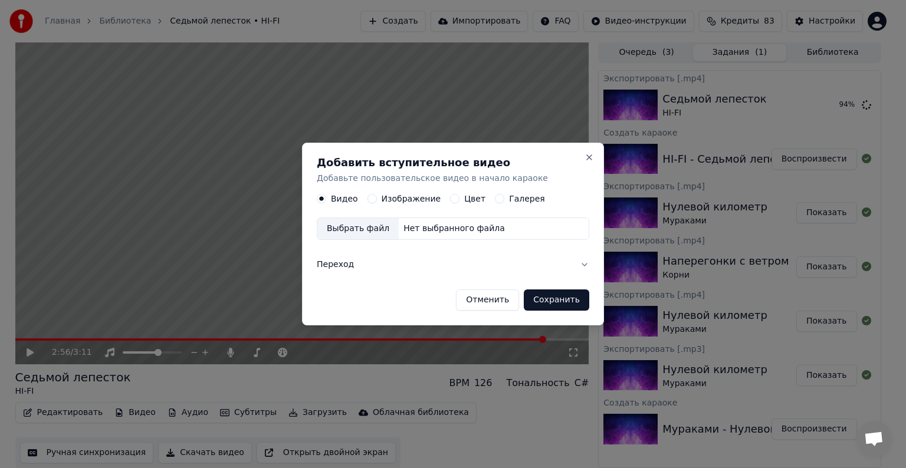
click at [488, 297] on button "Отменить" at bounding box center [487, 300] width 63 height 21
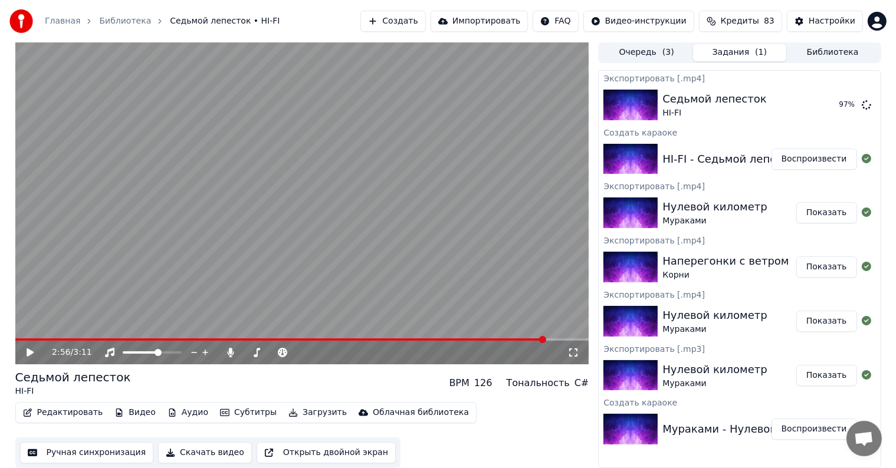
click at [143, 410] on button "Видео" at bounding box center [135, 413] width 51 height 17
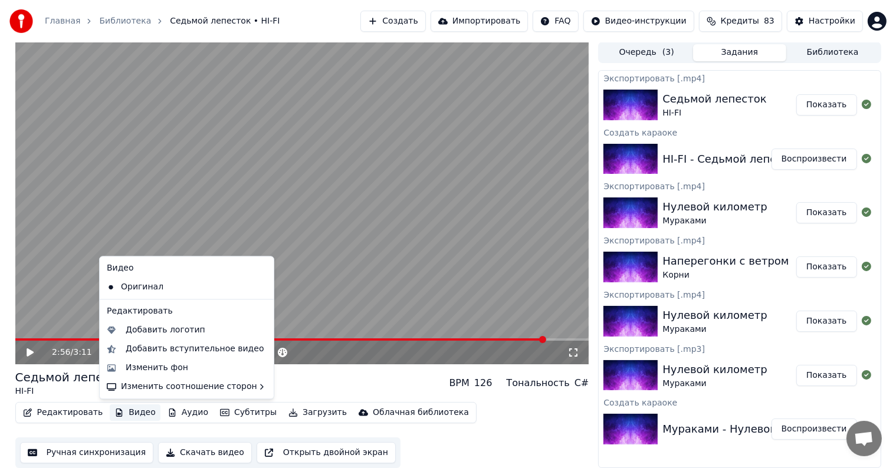
click at [840, 109] on button "Показать" at bounding box center [826, 104] width 61 height 21
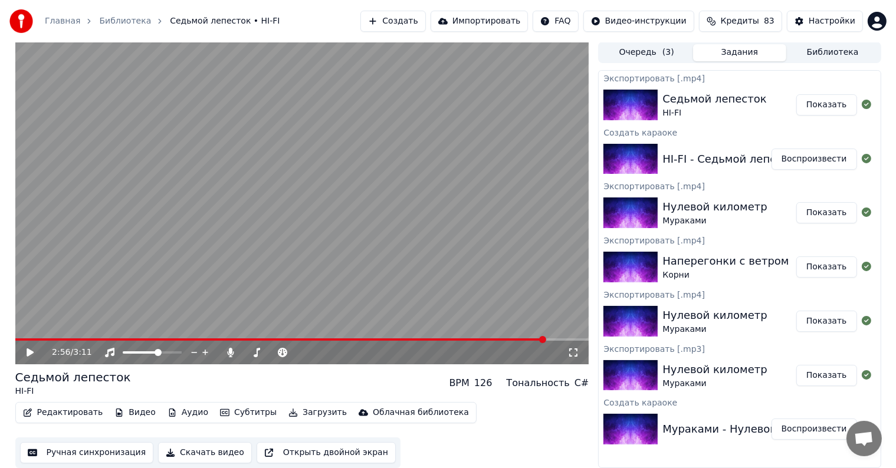
click at [147, 411] on button "Видео" at bounding box center [135, 413] width 51 height 17
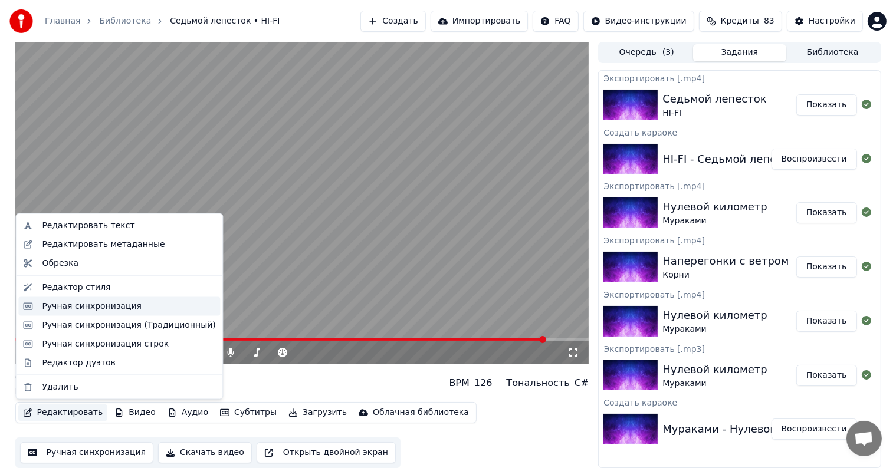
click at [111, 308] on div "Ручная синхронизация" at bounding box center [92, 307] width 100 height 12
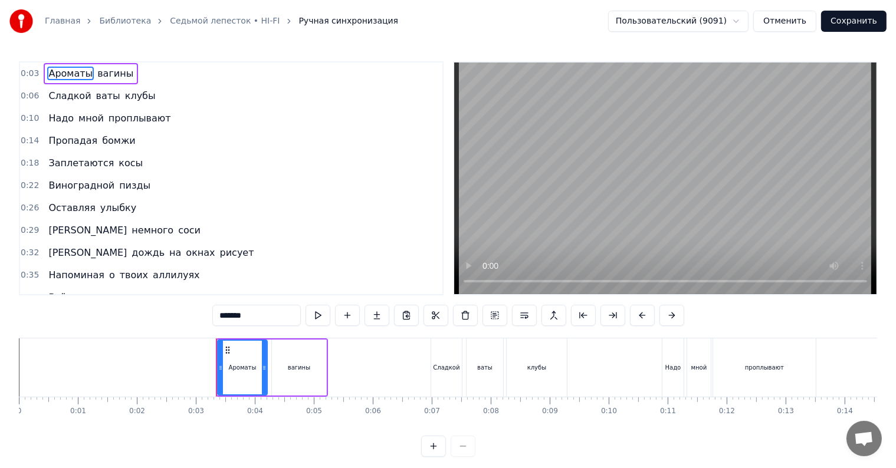
click at [790, 18] on button "Отменить" at bounding box center [784, 21] width 63 height 21
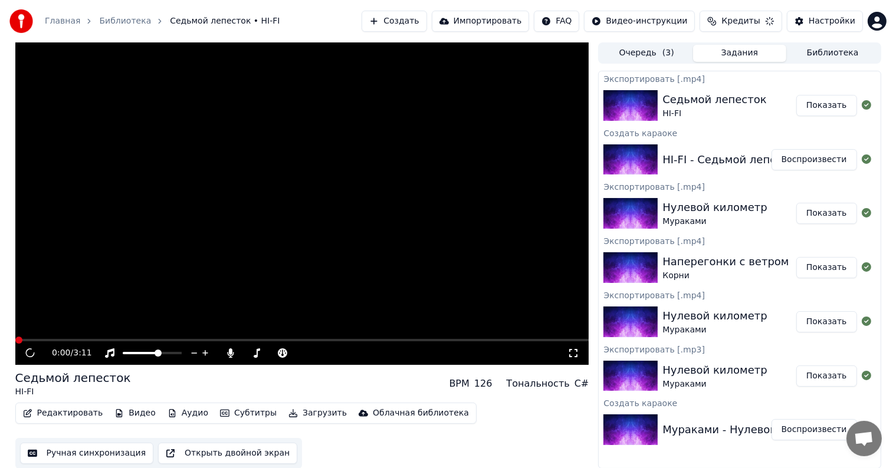
scroll to position [1, 0]
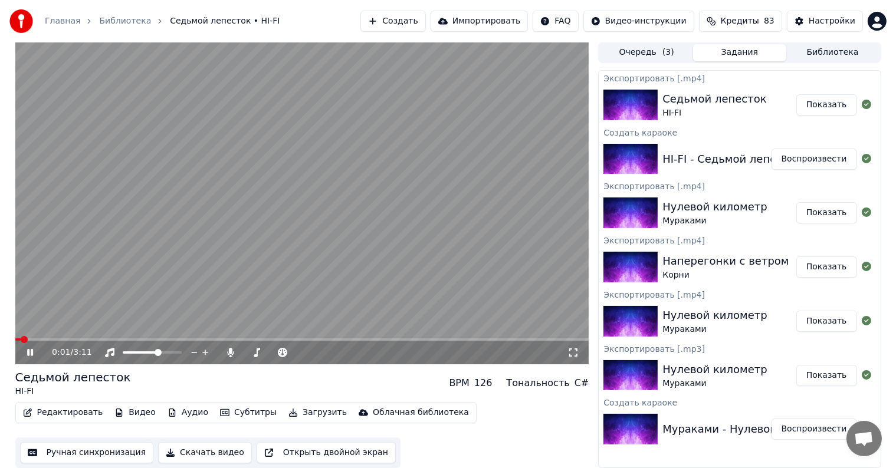
click at [380, 257] on video at bounding box center [302, 203] width 574 height 323
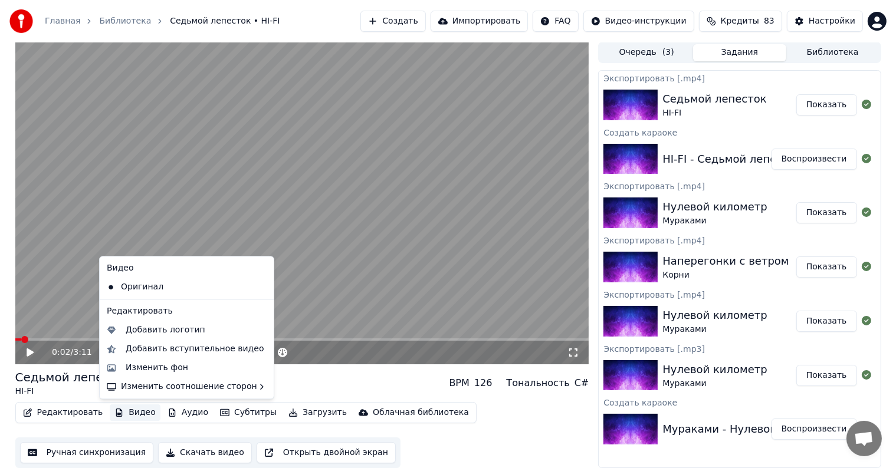
click at [142, 410] on button "Видео" at bounding box center [135, 413] width 51 height 17
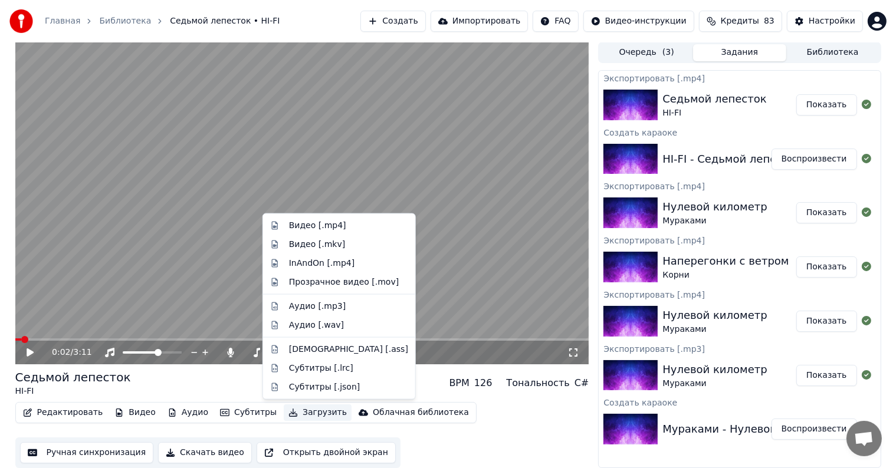
click at [244, 380] on div "Седьмой лепесток HI-FI BPM 126 Тональность C#" at bounding box center [302, 383] width 574 height 28
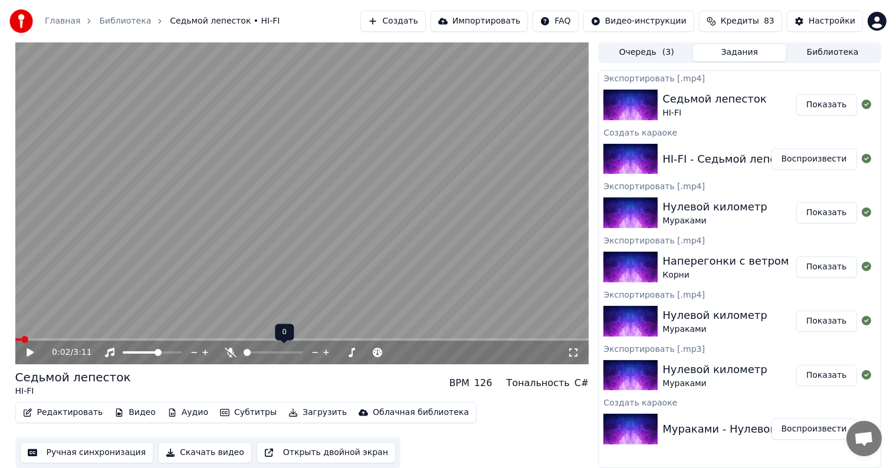
click at [244, 352] on span at bounding box center [244, 353] width 0 height 2
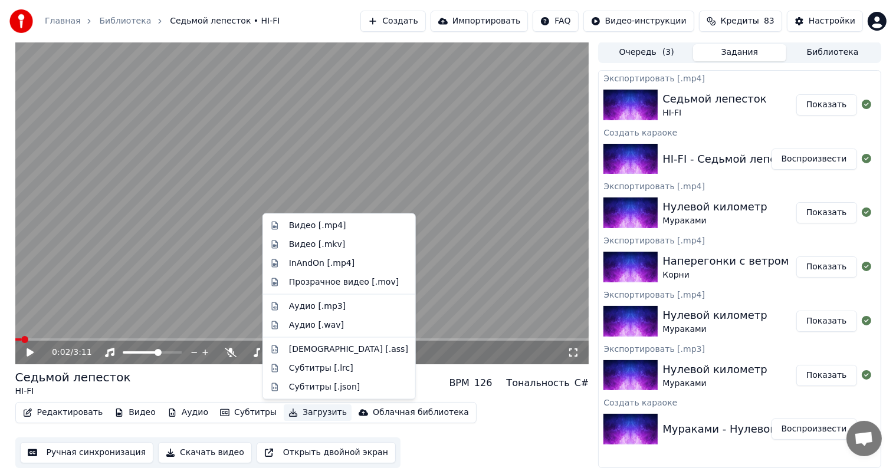
click at [300, 413] on button "Загрузить" at bounding box center [318, 413] width 68 height 17
click at [323, 225] on div "Видео [.mp4]" at bounding box center [317, 226] width 57 height 12
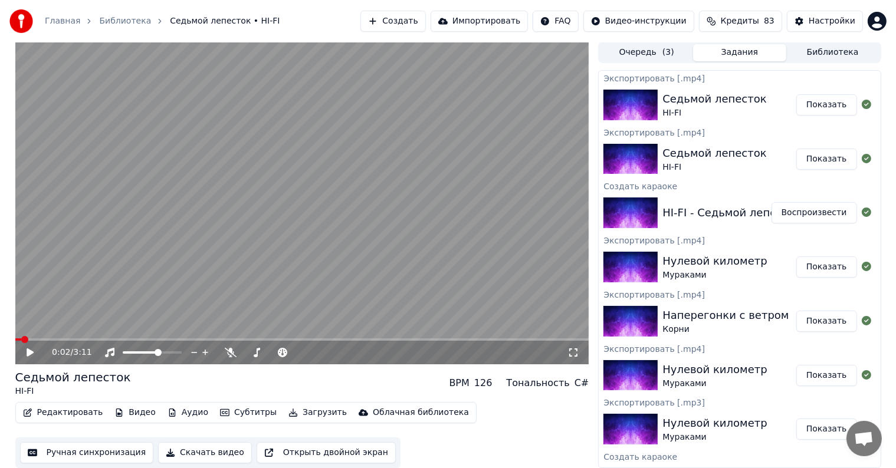
click at [814, 106] on button "Показать" at bounding box center [826, 104] width 61 height 21
